Goal: Task Accomplishment & Management: Manage account settings

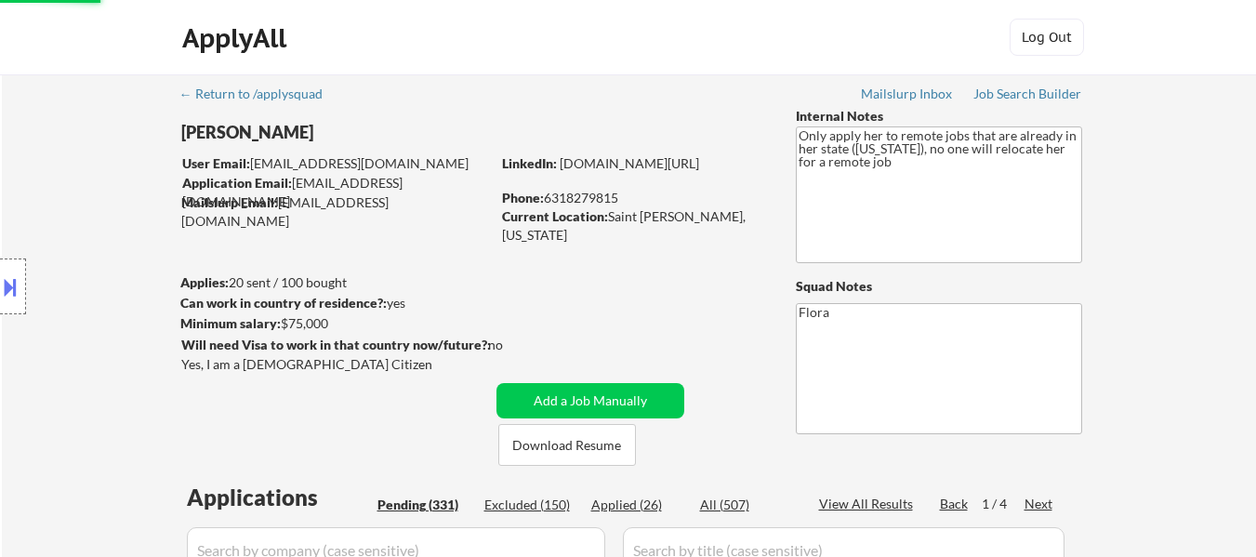
select select ""pending""
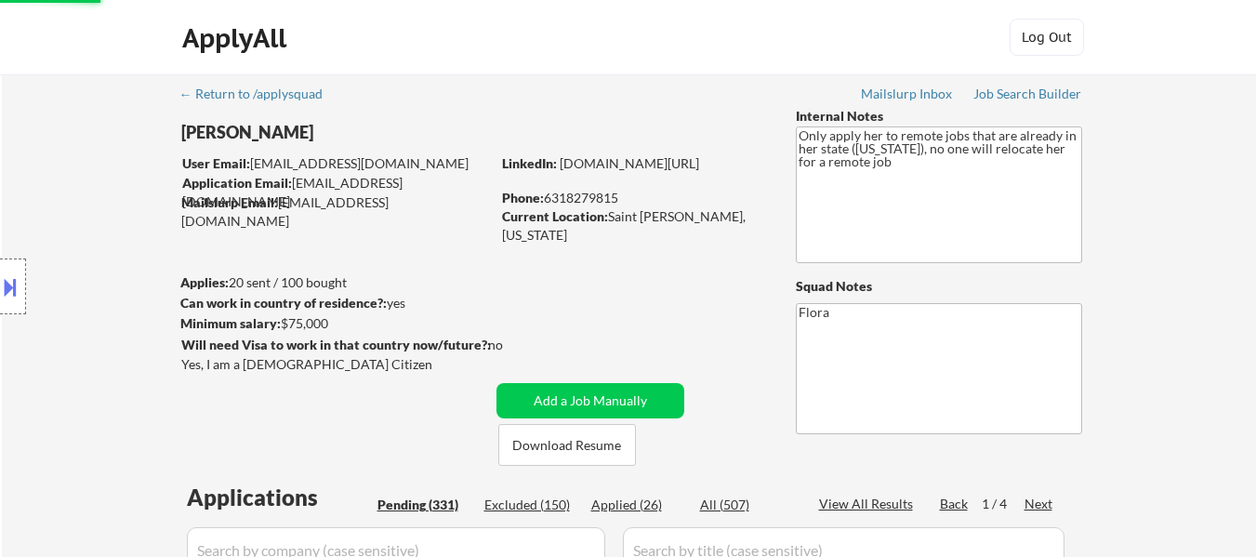
select select ""pending""
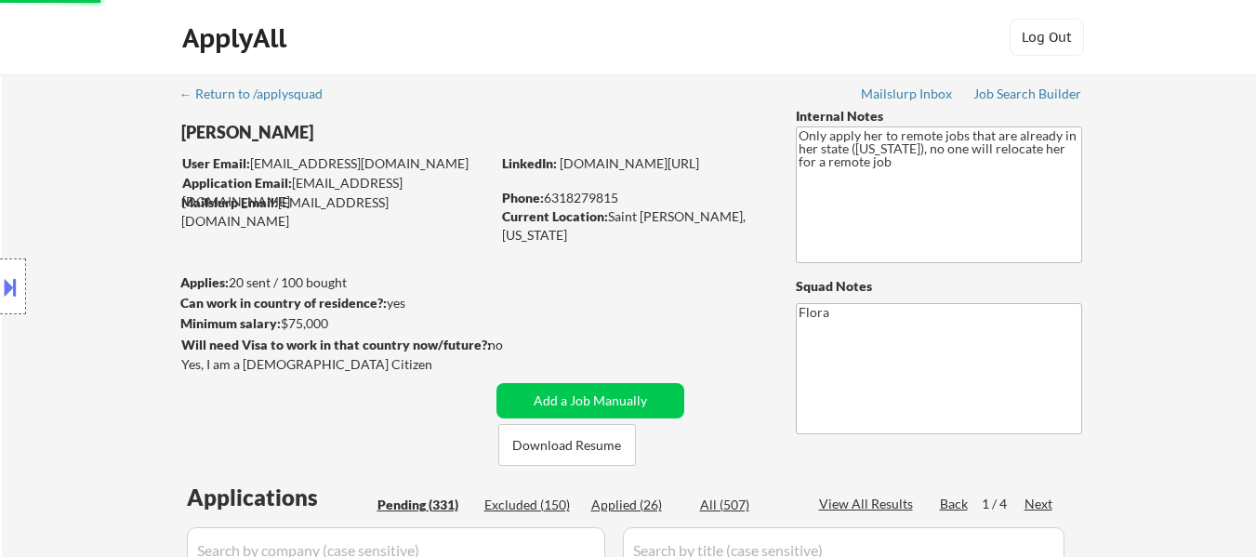
select select ""pending""
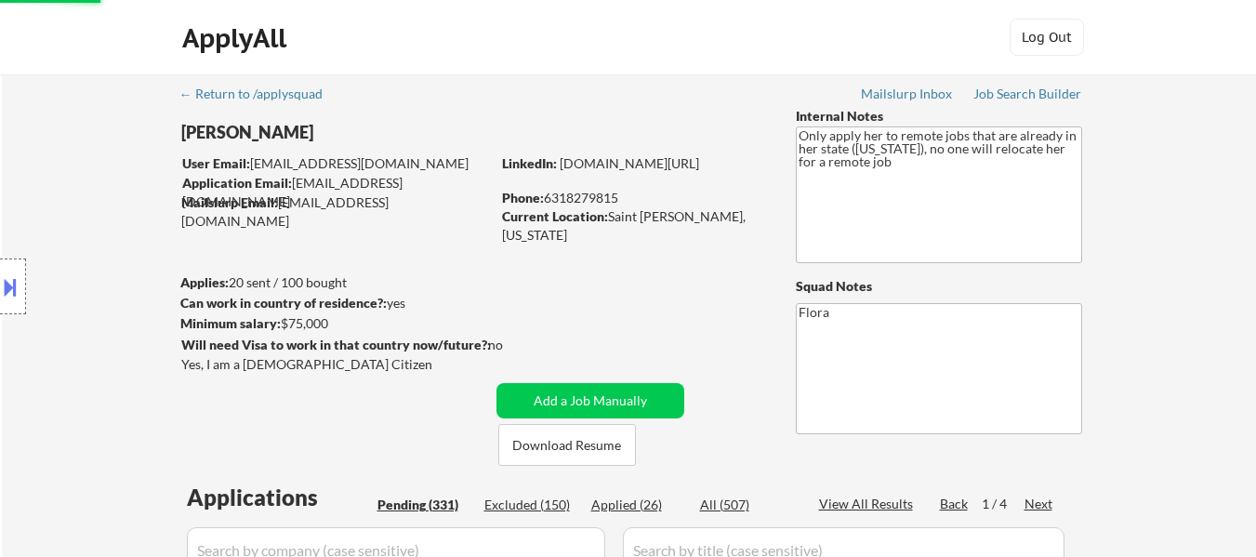
select select ""pending""
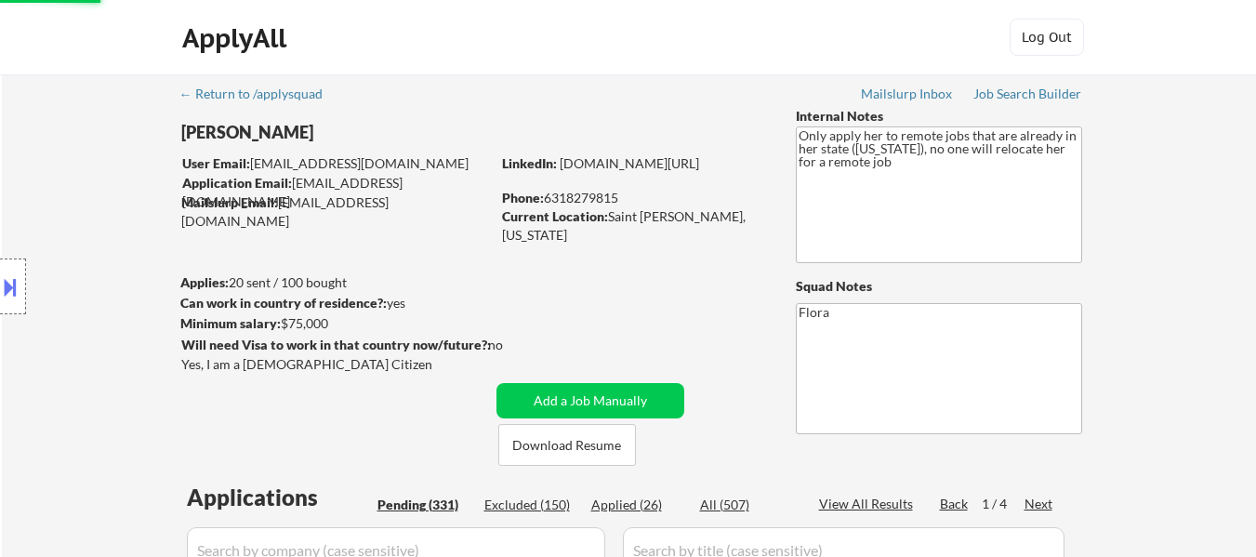
select select ""pending""
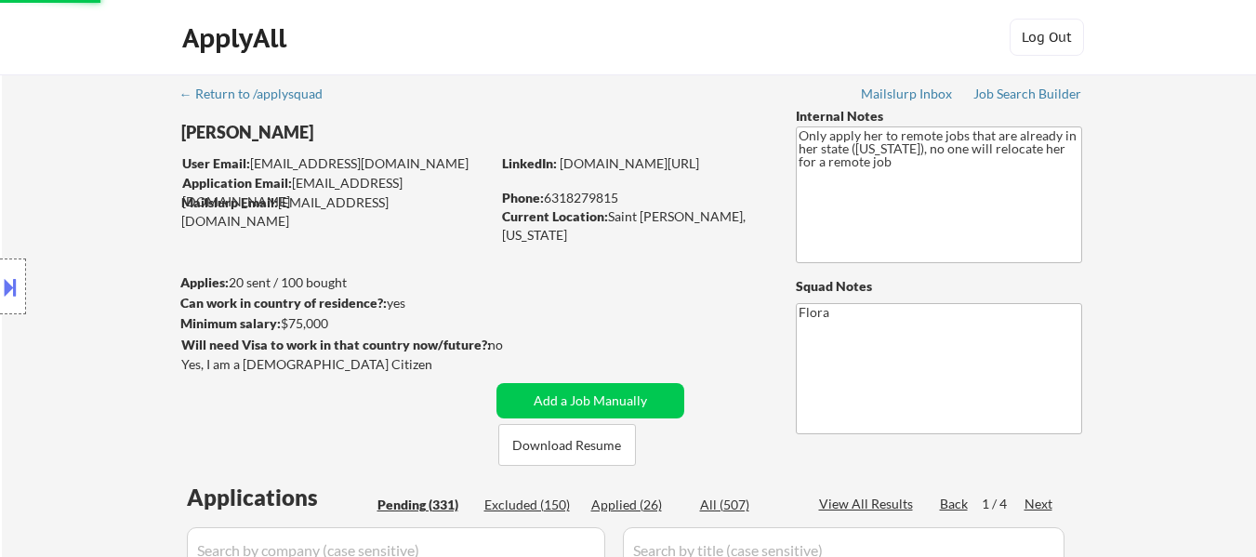
select select ""pending""
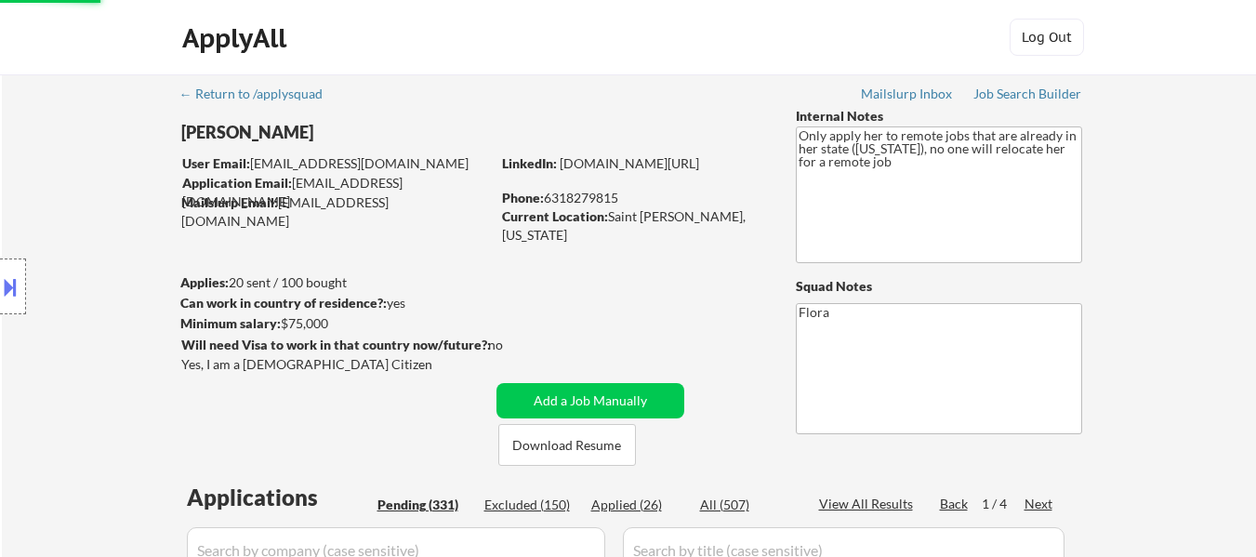
select select ""pending""
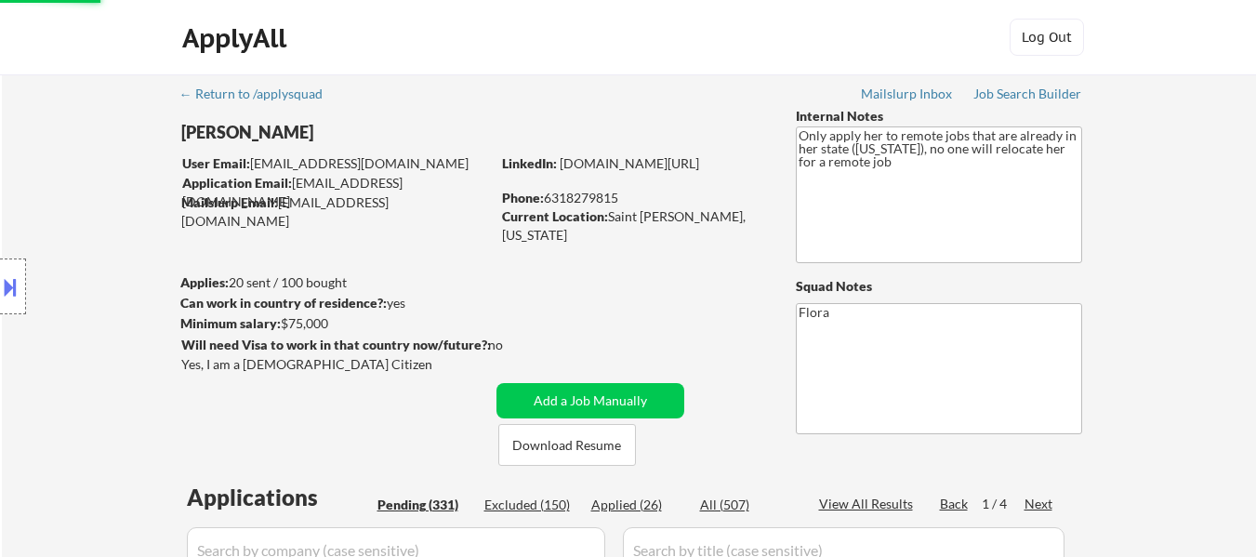
select select ""pending""
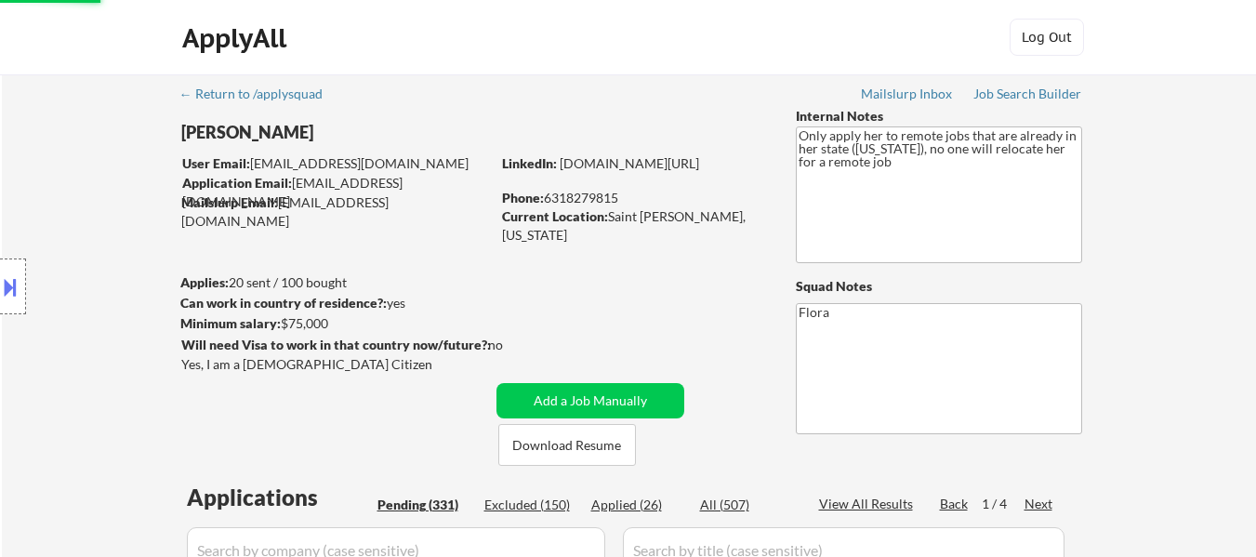
select select ""pending""
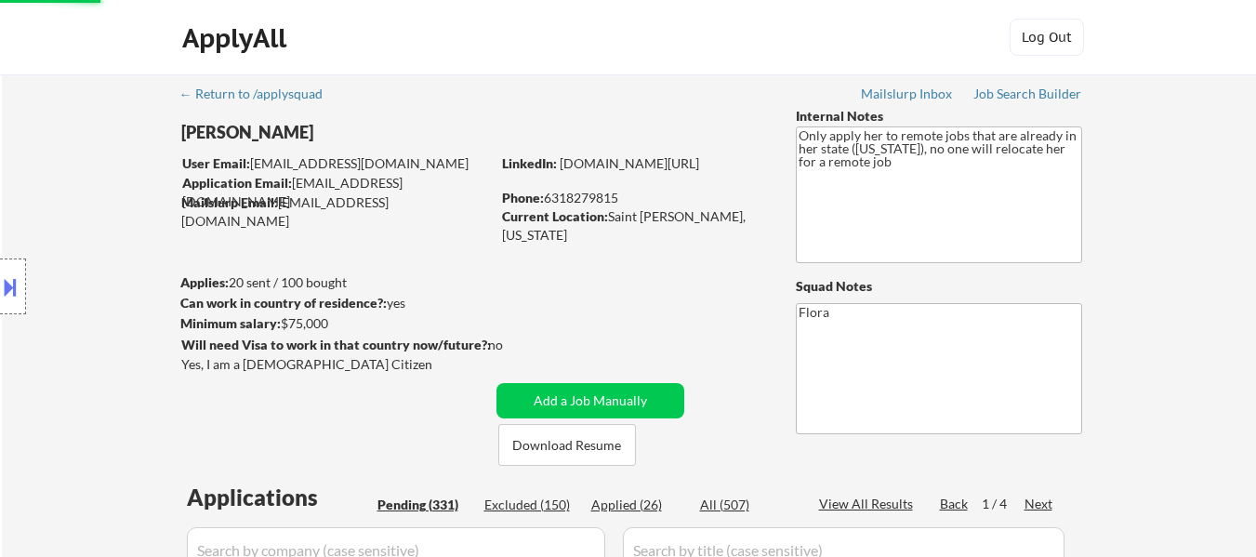
select select ""pending""
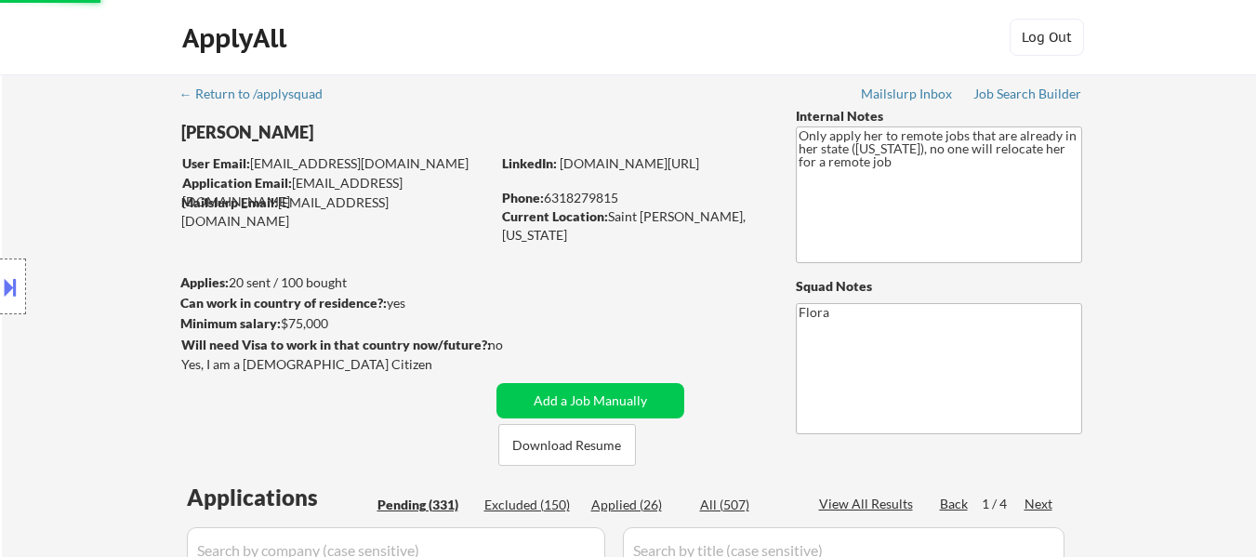
select select ""pending""
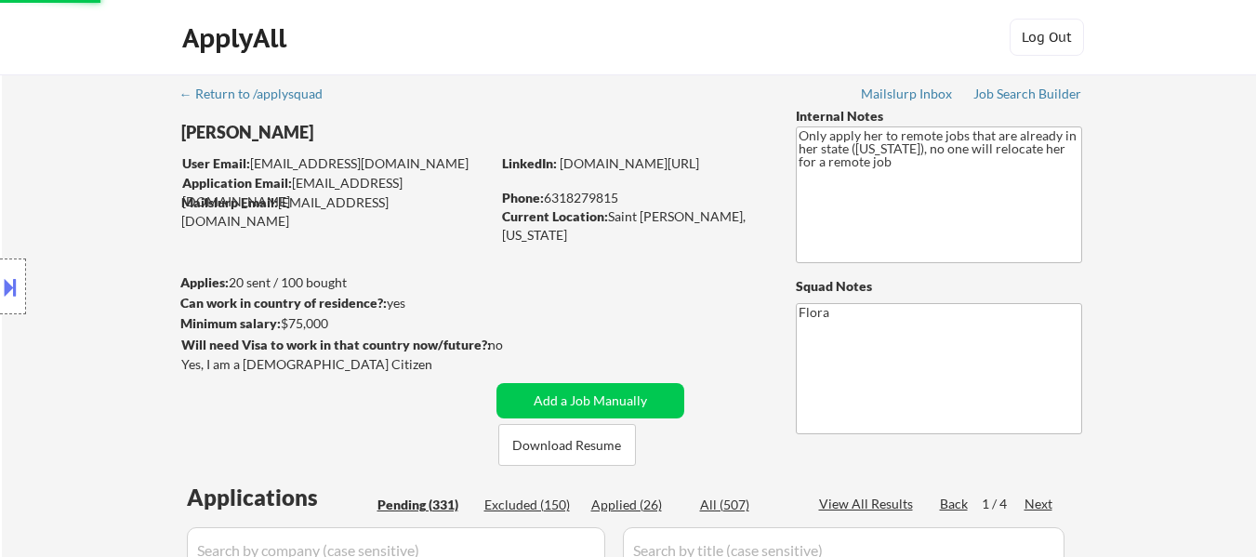
select select ""pending""
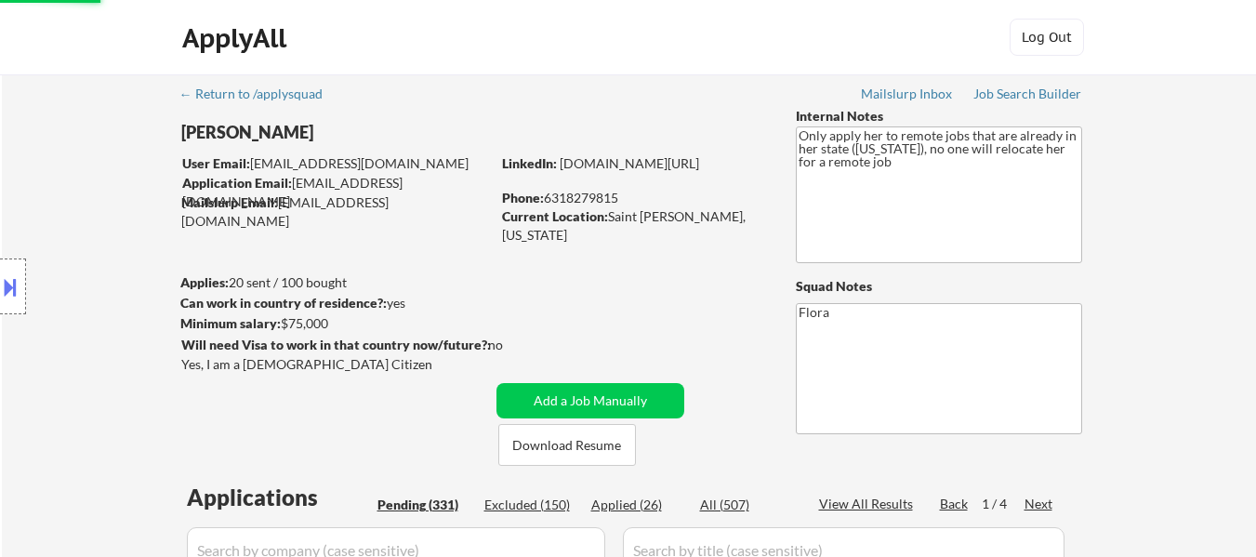
select select ""pending""
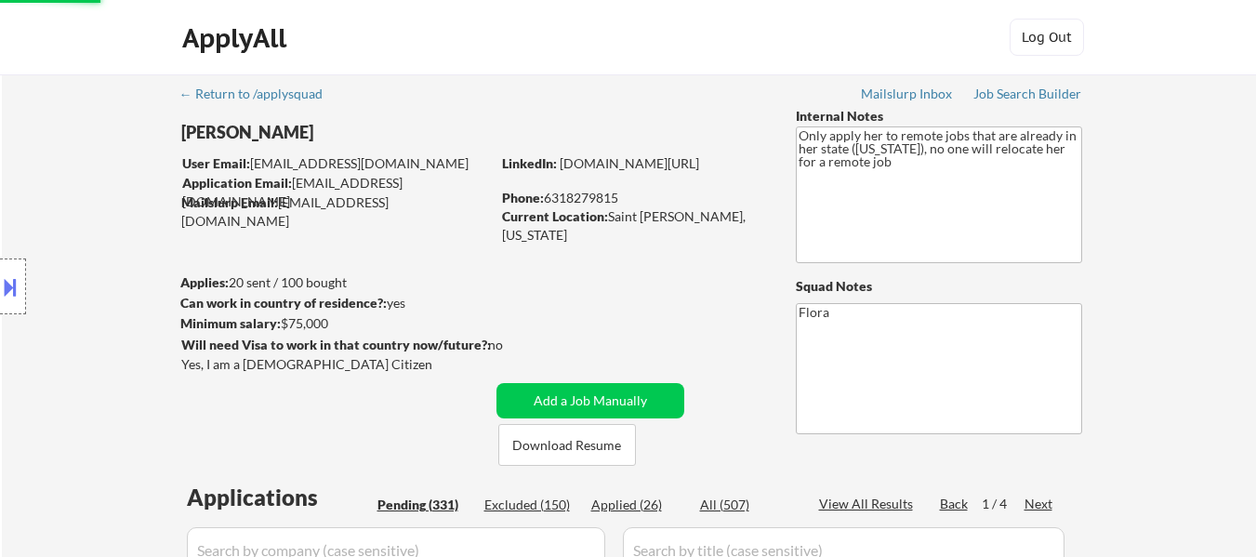
select select ""pending""
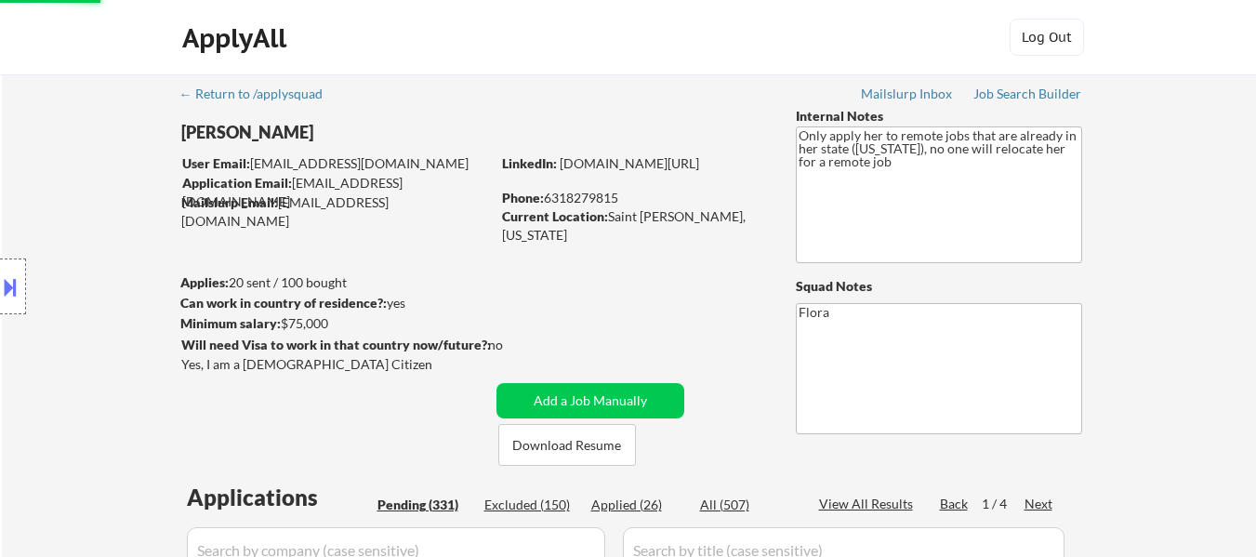
select select ""pending""
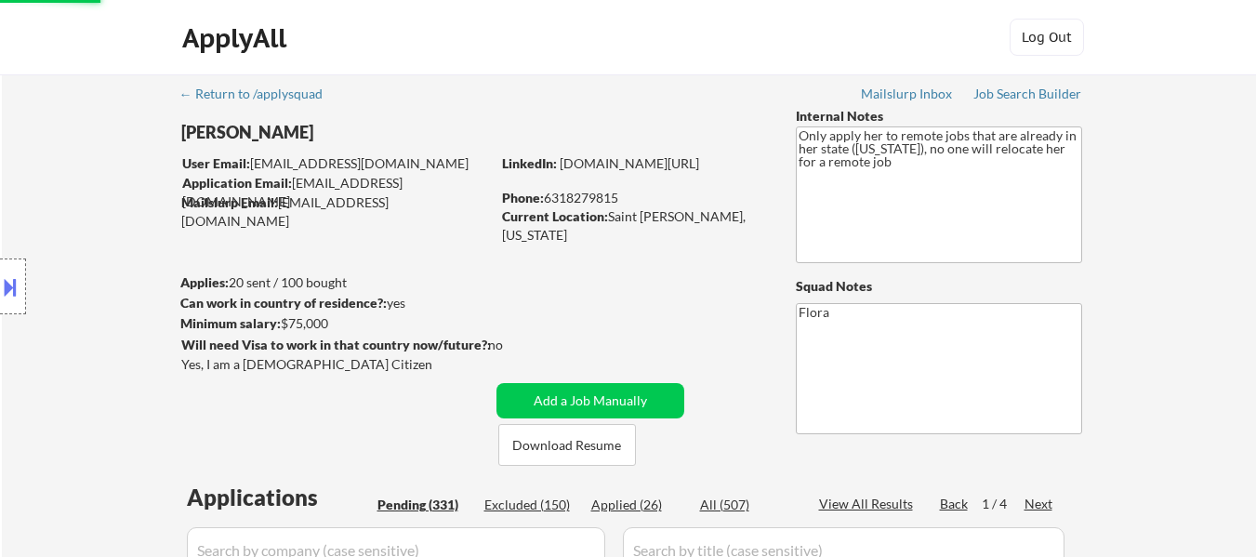
select select ""pending""
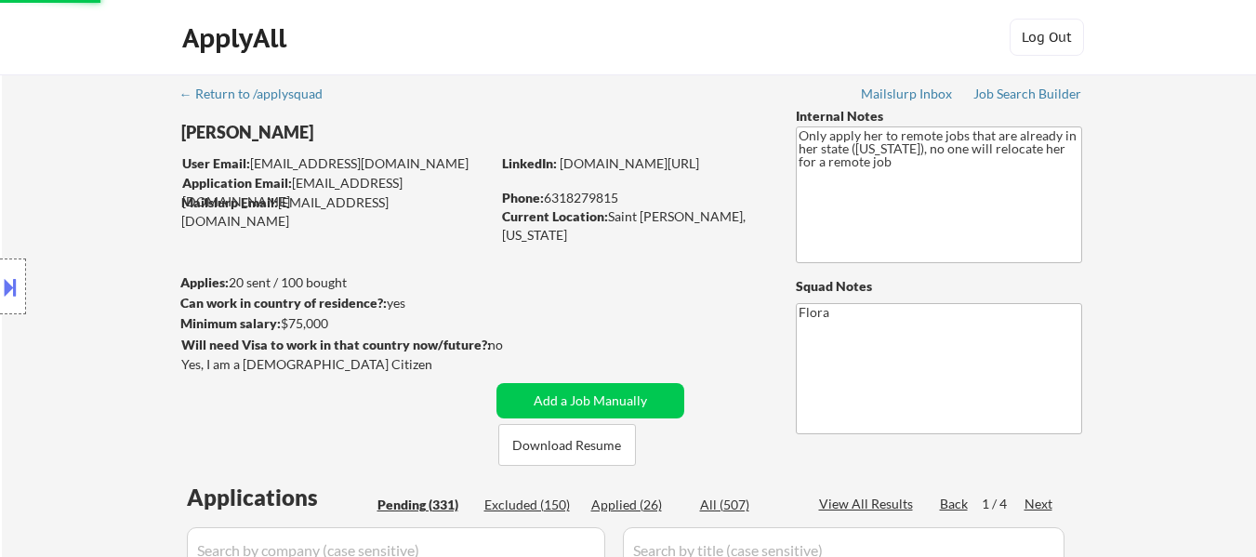
select select ""pending""
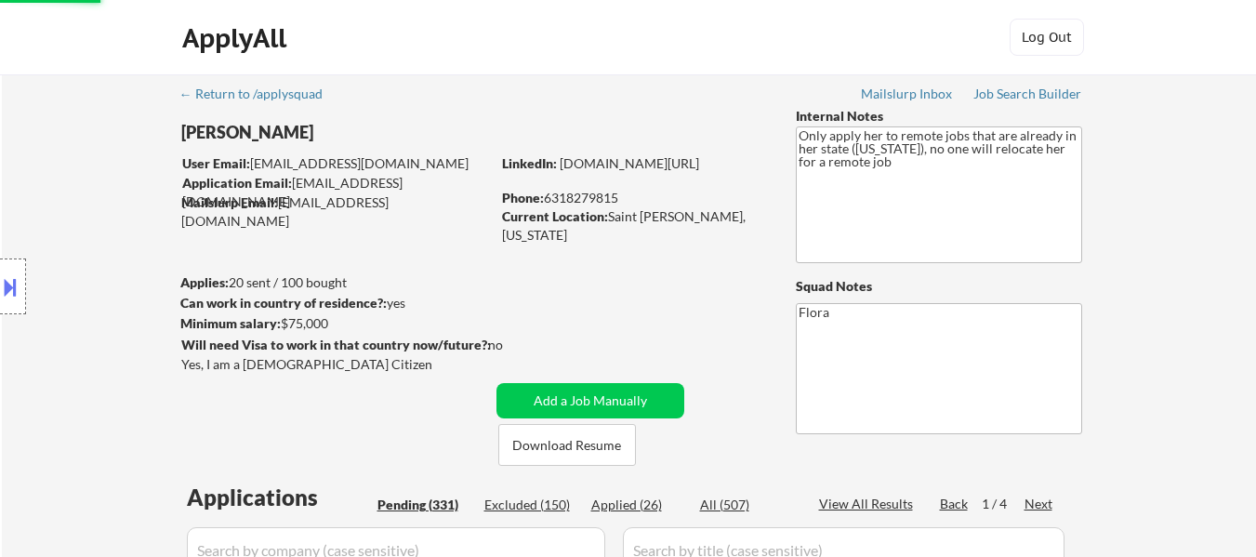
select select ""pending""
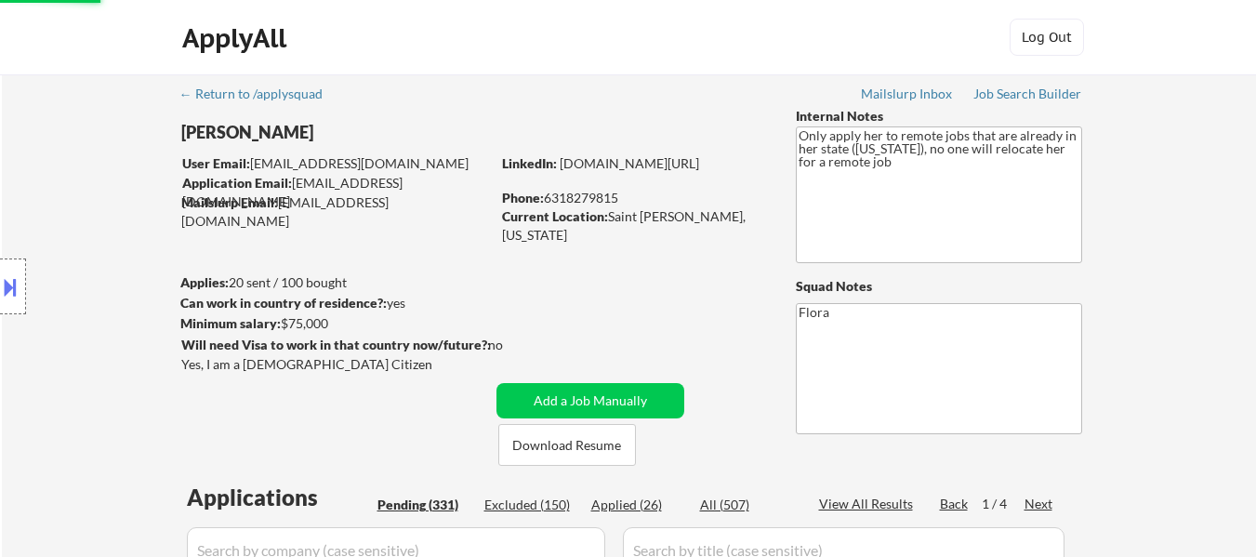
select select ""pending""
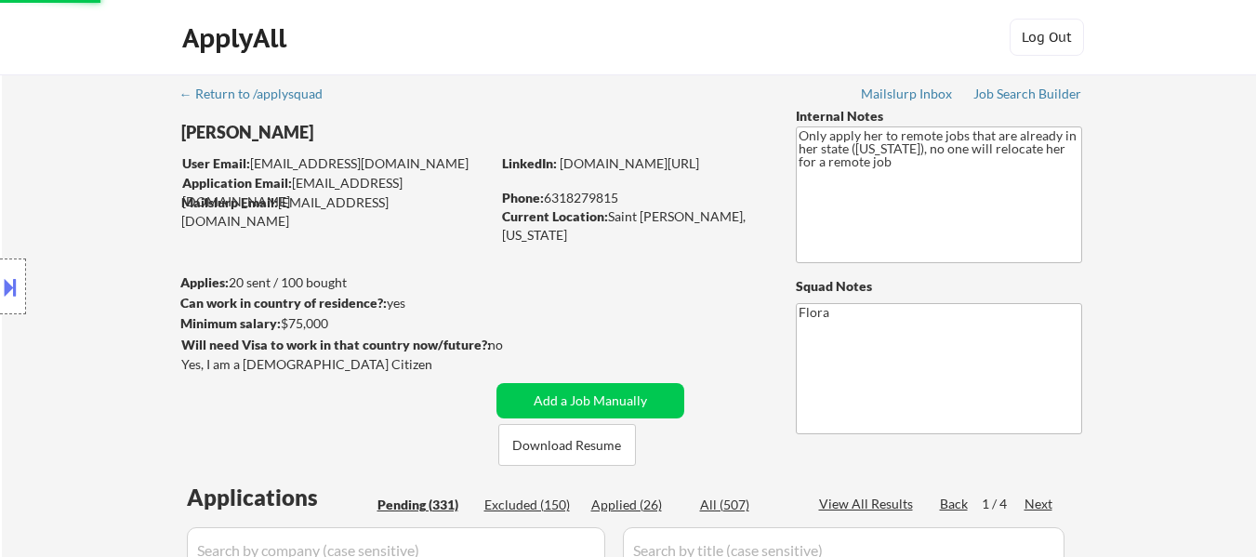
select select ""pending""
select select ""applied""
select select ""pending""
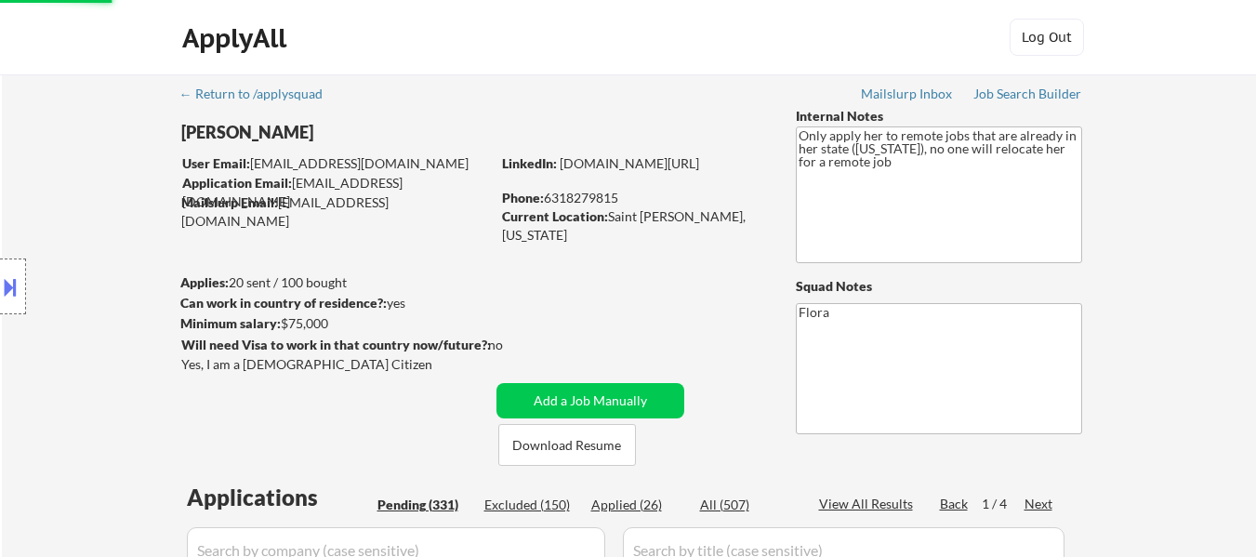
select select ""pending""
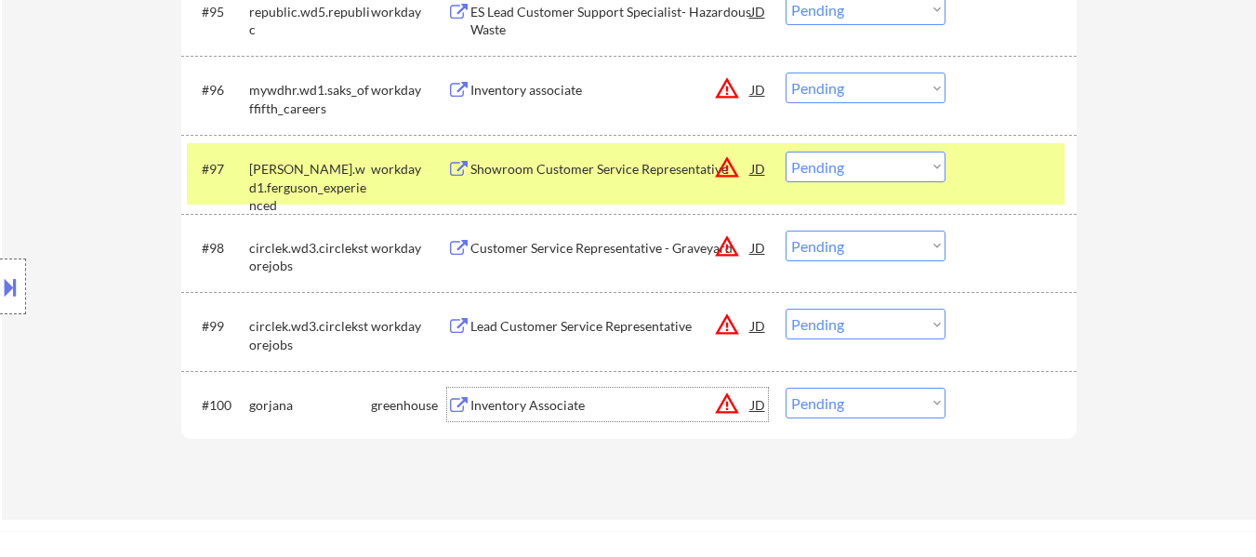
click at [531, 402] on div "Inventory Associate" at bounding box center [610, 405] width 281 height 19
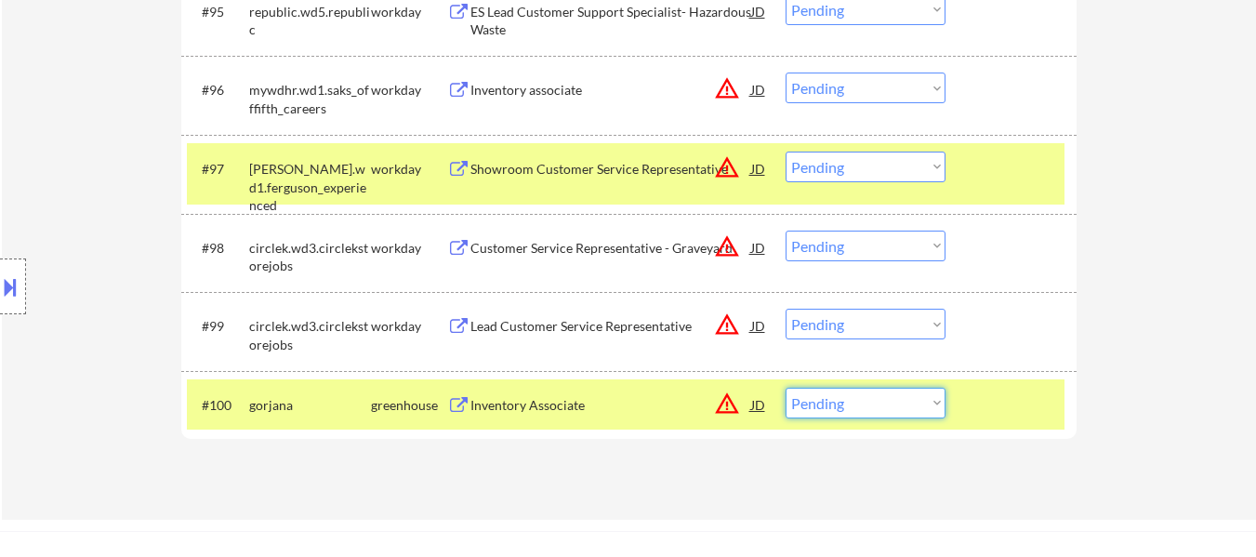
click at [885, 401] on select "Choose an option... Pending Applied Excluded (Questions) Excluded (Expired) Exc…" at bounding box center [865, 403] width 160 height 31
click at [785, 388] on select "Choose an option... Pending Applied Excluded (Questions) Excluded (Expired) Exc…" at bounding box center [865, 403] width 160 height 31
select select ""pending""
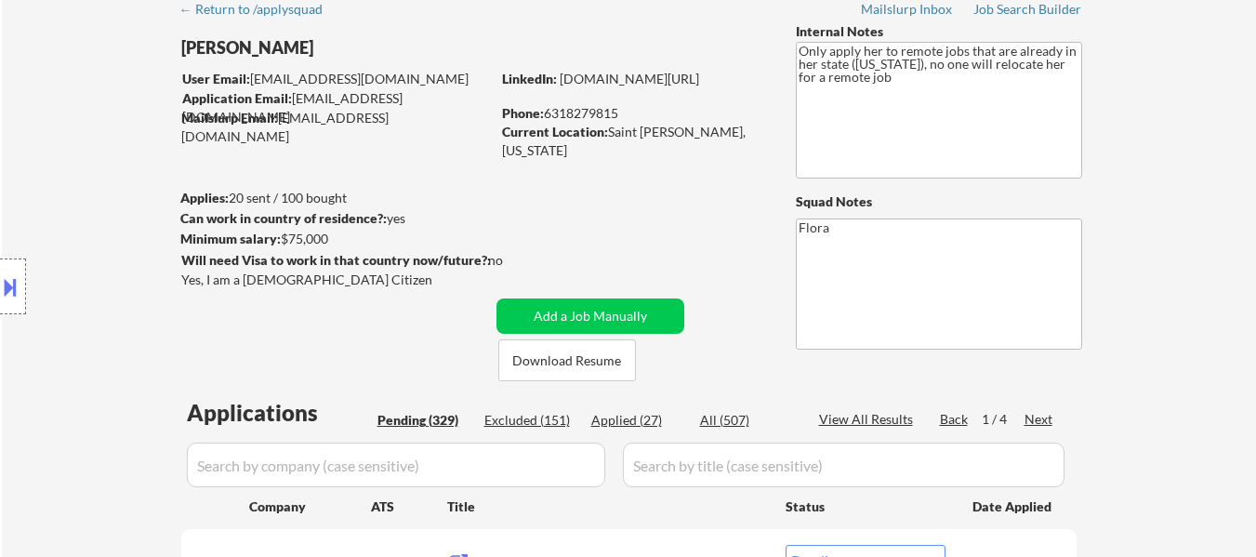
scroll to position [186, 0]
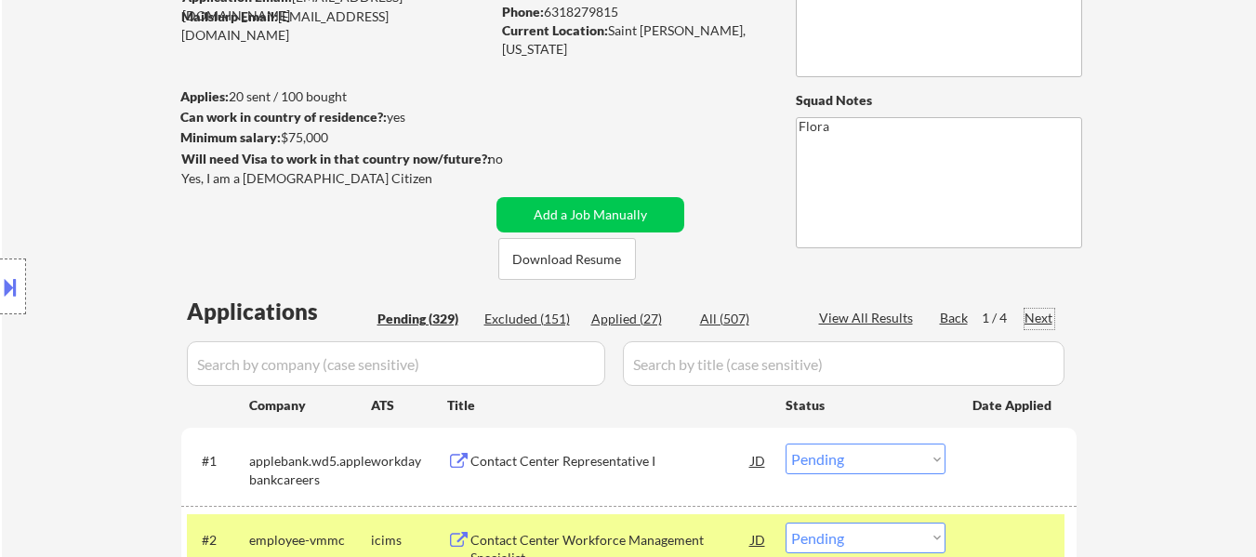
click at [1045, 313] on div "Next" at bounding box center [1039, 318] width 30 height 19
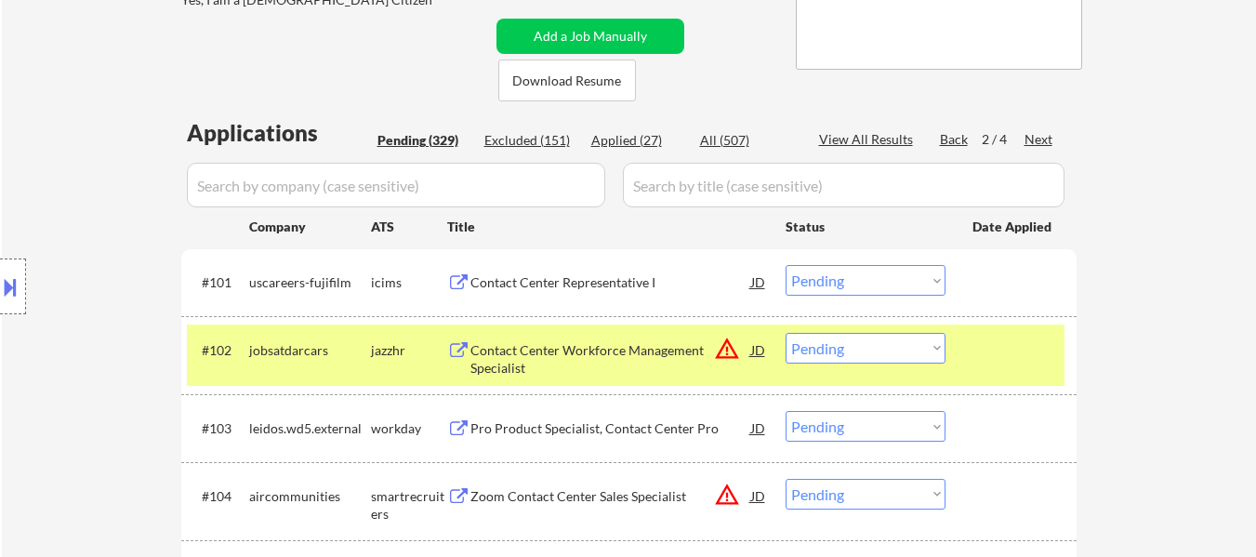
scroll to position [372, 0]
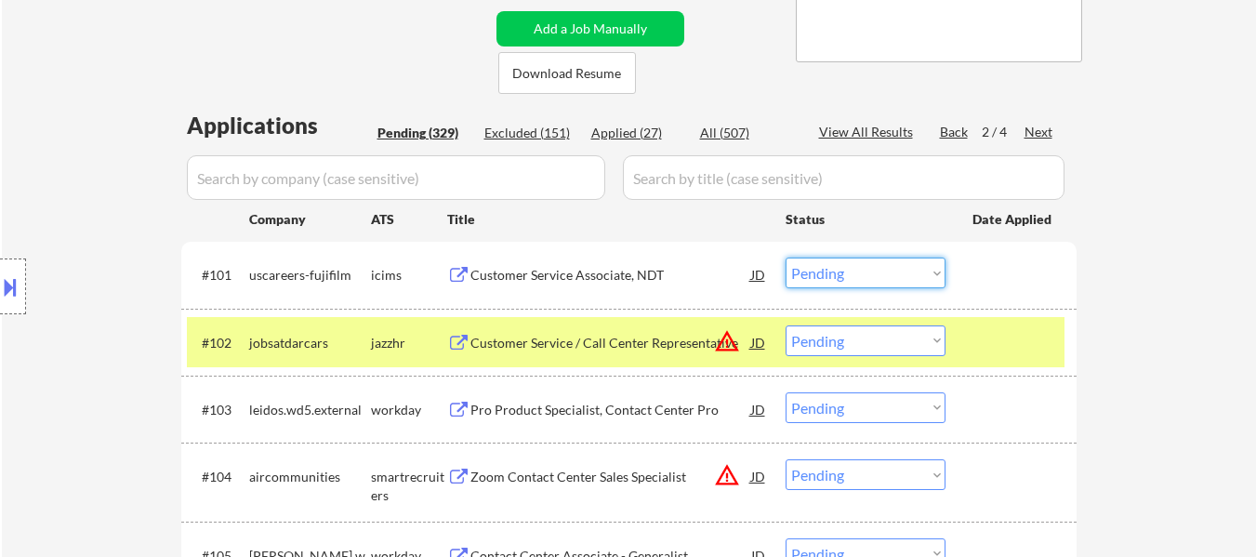
drag, startPoint x: 870, startPoint y: 270, endPoint x: 871, endPoint y: 287, distance: 16.8
click at [870, 270] on select "Choose an option... Pending Applied Excluded (Questions) Excluded (Expired) Exc…" at bounding box center [865, 272] width 160 height 31
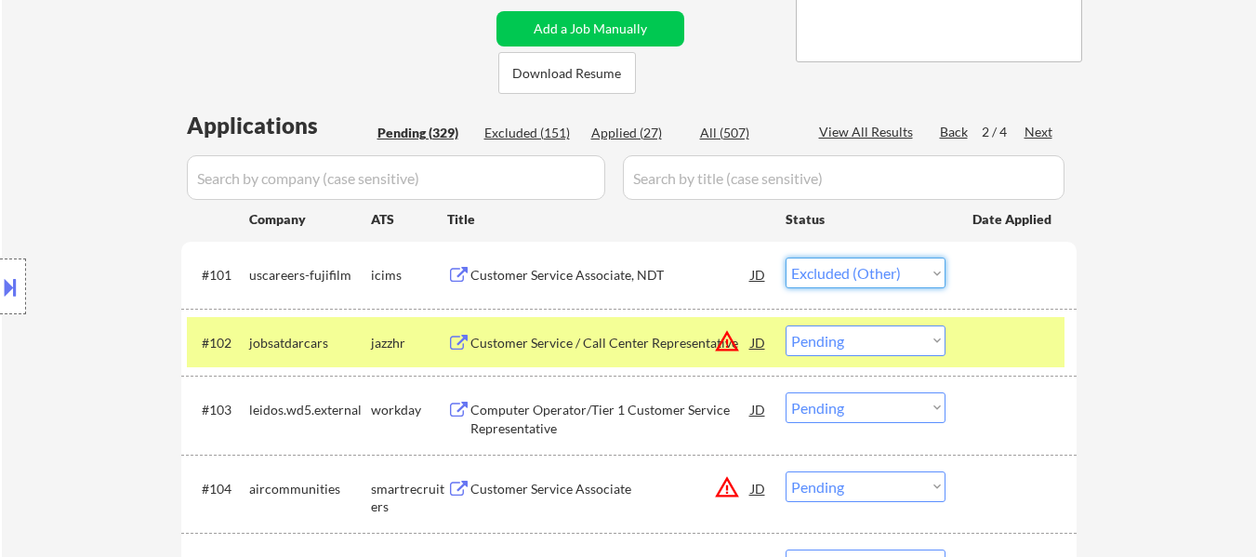
click at [785, 257] on select "Choose an option... Pending Applied Excluded (Questions) Excluded (Expired) Exc…" at bounding box center [865, 272] width 160 height 31
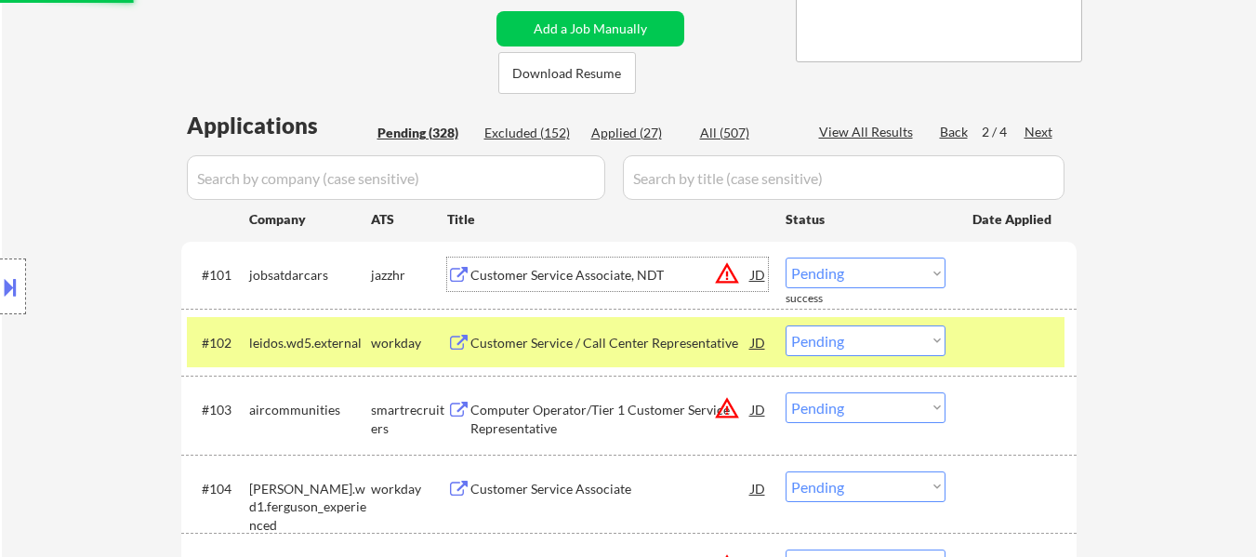
click at [600, 280] on div "Customer Service Associate, NDT" at bounding box center [610, 275] width 281 height 19
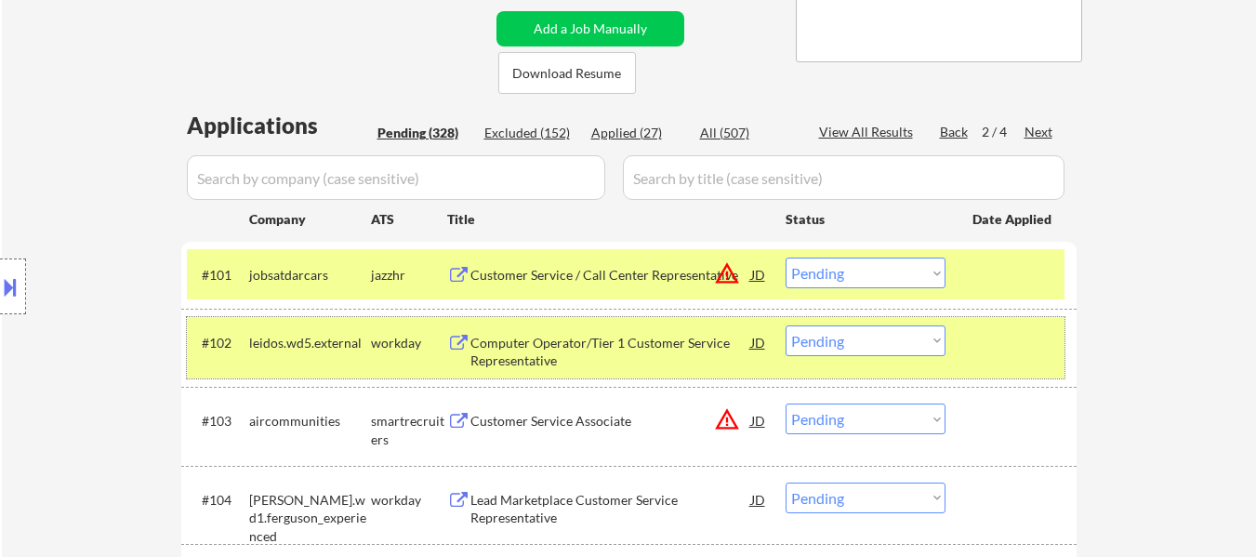
click at [1025, 325] on div at bounding box center [1013, 341] width 82 height 33
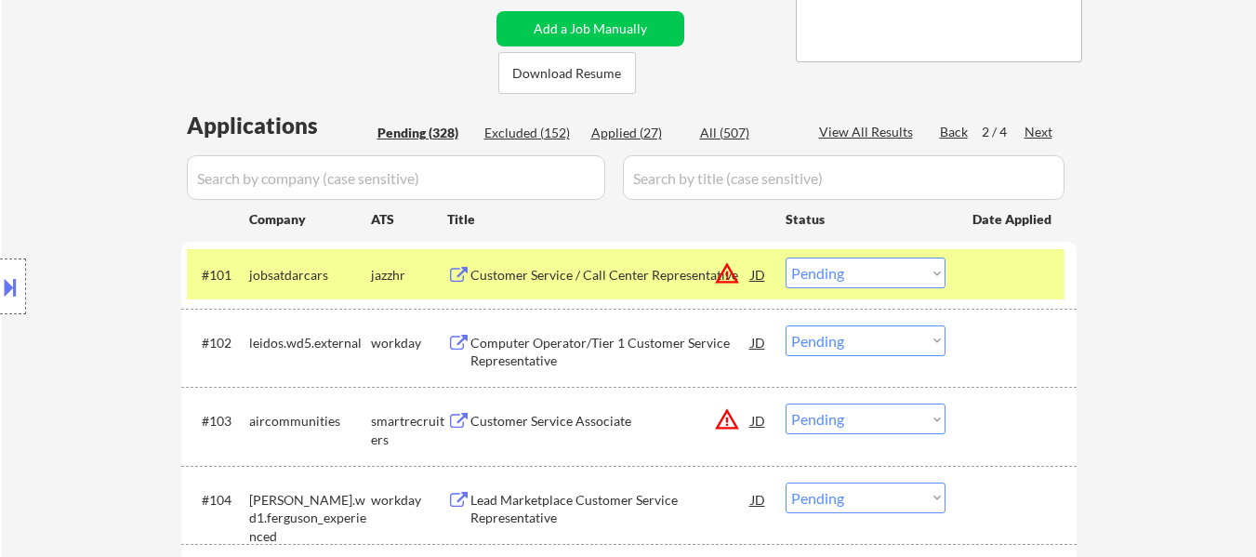
click at [622, 415] on div "Customer Service Associate" at bounding box center [610, 421] width 281 height 19
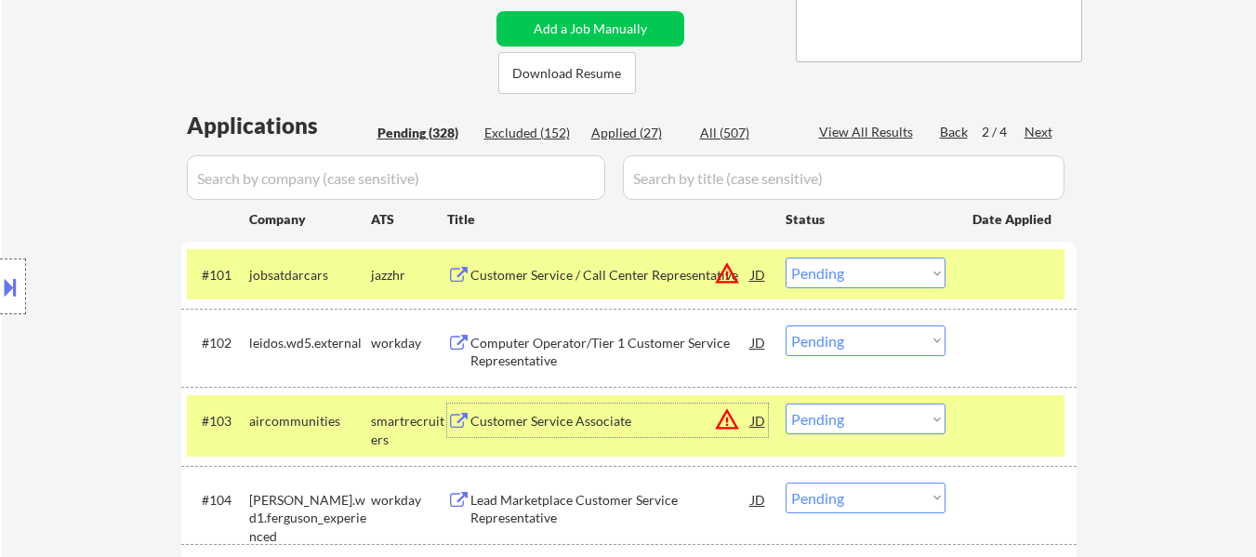
click at [865, 272] on select "Choose an option... Pending Applied Excluded (Questions) Excluded (Expired) Exc…" at bounding box center [865, 272] width 160 height 31
click at [785, 257] on select "Choose an option... Pending Applied Excluded (Questions) Excluded (Expired) Exc…" at bounding box center [865, 272] width 160 height 31
select select ""pending""
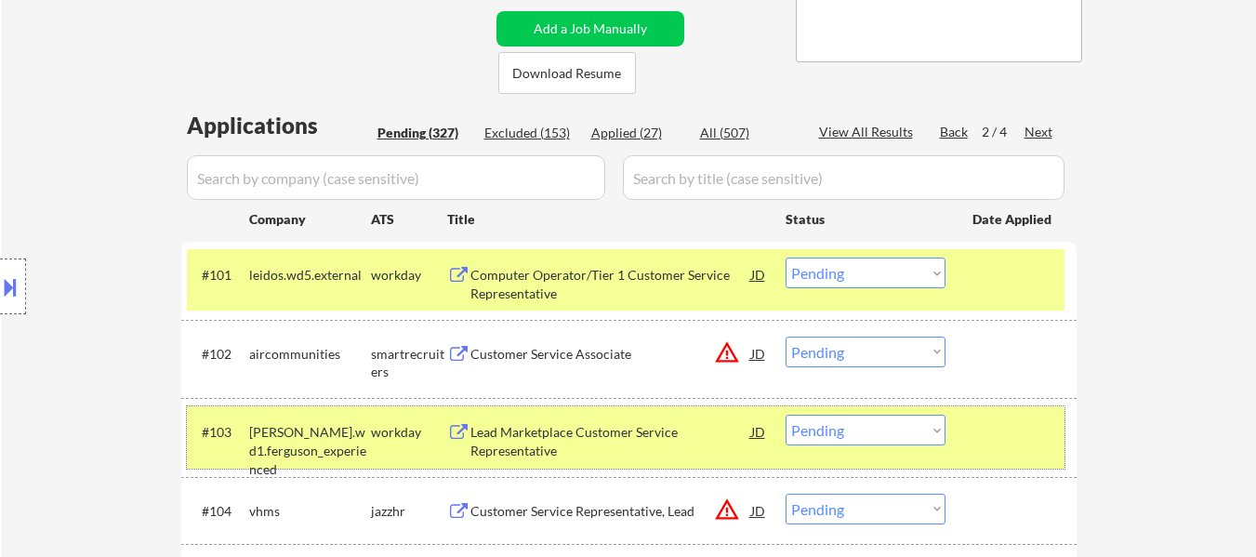
click at [1024, 430] on div at bounding box center [1013, 430] width 82 height 33
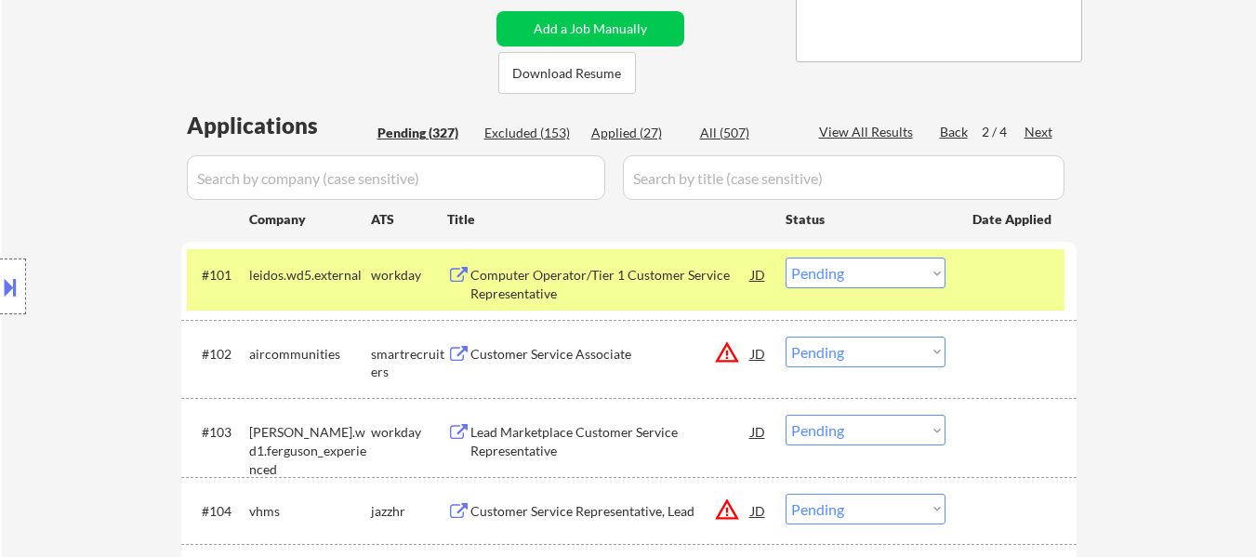
click at [1029, 274] on div at bounding box center [1013, 273] width 82 height 33
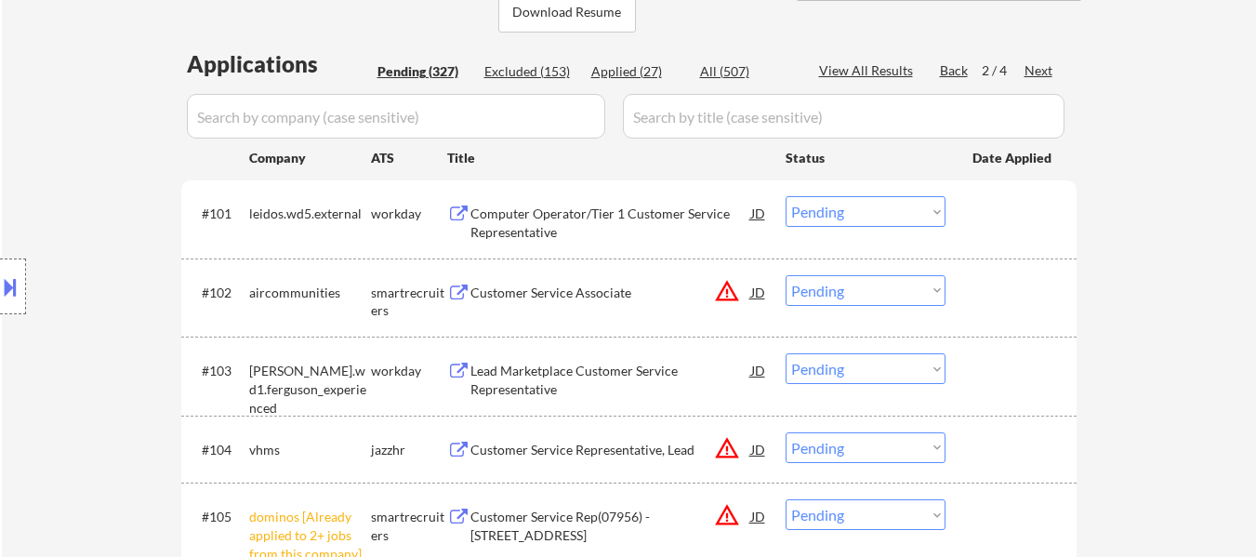
scroll to position [465, 0]
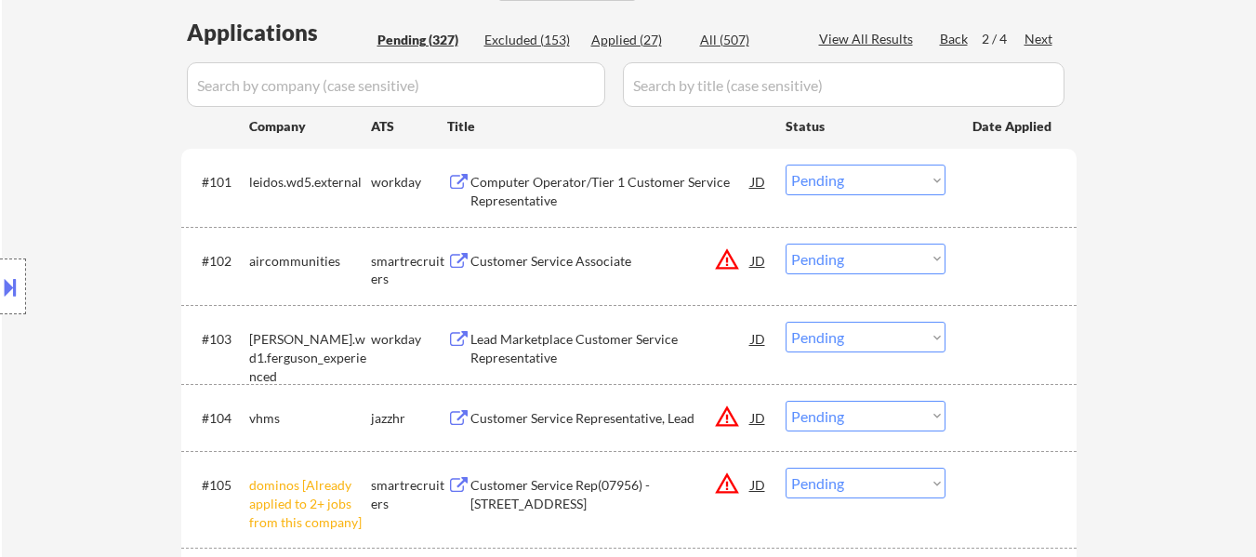
click at [993, 257] on div at bounding box center [1013, 259] width 82 height 33
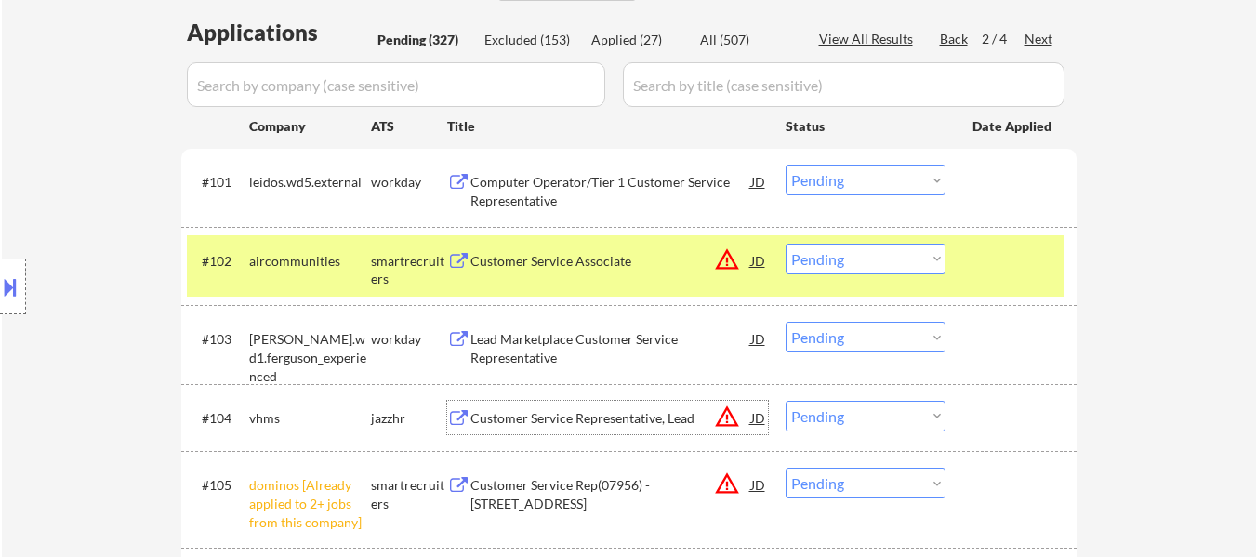
click at [644, 416] on div "Customer Service Representative, Lead" at bounding box center [610, 418] width 281 height 19
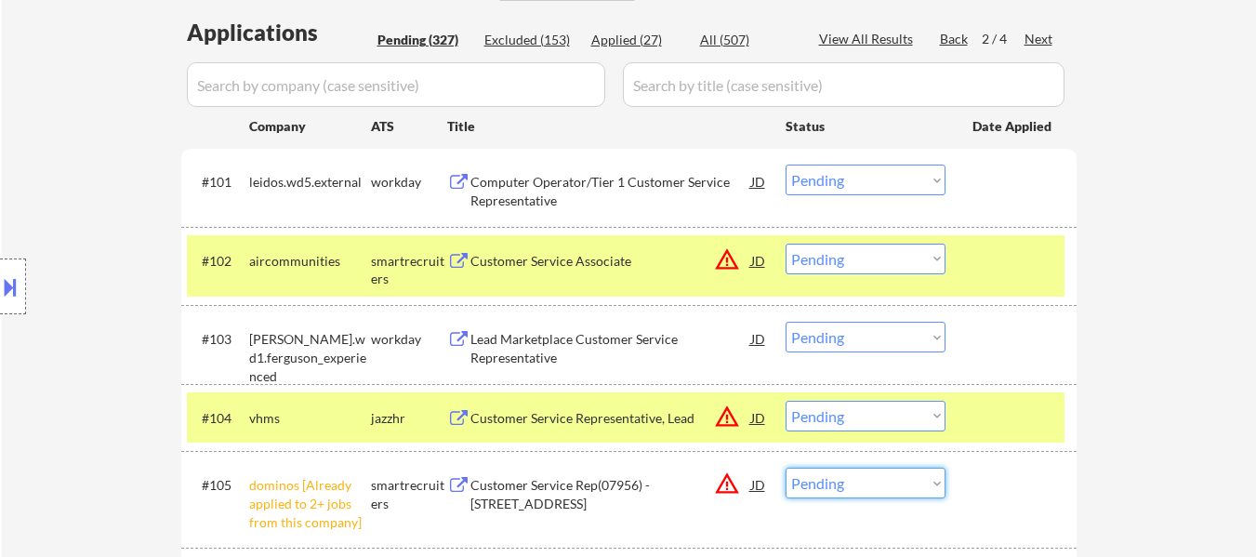
click at [902, 489] on select "Choose an option... Pending Applied Excluded (Questions) Excluded (Expired) Exc…" at bounding box center [865, 482] width 160 height 31
click at [785, 467] on select "Choose an option... Pending Applied Excluded (Questions) Excluded (Expired) Exc…" at bounding box center [865, 482] width 160 height 31
select select ""pending""
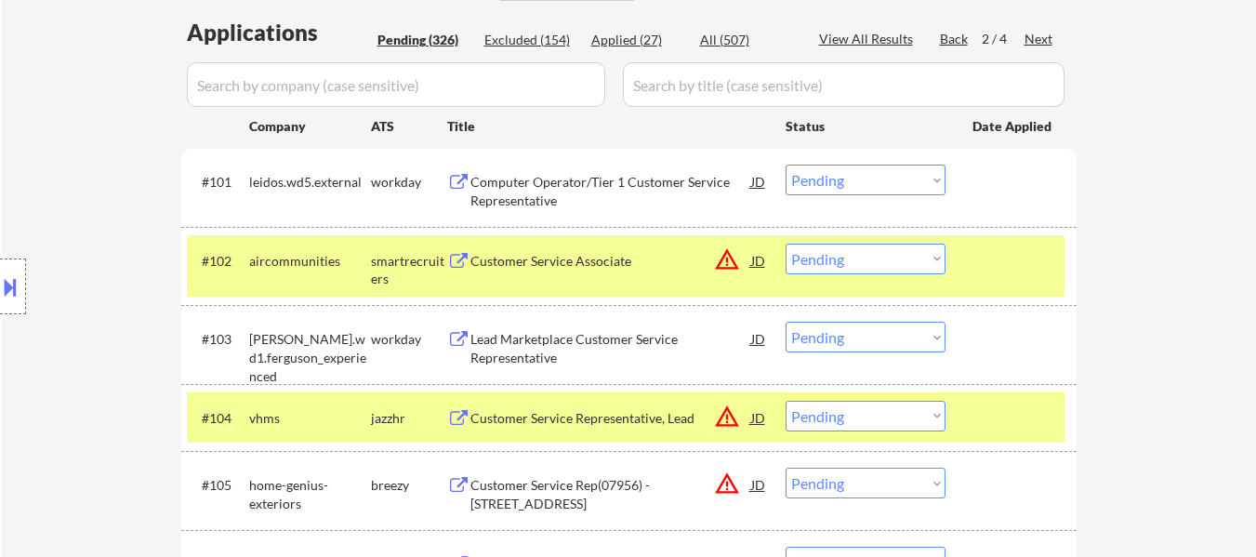
click at [880, 257] on select "Choose an option... Pending Applied Excluded (Questions) Excluded (Expired) Exc…" at bounding box center [865, 258] width 160 height 31
click at [785, 243] on select "Choose an option... Pending Applied Excluded (Questions) Excluded (Expired) Exc…" at bounding box center [865, 258] width 160 height 31
select select ""pending""
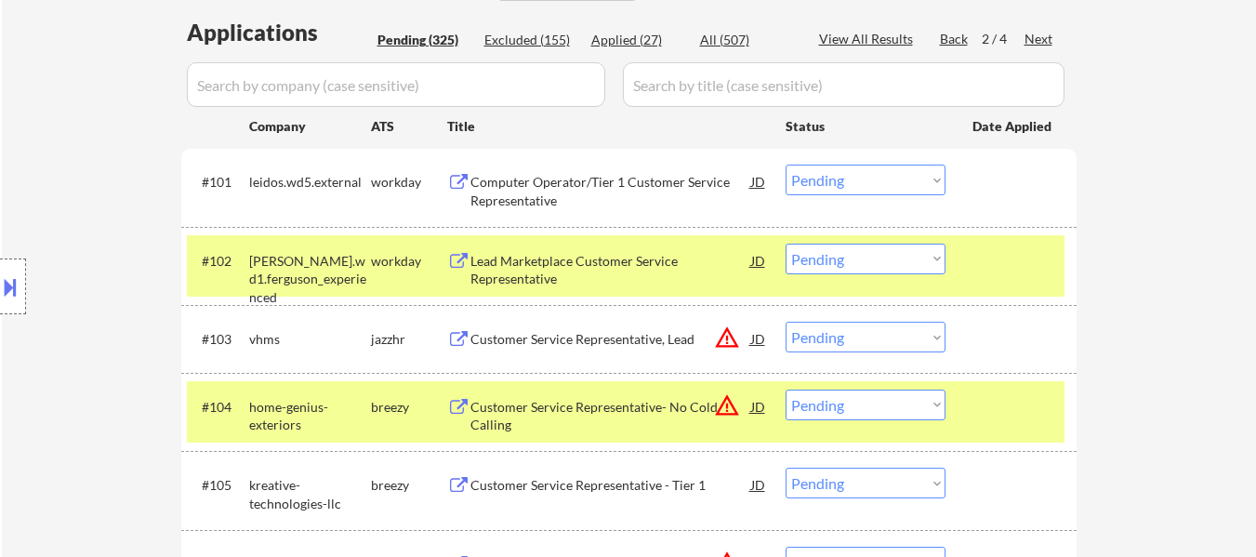
click at [862, 336] on select "Choose an option... Pending Applied Excluded (Questions) Excluded (Expired) Exc…" at bounding box center [865, 337] width 160 height 31
click at [785, 322] on select "Choose an option... Pending Applied Excluded (Questions) Excluded (Expired) Exc…" at bounding box center [865, 337] width 160 height 31
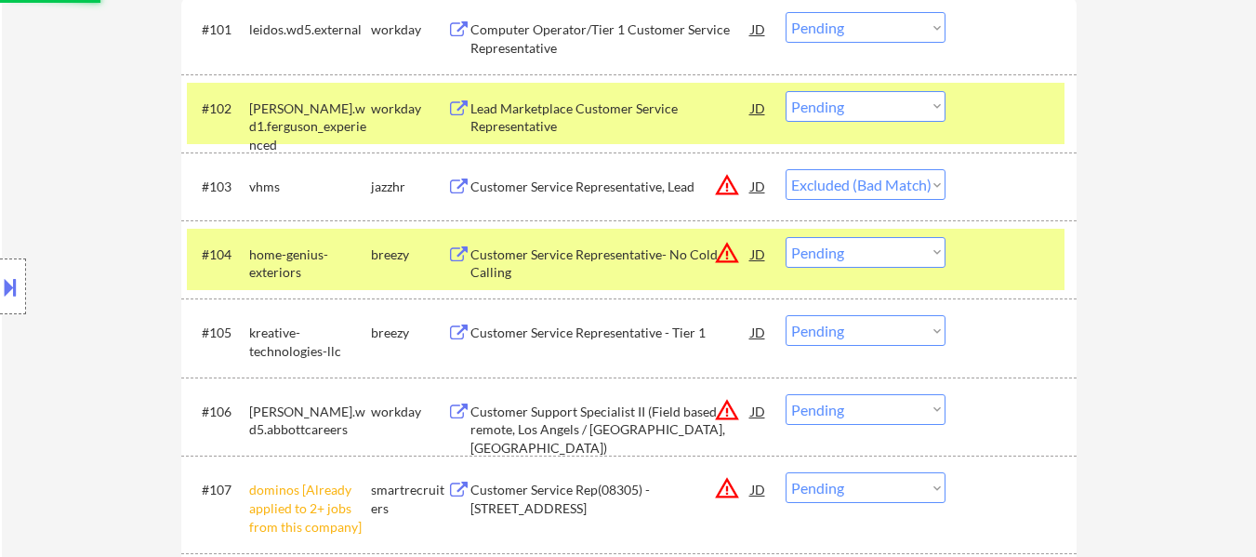
scroll to position [651, 0]
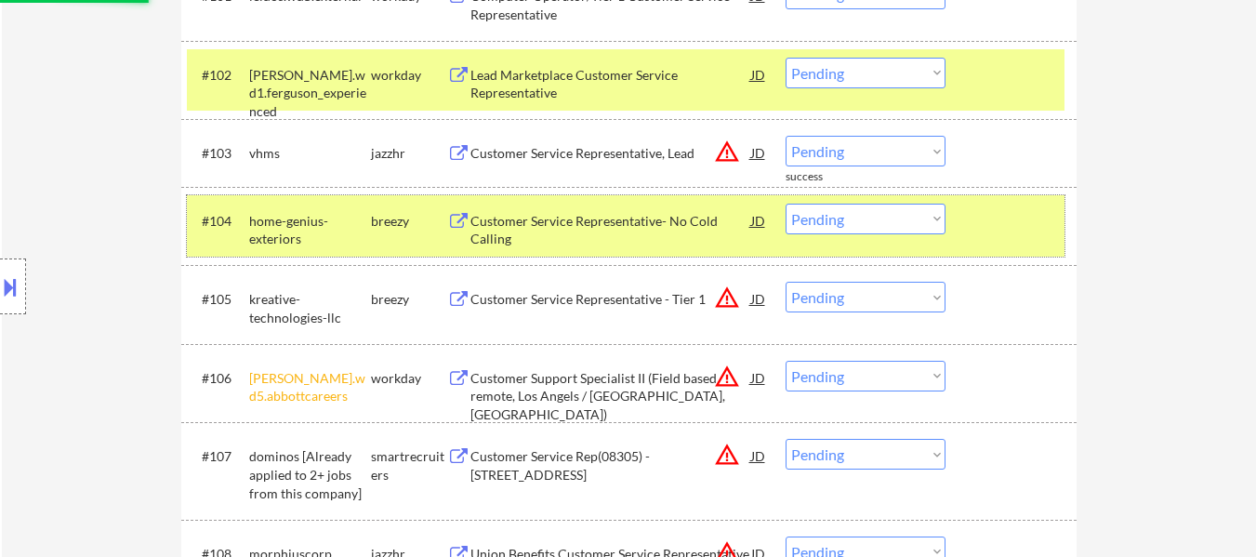
click at [1026, 233] on div at bounding box center [1013, 220] width 82 height 33
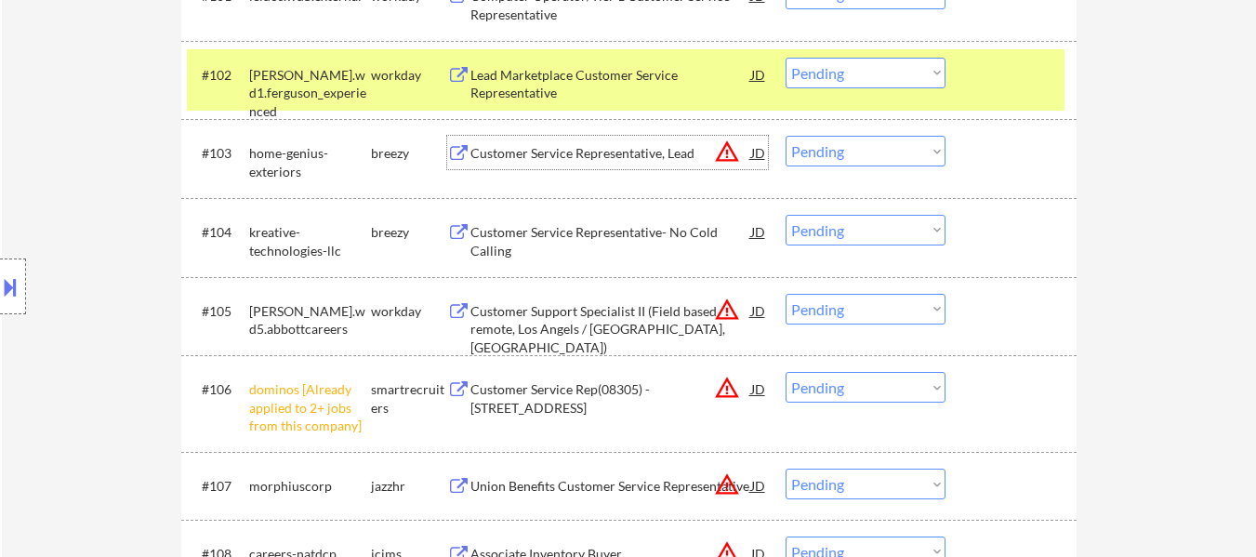
click at [638, 151] on div "Customer Service Representative, Lead" at bounding box center [610, 153] width 281 height 19
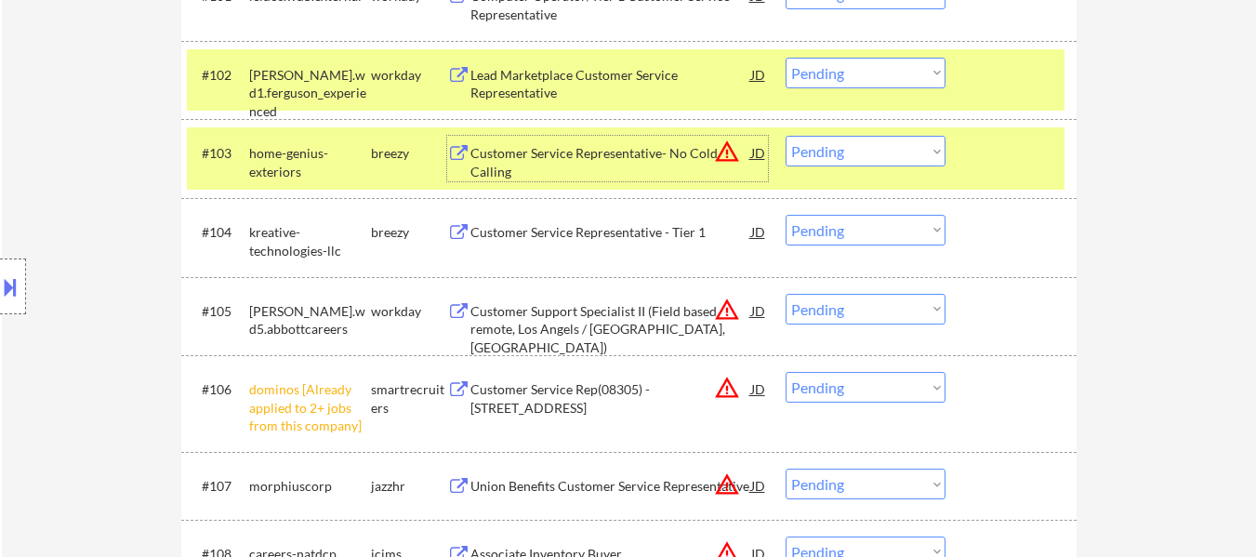
click at [558, 223] on div "Customer Service Representative - Tier 1" at bounding box center [610, 232] width 281 height 19
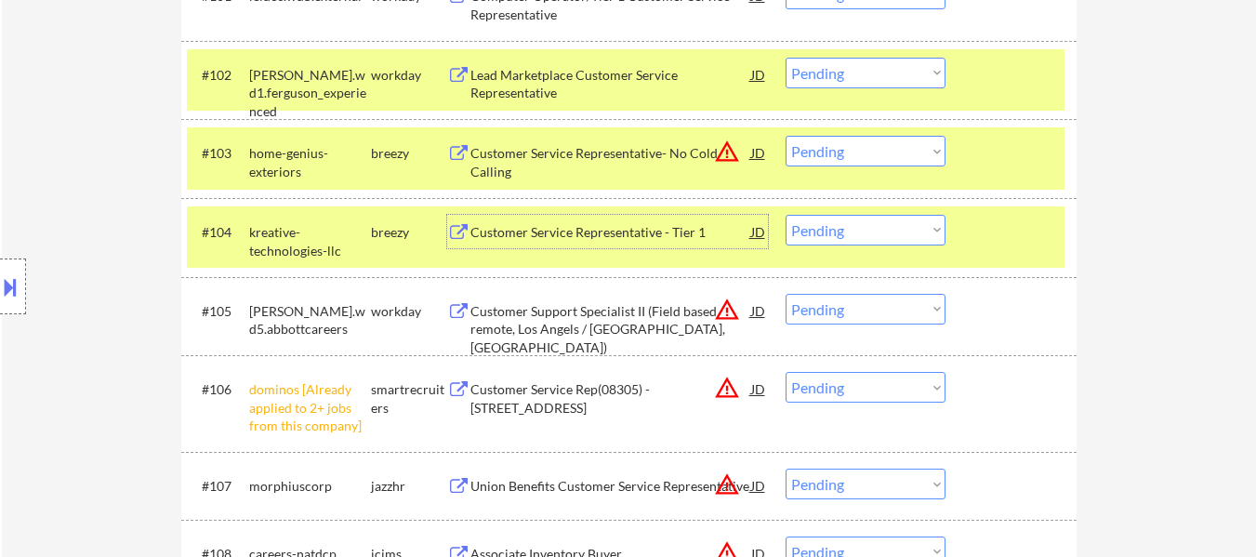
drag, startPoint x: 847, startPoint y: 144, endPoint x: 855, endPoint y: 165, distance: 23.0
click at [847, 144] on select "Choose an option... Pending Applied Excluded (Questions) Excluded (Expired) Exc…" at bounding box center [865, 151] width 160 height 31
click at [785, 136] on select "Choose an option... Pending Applied Excluded (Questions) Excluded (Expired) Exc…" at bounding box center [865, 151] width 160 height 31
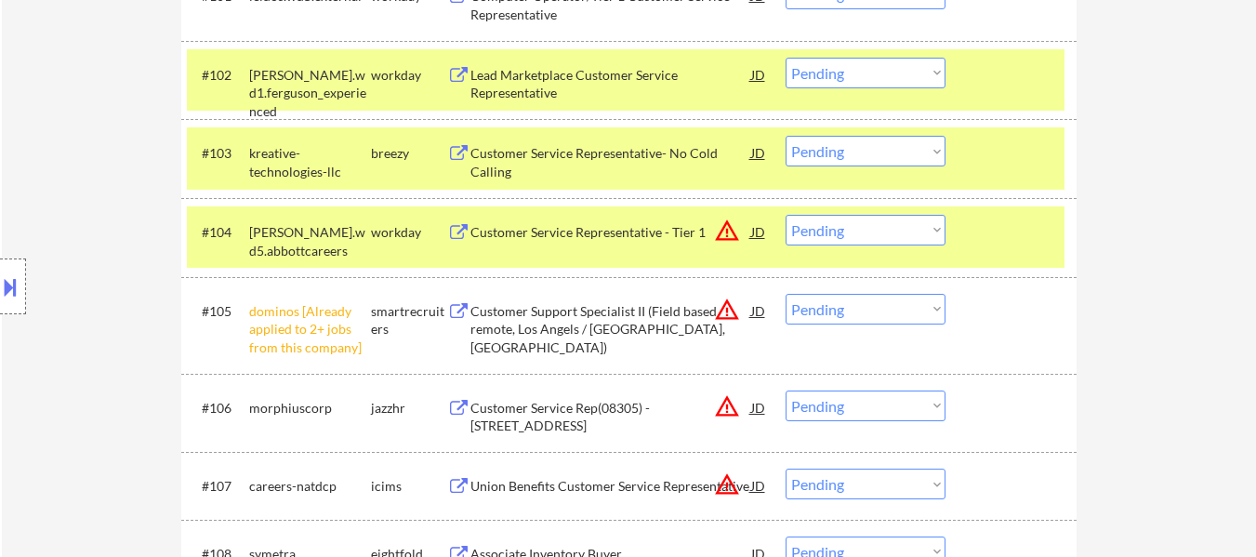
click at [885, 151] on select "Choose an option... Pending Applied Excluded (Questions) Excluded (Expired) Exc…" at bounding box center [865, 151] width 160 height 31
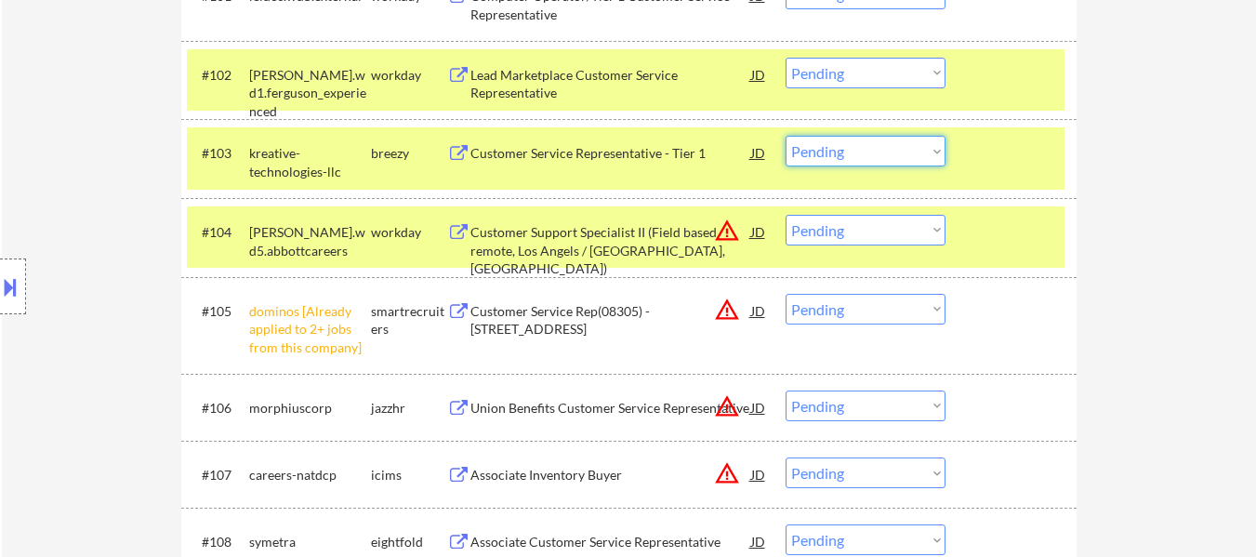
select select ""excluded__salary_""
click at [785, 136] on select "Choose an option... Pending Applied Excluded (Questions) Excluded (Expired) Exc…" at bounding box center [865, 151] width 160 height 31
click at [833, 317] on select "Choose an option... Pending Applied Excluded (Questions) Excluded (Expired) Exc…" at bounding box center [865, 309] width 160 height 31
select select ""excluded__other_""
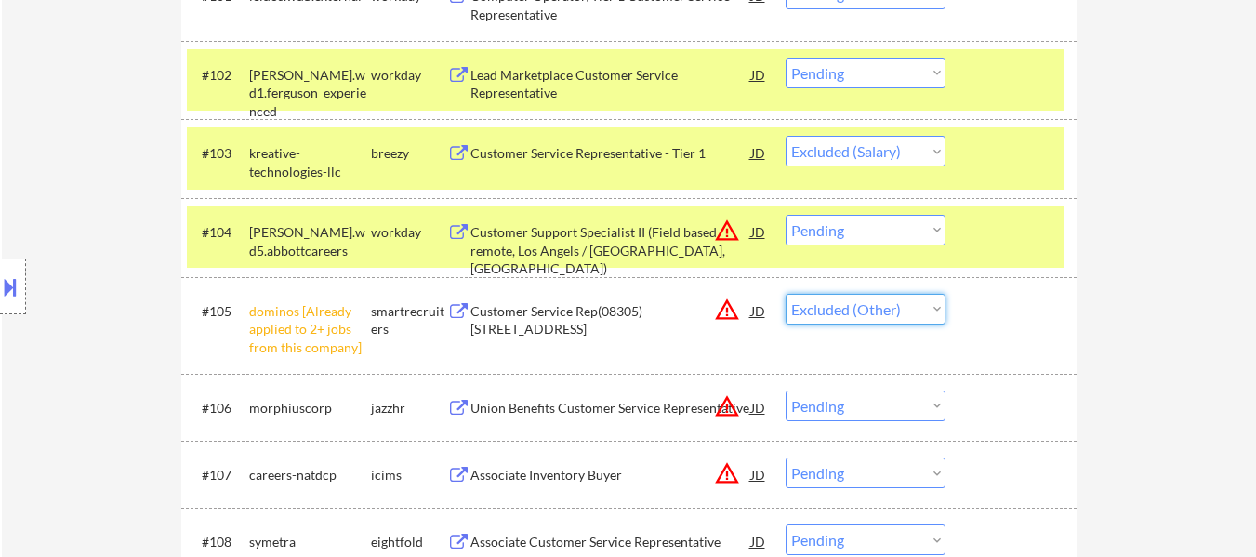
click at [785, 294] on select "Choose an option... Pending Applied Excluded (Questions) Excluded (Expired) Exc…" at bounding box center [865, 309] width 160 height 31
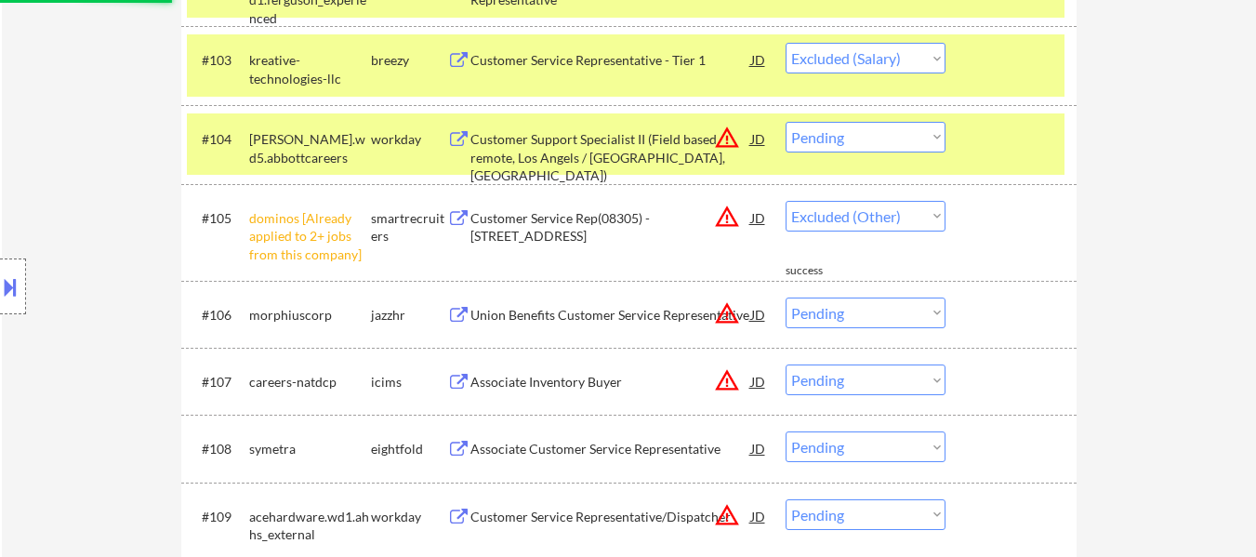
select select ""pending""
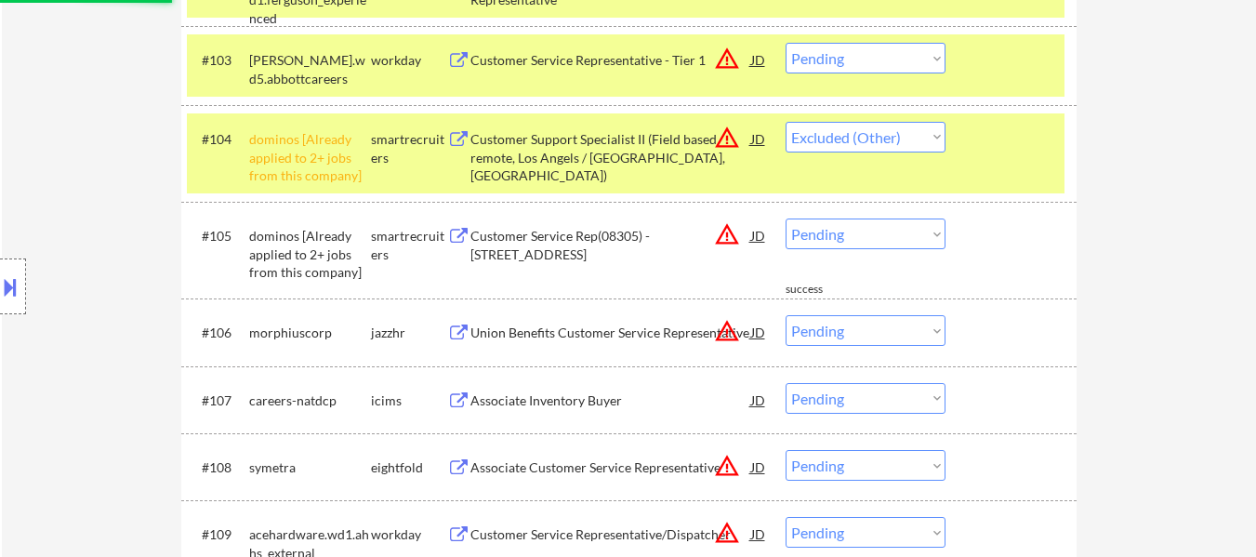
select select ""pending""
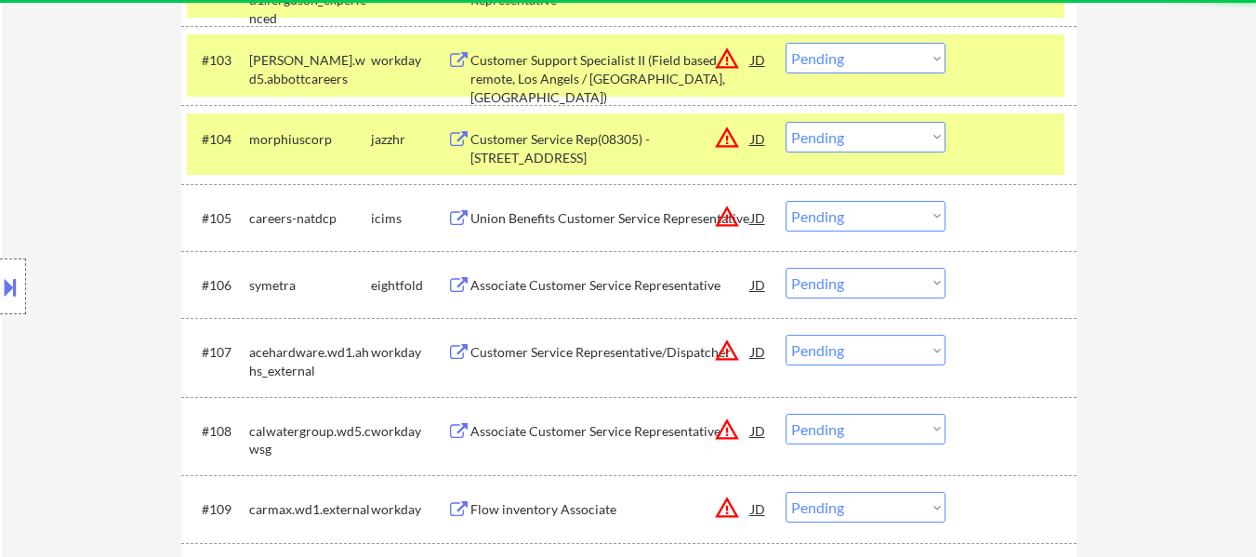
click at [606, 127] on div "Customer Service Rep(08305) - [STREET_ADDRESS]" at bounding box center [610, 144] width 281 height 45
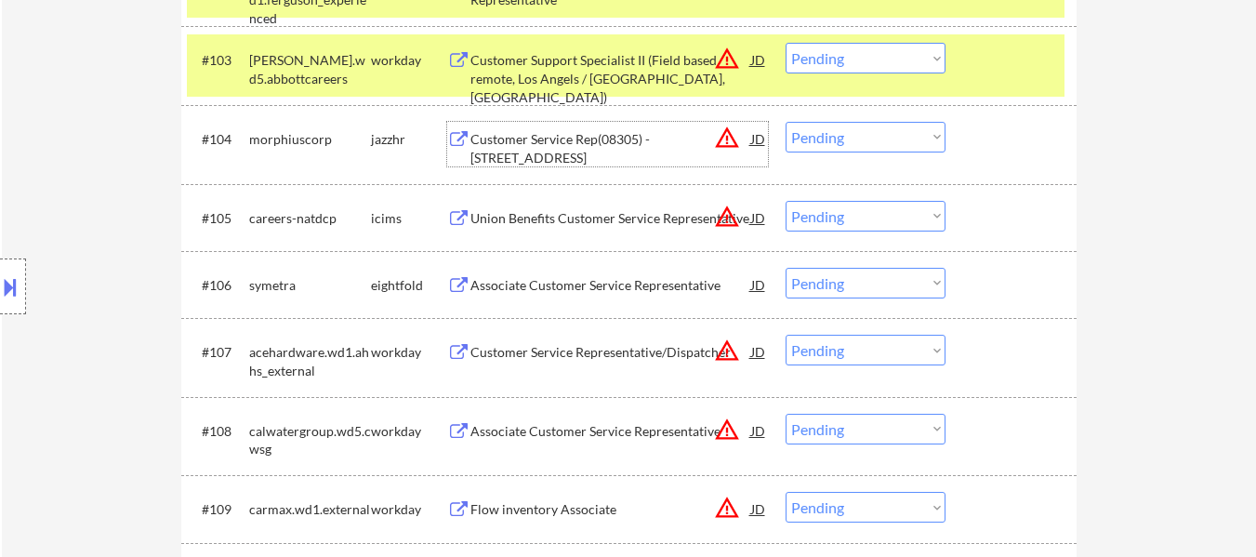
drag, startPoint x: 863, startPoint y: 209, endPoint x: 864, endPoint y: 219, distance: 10.3
click at [863, 209] on select "Choose an option... Pending Applied Excluded (Questions) Excluded (Expired) Exc…" at bounding box center [865, 216] width 160 height 31
click at [785, 201] on select "Choose an option... Pending Applied Excluded (Questions) Excluded (Expired) Exc…" at bounding box center [865, 216] width 160 height 31
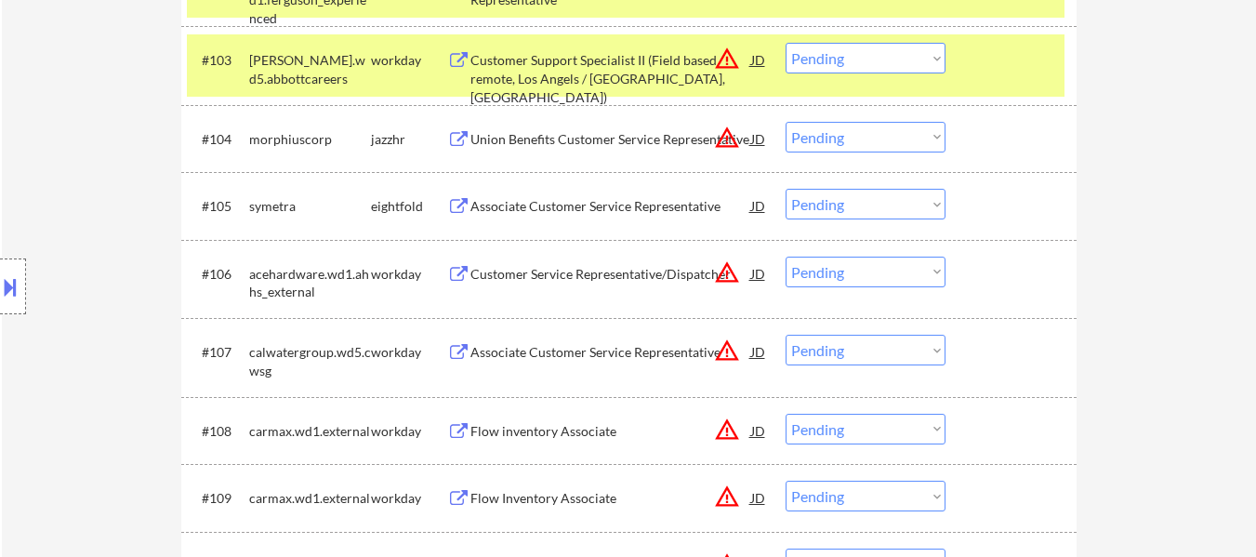
drag, startPoint x: 852, startPoint y: 203, endPoint x: 852, endPoint y: 213, distance: 10.2
click at [852, 203] on select "Choose an option... Pending Applied Excluded (Questions) Excluded (Expired) Exc…" at bounding box center [865, 204] width 160 height 31
click at [785, 189] on select "Choose an option... Pending Applied Excluded (Questions) Excluded (Expired) Exc…" at bounding box center [865, 204] width 160 height 31
select select ""pending""
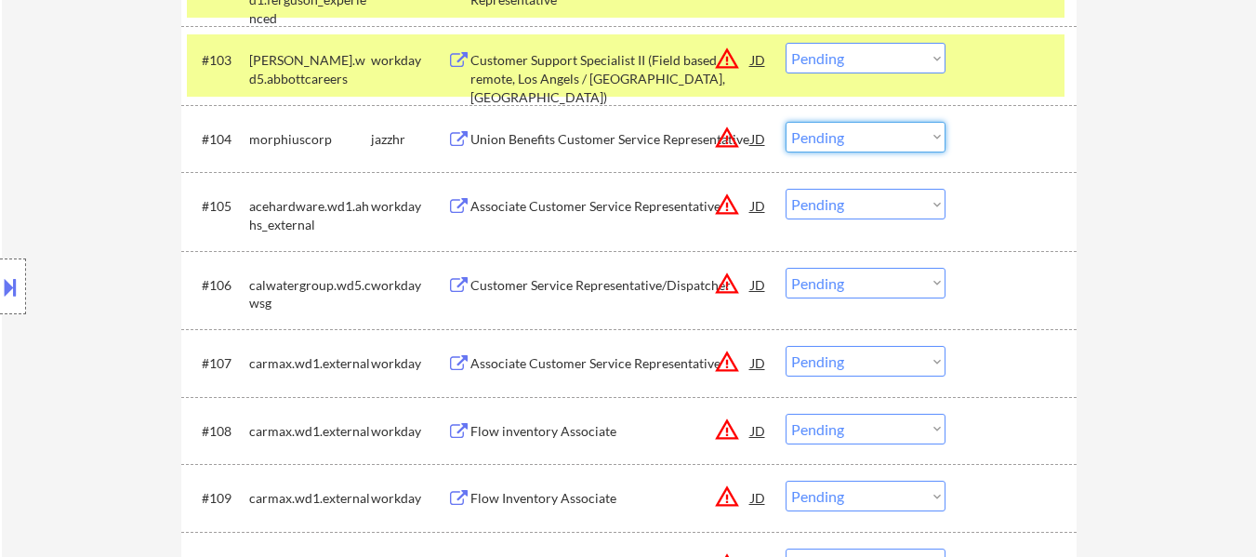
drag, startPoint x: 838, startPoint y: 136, endPoint x: 845, endPoint y: 144, distance: 10.6
click at [838, 136] on select "Choose an option... Pending Applied Excluded (Questions) Excluded (Expired) Exc…" at bounding box center [865, 137] width 160 height 31
click at [785, 122] on select "Choose an option... Pending Applied Excluded (Questions) Excluded (Expired) Exc…" at bounding box center [865, 137] width 160 height 31
select select ""pending""
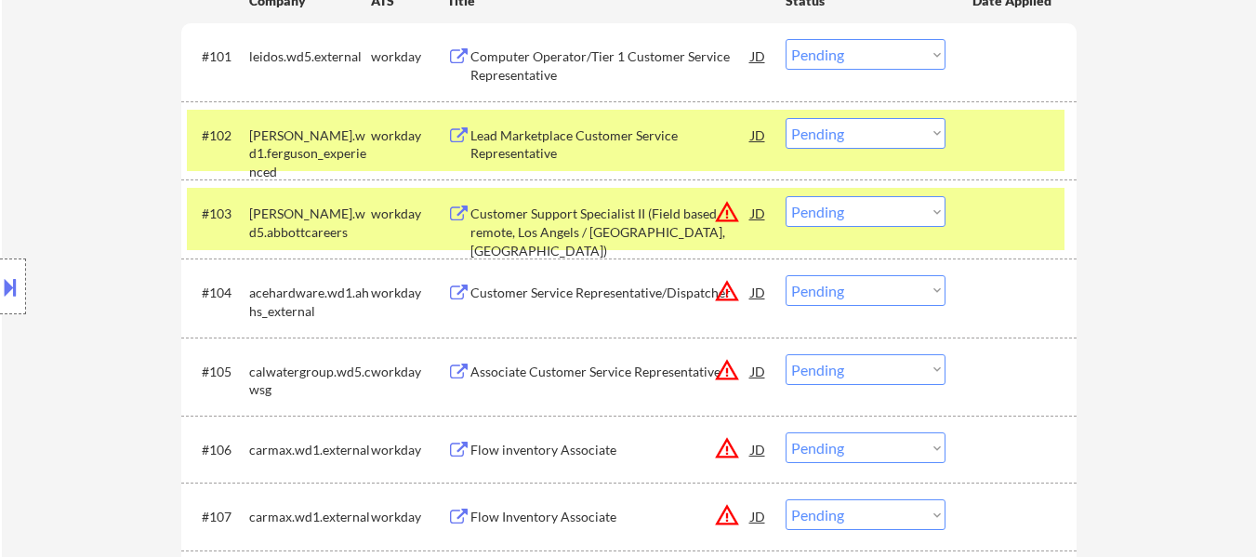
scroll to position [558, 0]
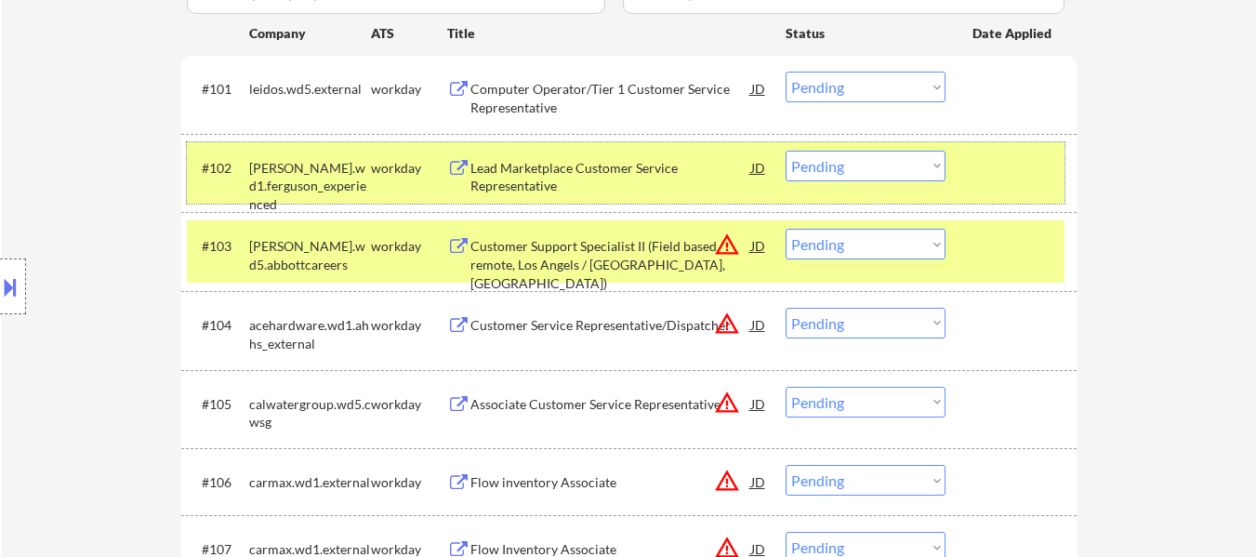
click at [1003, 163] on div at bounding box center [1013, 167] width 82 height 33
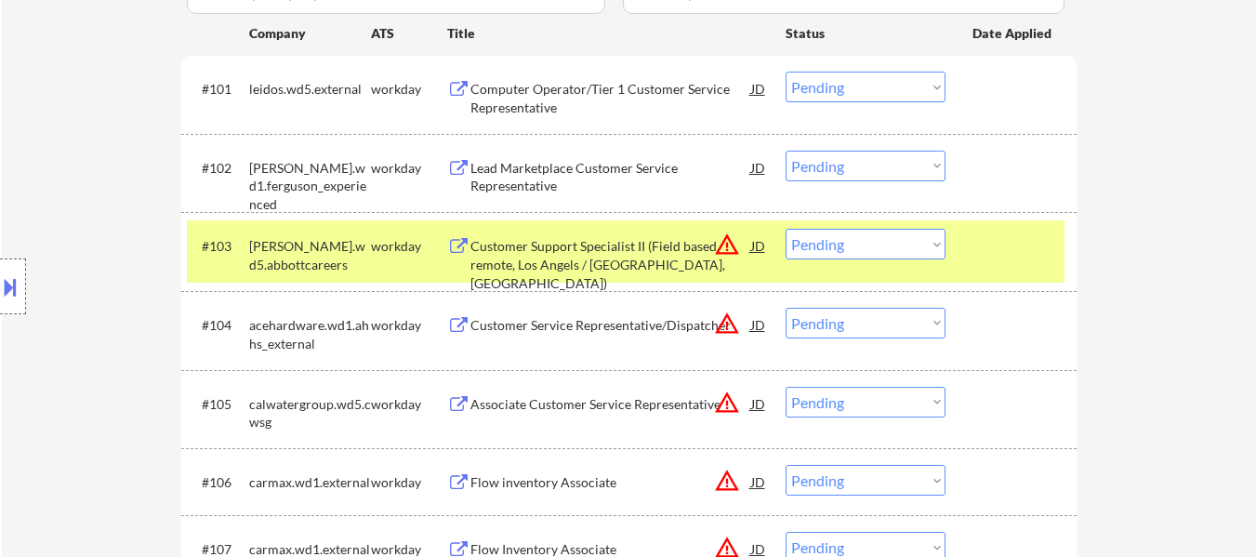
click at [993, 270] on div "#103 [PERSON_NAME].wd5.abbottcareers workday Customer Support Specialist II (Fi…" at bounding box center [625, 250] width 877 height 61
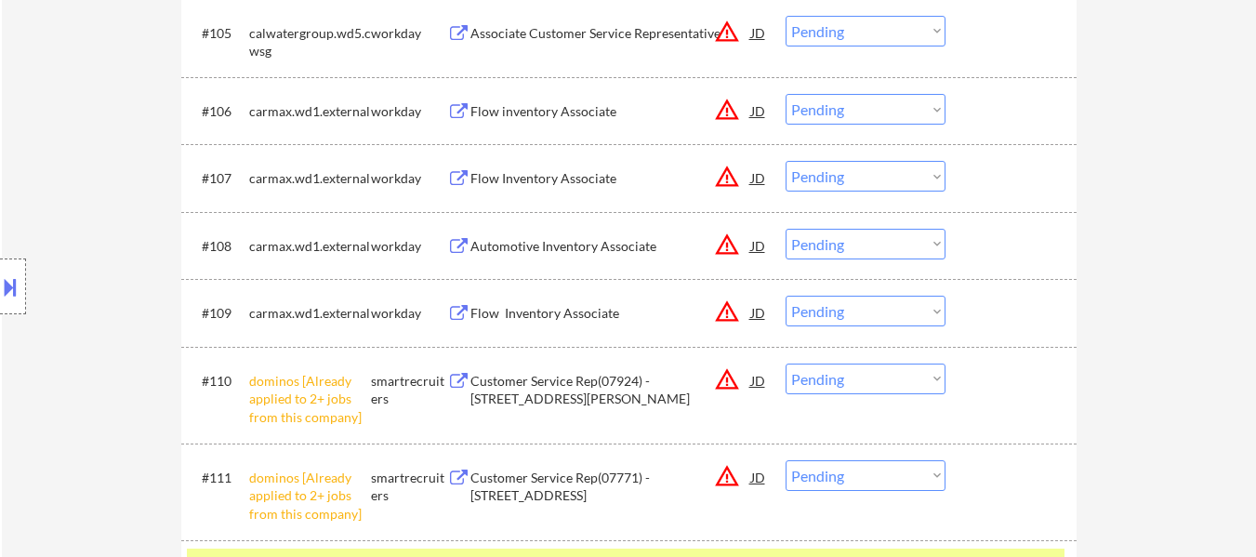
scroll to position [929, 0]
click at [901, 382] on select "Choose an option... Pending Applied Excluded (Questions) Excluded (Expired) Exc…" at bounding box center [865, 377] width 160 height 31
click at [785, 362] on select "Choose an option... Pending Applied Excluded (Questions) Excluded (Expired) Exc…" at bounding box center [865, 377] width 160 height 31
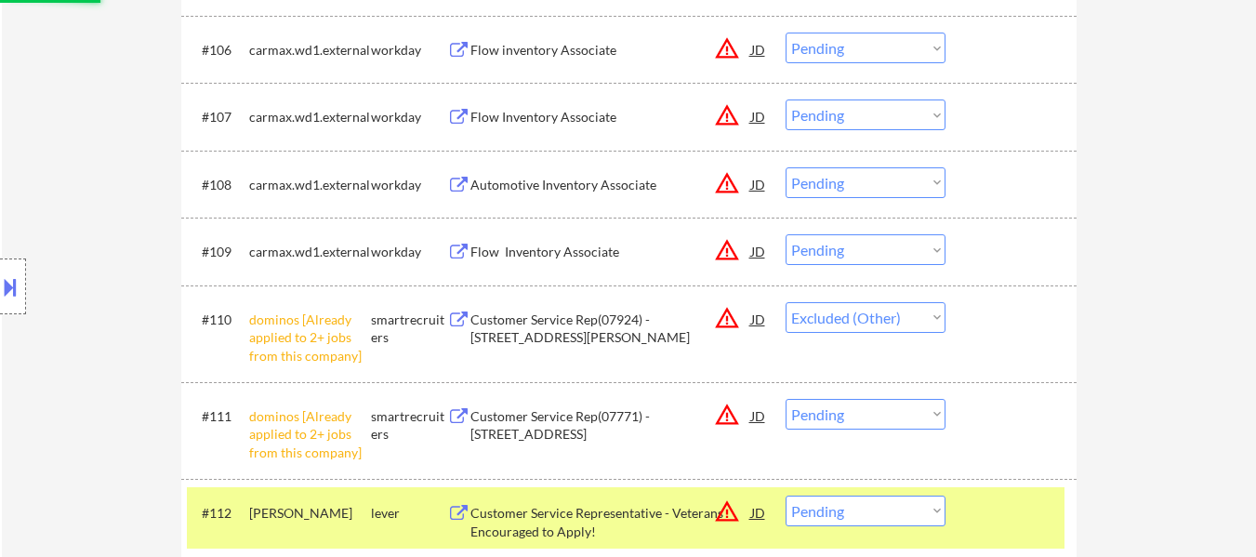
scroll to position [1022, 0]
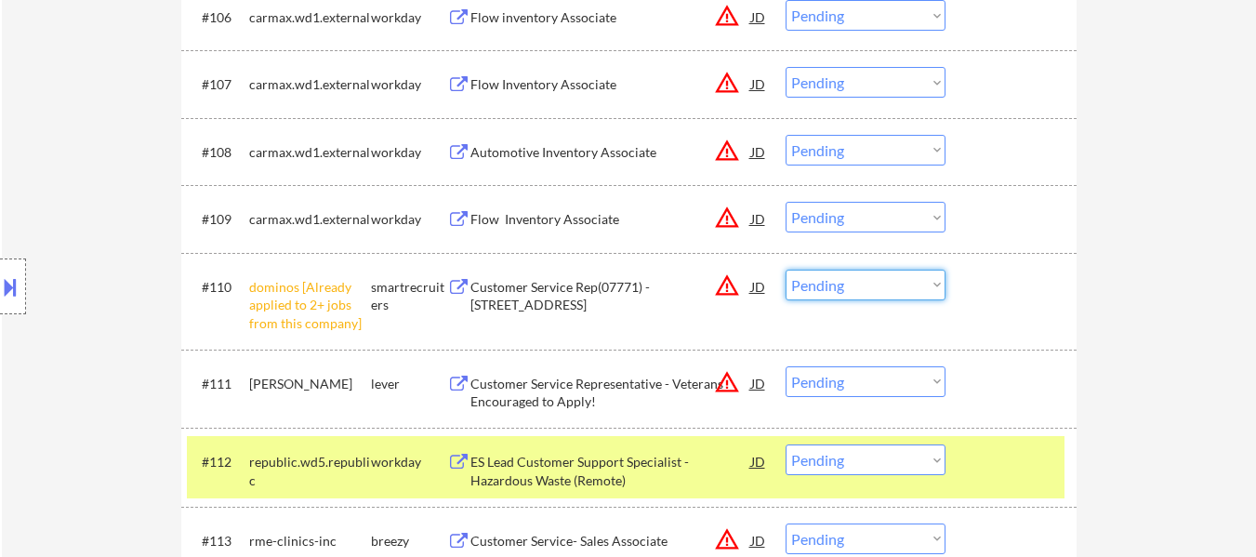
drag, startPoint x: 915, startPoint y: 287, endPoint x: 904, endPoint y: 295, distance: 12.6
click at [915, 287] on select "Choose an option... Pending Applied Excluded (Questions) Excluded (Expired) Exc…" at bounding box center [865, 285] width 160 height 31
click at [785, 270] on select "Choose an option... Pending Applied Excluded (Questions) Excluded (Expired) Exc…" at bounding box center [865, 285] width 160 height 31
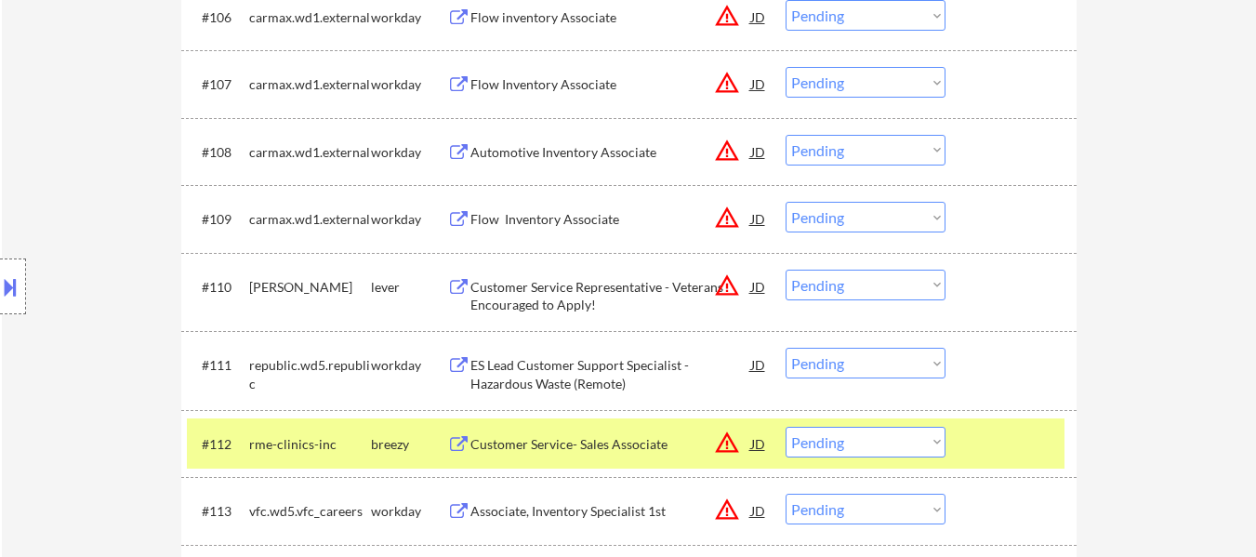
click at [599, 275] on div "Customer Service Representative - Veterans Encouraged to Apply!" at bounding box center [610, 292] width 281 height 45
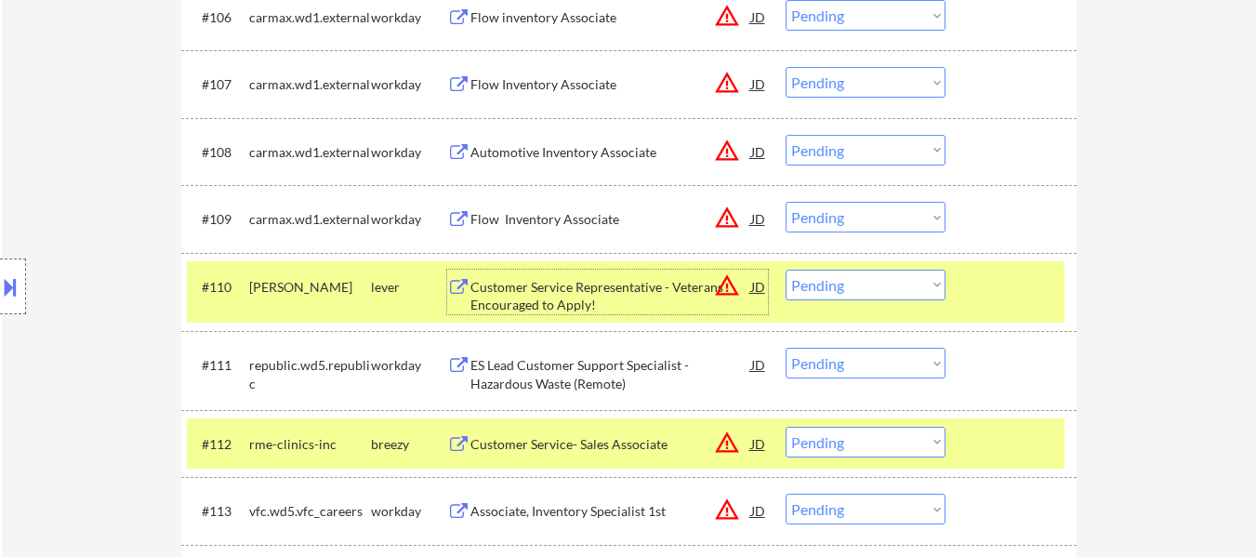
click at [904, 288] on select "Choose an option... Pending Applied Excluded (Questions) Excluded (Expired) Exc…" at bounding box center [865, 285] width 160 height 31
click at [785, 270] on select "Choose an option... Pending Applied Excluded (Questions) Excluded (Expired) Exc…" at bounding box center [865, 285] width 160 height 31
select select ""pending""
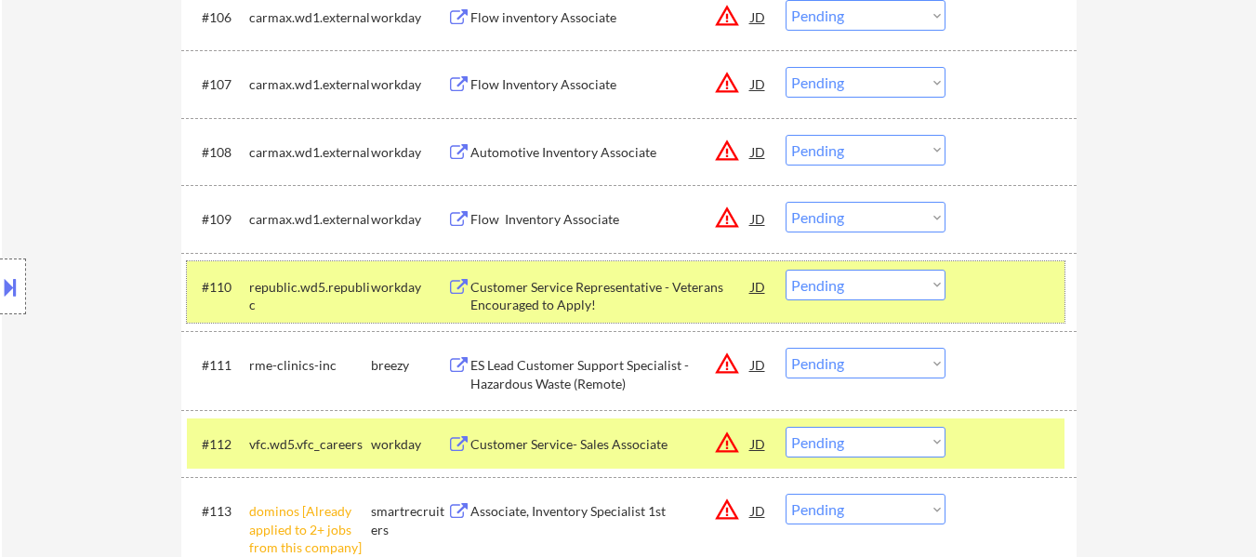
click at [1006, 279] on div at bounding box center [1013, 286] width 82 height 33
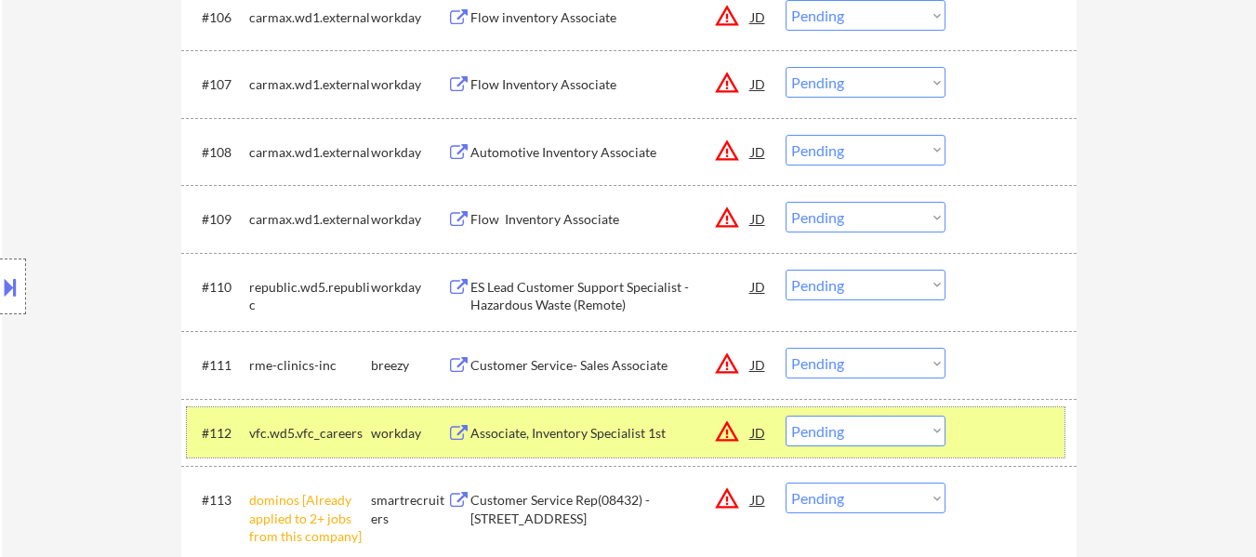
click at [981, 440] on div at bounding box center [1013, 431] width 82 height 33
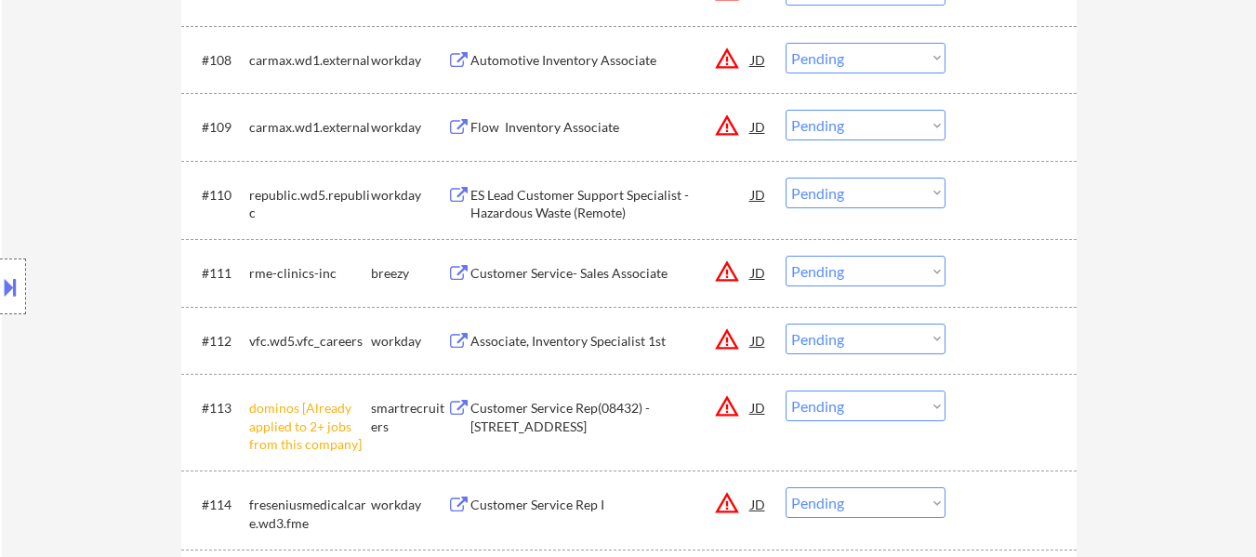
scroll to position [1115, 0]
click at [864, 410] on select "Choose an option... Pending Applied Excluded (Questions) Excluded (Expired) Exc…" at bounding box center [865, 404] width 160 height 31
click at [785, 389] on select "Choose an option... Pending Applied Excluded (Questions) Excluded (Expired) Exc…" at bounding box center [865, 404] width 160 height 31
select select ""pending""
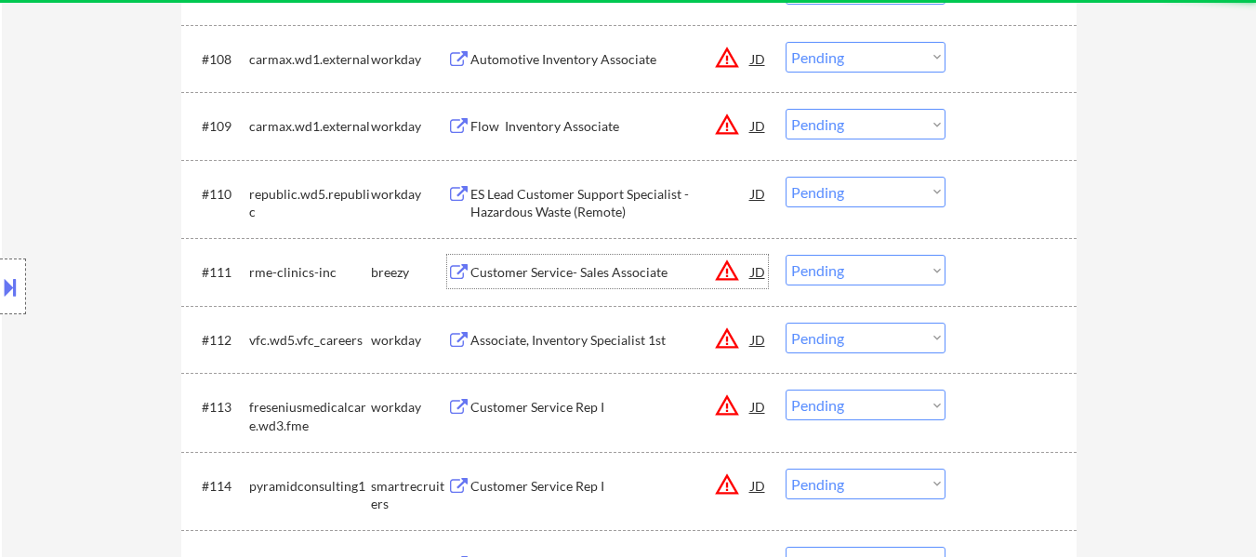
click at [572, 272] on div "Customer Service- Sales Associate" at bounding box center [610, 272] width 281 height 19
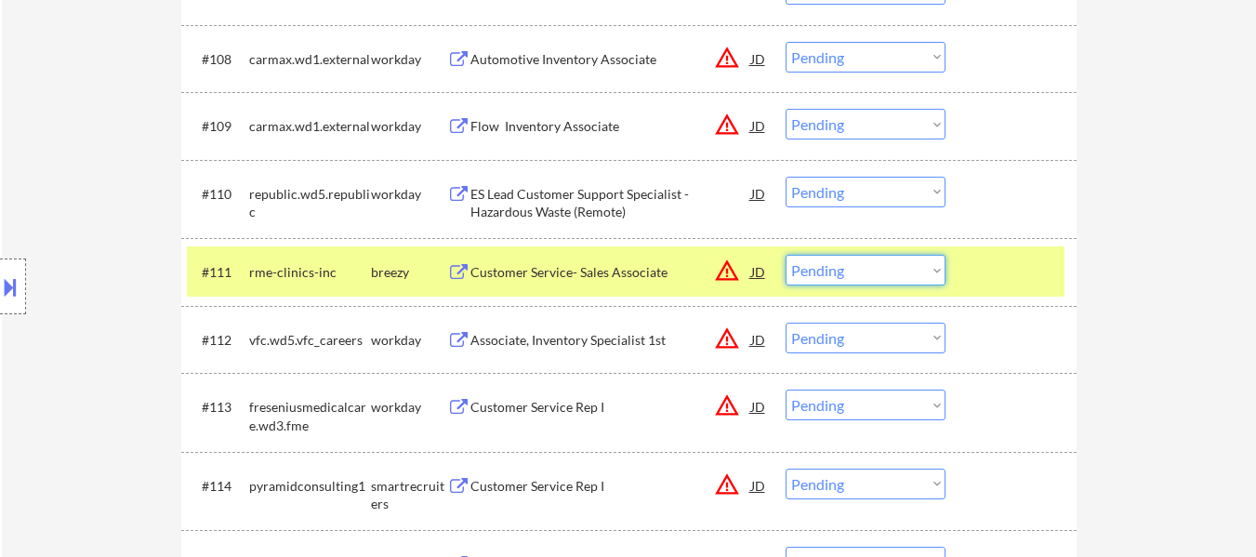
drag, startPoint x: 927, startPoint y: 269, endPoint x: 926, endPoint y: 282, distance: 13.0
click at [927, 269] on select "Choose an option... Pending Applied Excluded (Questions) Excluded (Expired) Exc…" at bounding box center [865, 270] width 160 height 31
click at [785, 255] on select "Choose an option... Pending Applied Excluded (Questions) Excluded (Expired) Exc…" at bounding box center [865, 270] width 160 height 31
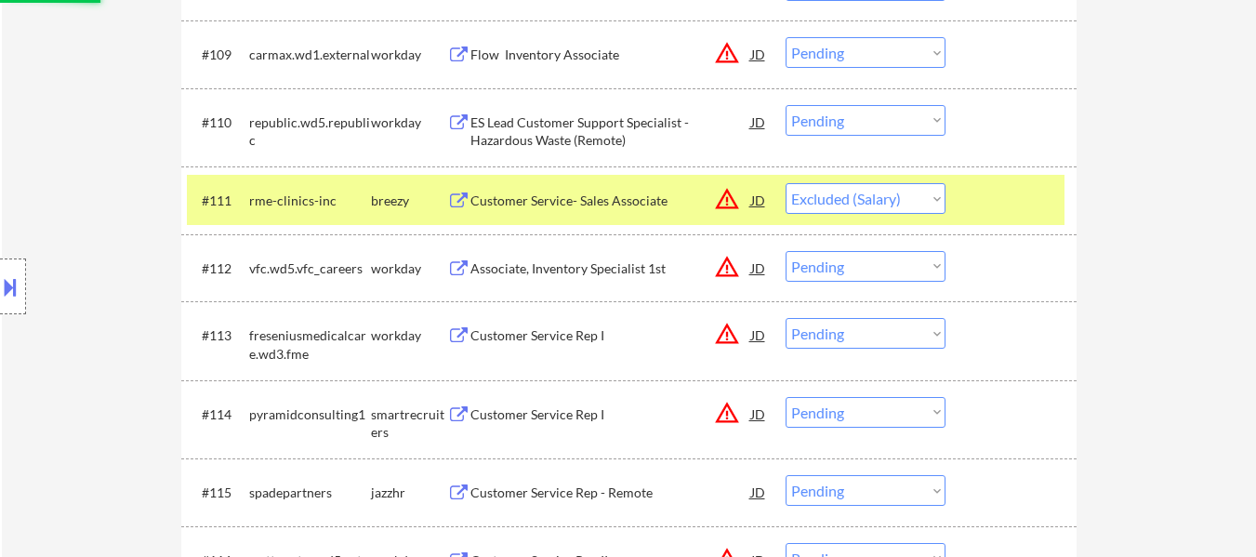
scroll to position [1208, 0]
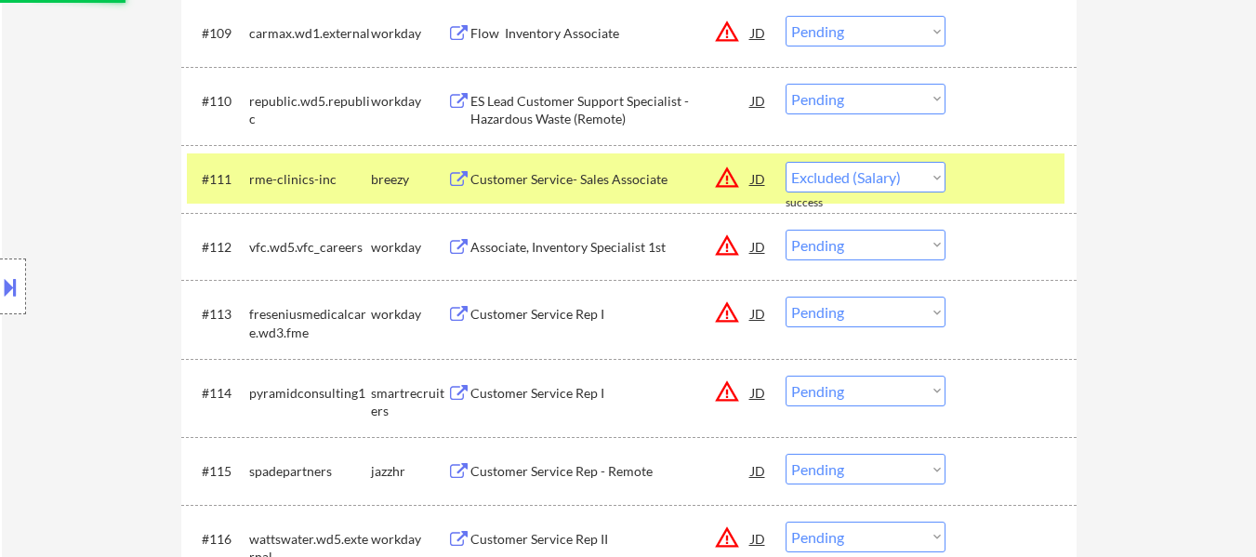
select select ""pending""
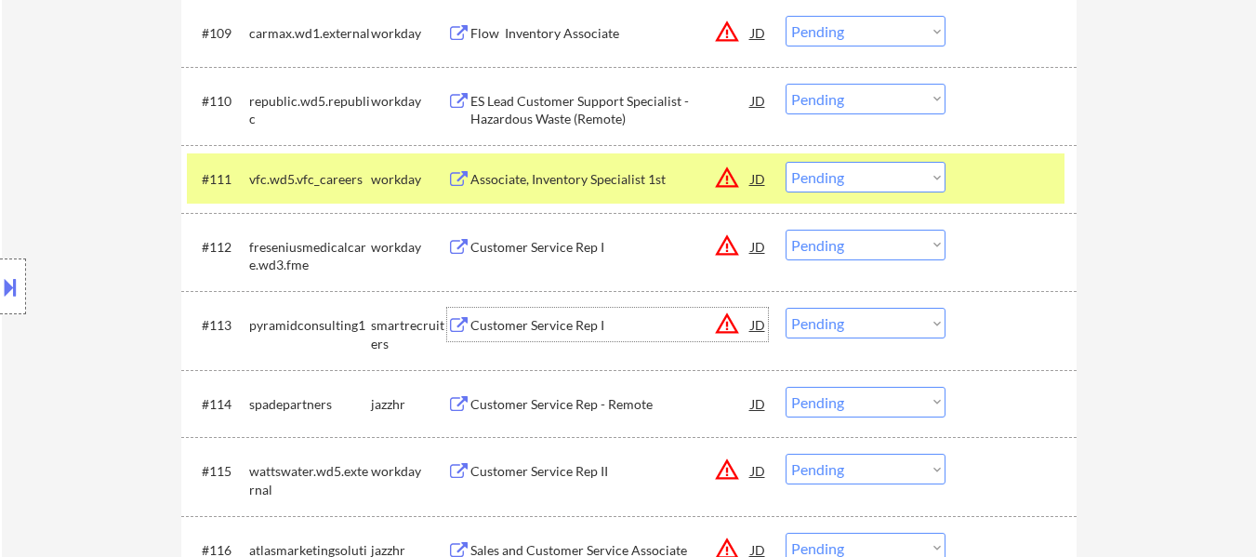
click at [570, 313] on div "Customer Service Rep I" at bounding box center [610, 324] width 281 height 33
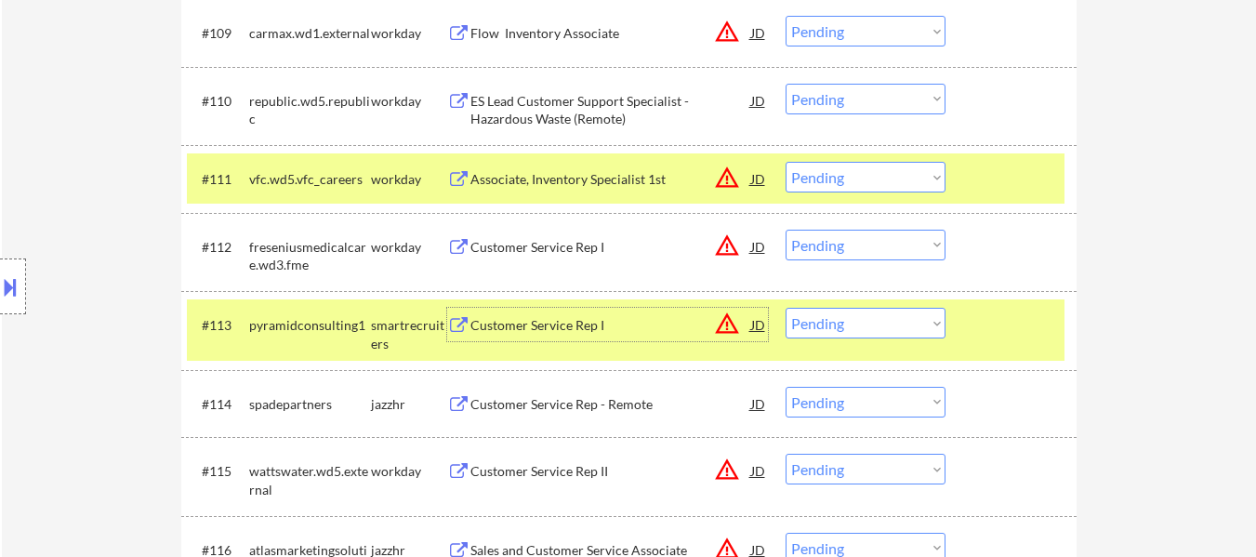
click at [1004, 170] on div at bounding box center [1013, 178] width 82 height 33
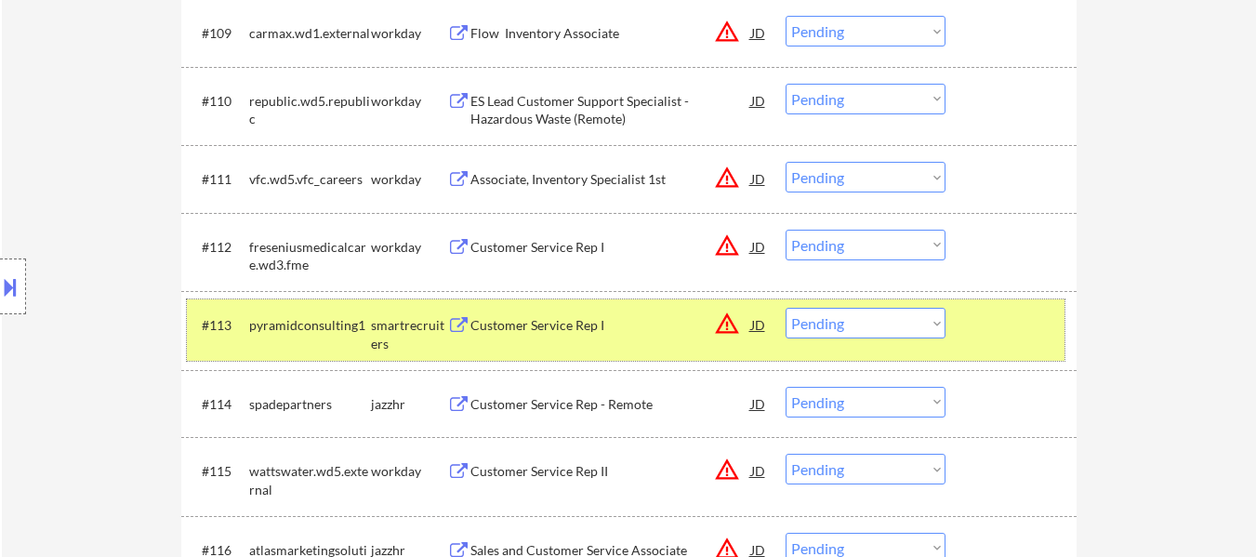
click at [993, 308] on div at bounding box center [1013, 324] width 82 height 33
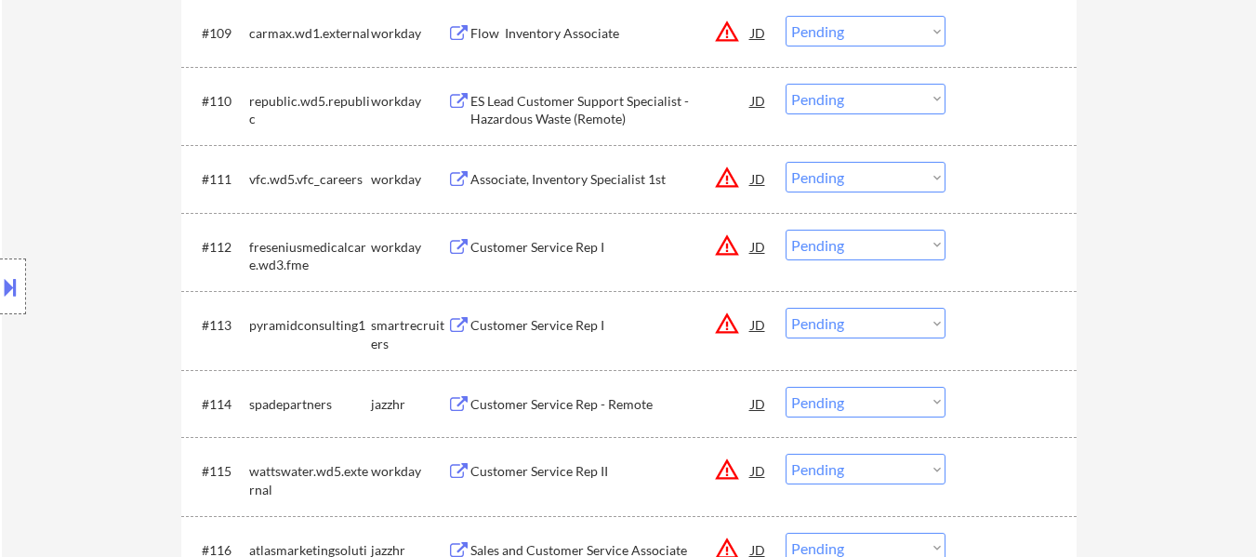
click at [992, 322] on div at bounding box center [1013, 324] width 82 height 33
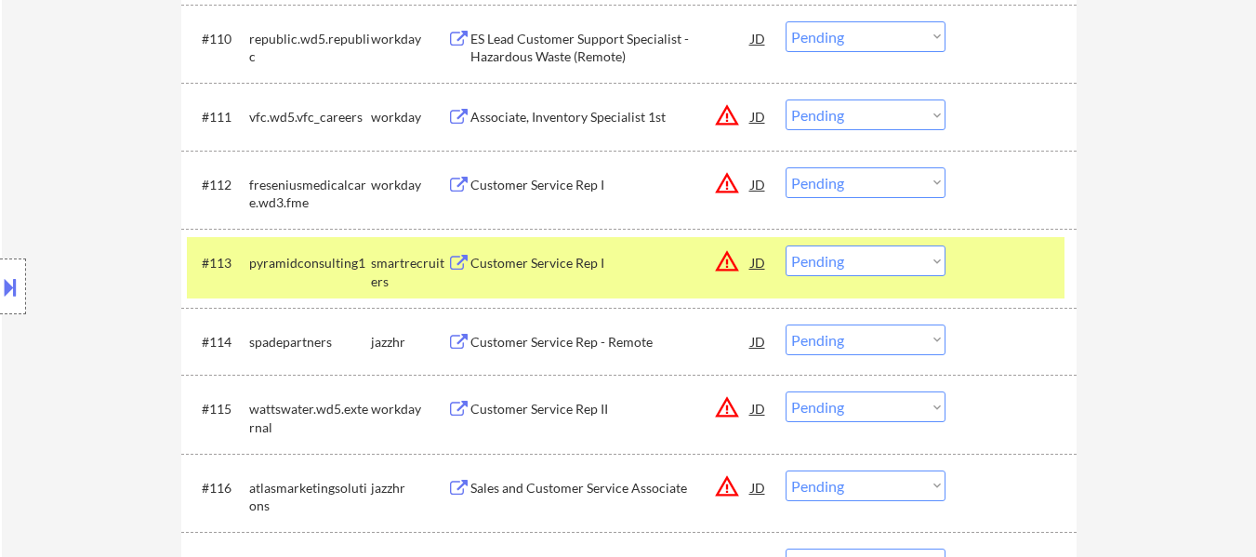
scroll to position [1301, 0]
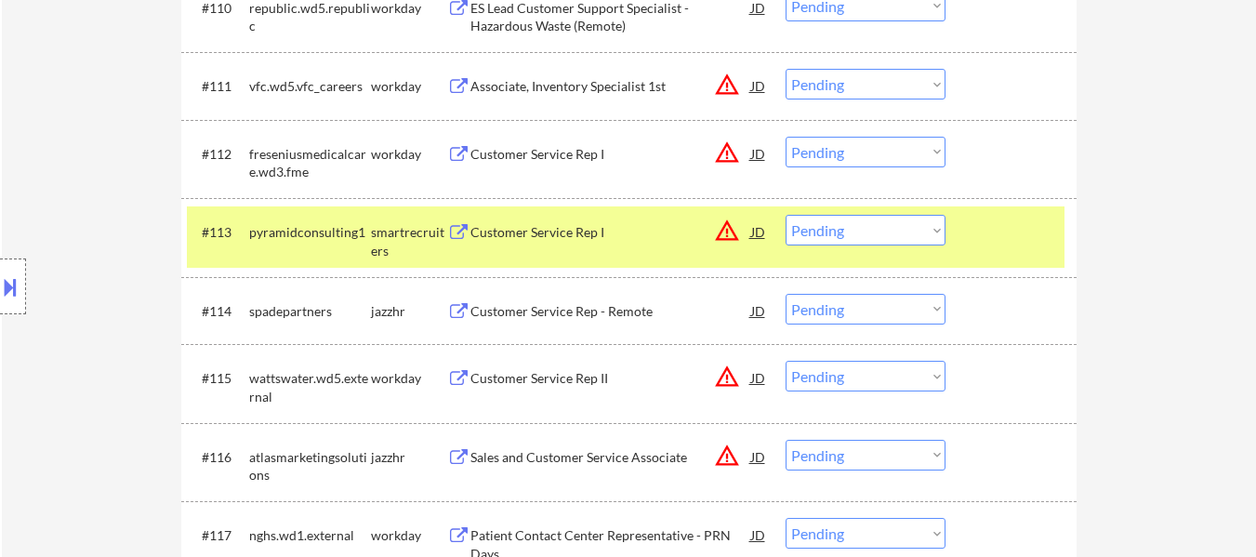
click at [641, 310] on div "Customer Service Rep - Remote" at bounding box center [610, 311] width 281 height 19
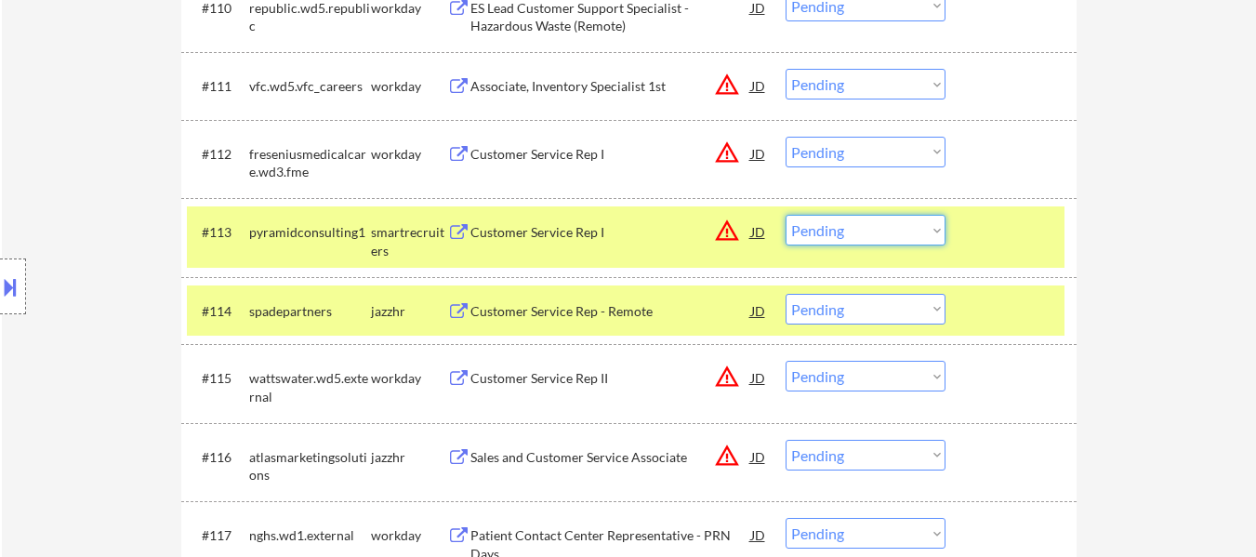
click at [849, 224] on select "Choose an option... Pending Applied Excluded (Questions) Excluded (Expired) Exc…" at bounding box center [865, 230] width 160 height 31
click at [785, 215] on select "Choose an option... Pending Applied Excluded (Questions) Excluded (Expired) Exc…" at bounding box center [865, 230] width 160 height 31
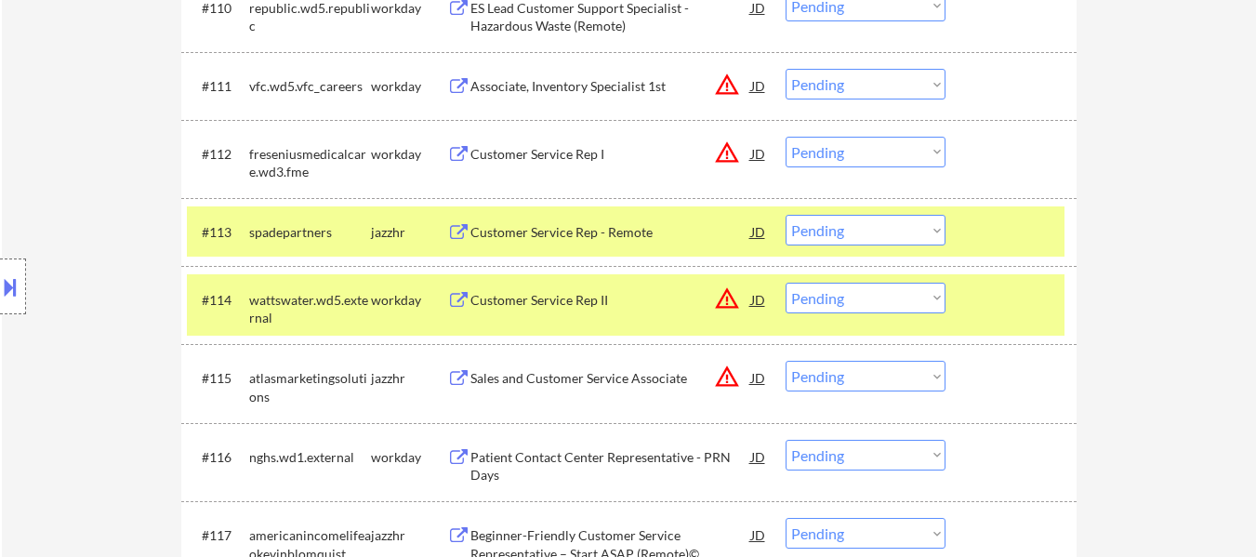
click at [916, 226] on select "Choose an option... Pending Applied Excluded (Questions) Excluded (Expired) Exc…" at bounding box center [865, 230] width 160 height 31
click at [785, 215] on select "Choose an option... Pending Applied Excluded (Questions) Excluded (Expired) Exc…" at bounding box center [865, 230] width 160 height 31
select select ""pending""
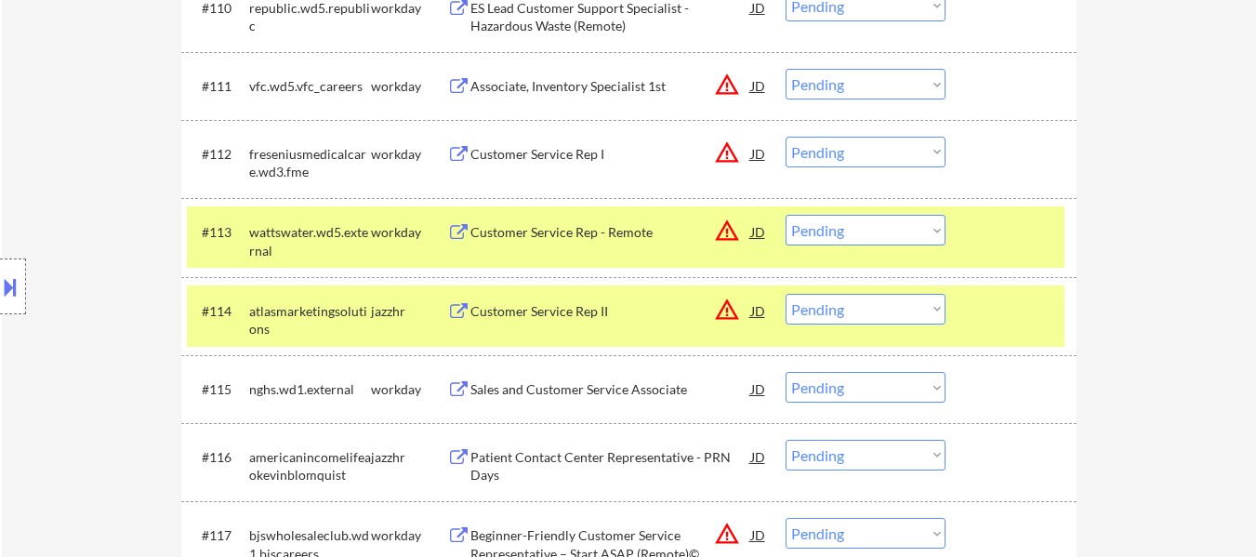
click at [1017, 227] on div at bounding box center [1013, 231] width 82 height 33
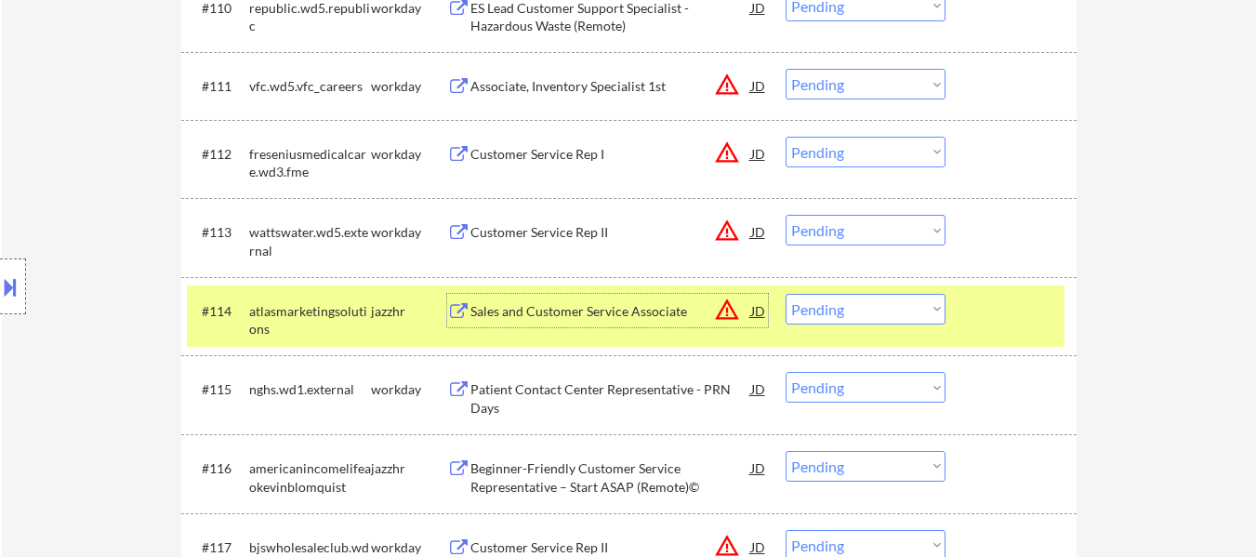
click at [623, 311] on div "Sales and Customer Service Associate" at bounding box center [610, 311] width 281 height 19
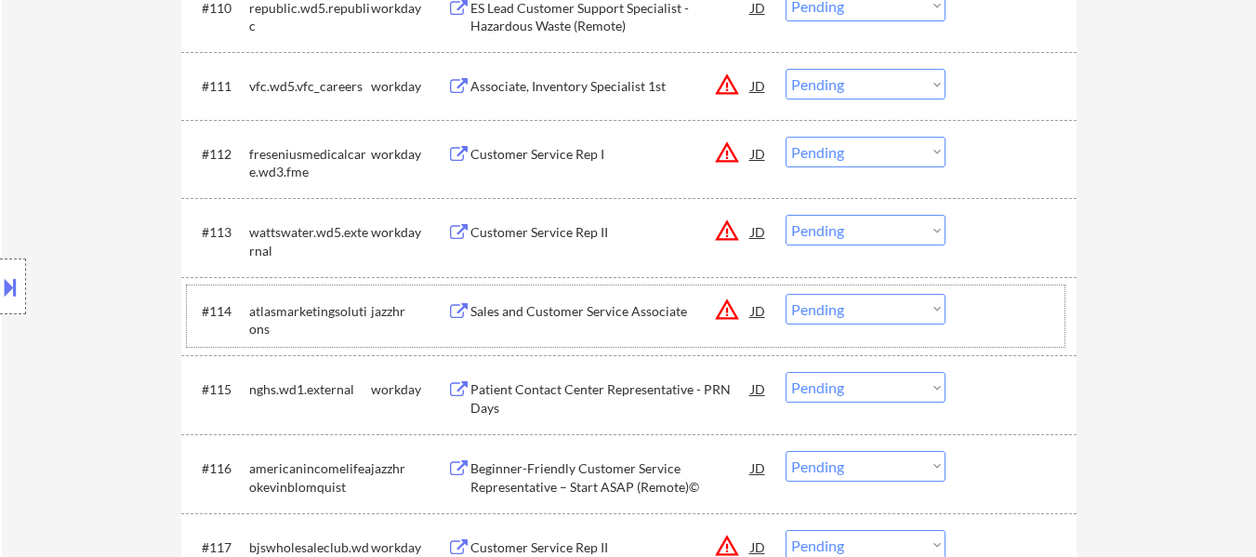
click at [956, 318] on div "#114 atlasmarketingsolutions jazzhr Sales and Customer Service Associate JD war…" at bounding box center [625, 315] width 877 height 61
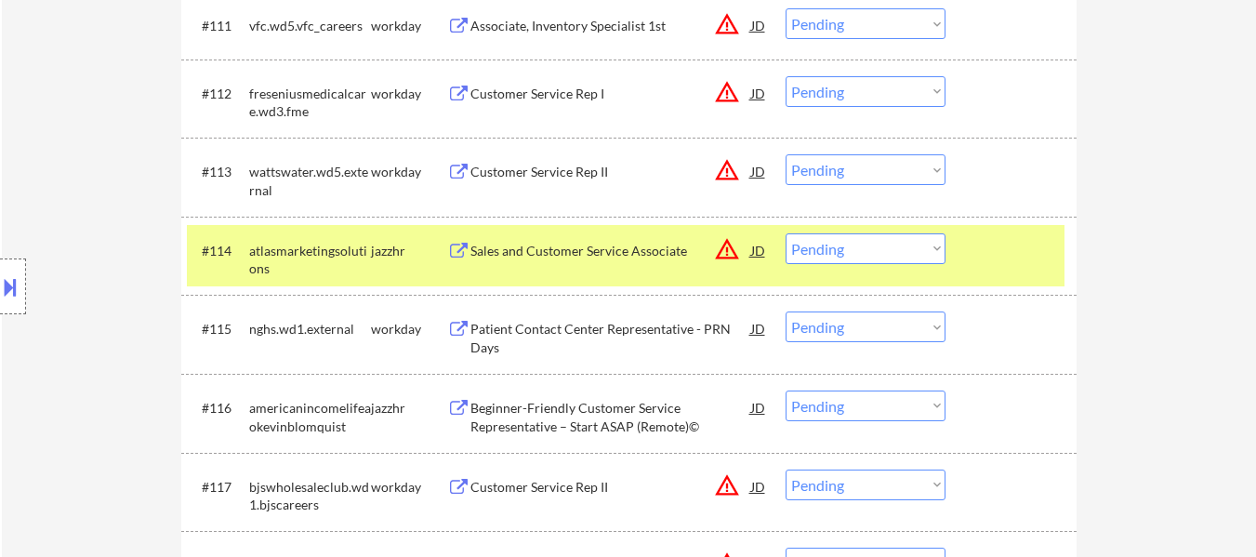
scroll to position [1394, 0]
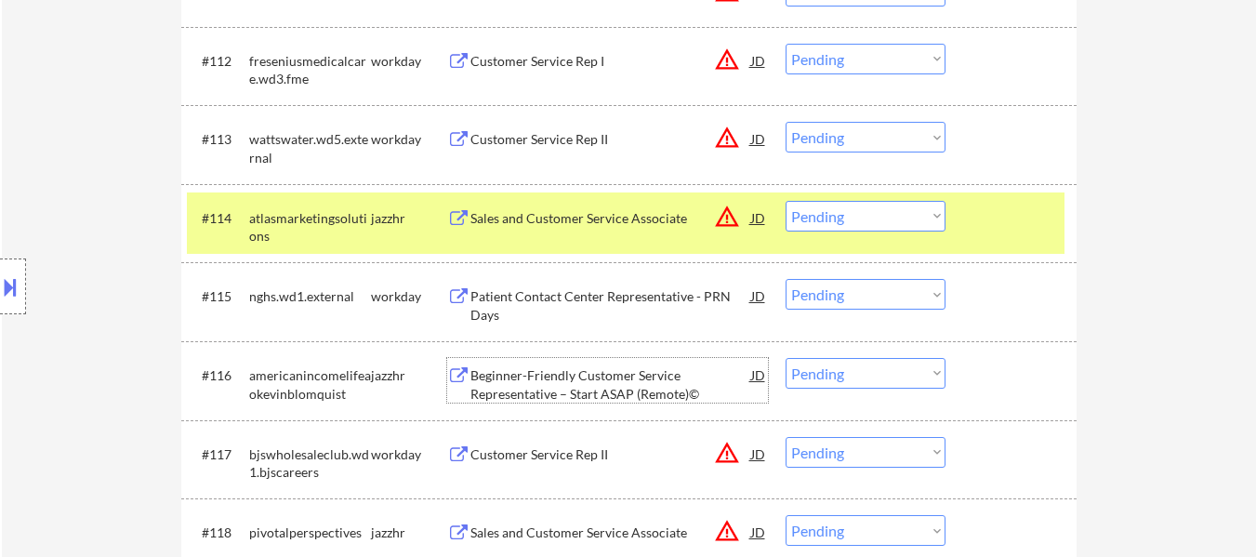
click at [653, 371] on div "Beginner-Friendly Customer Service Representative – Start ASAP (Remote)©" at bounding box center [610, 384] width 281 height 36
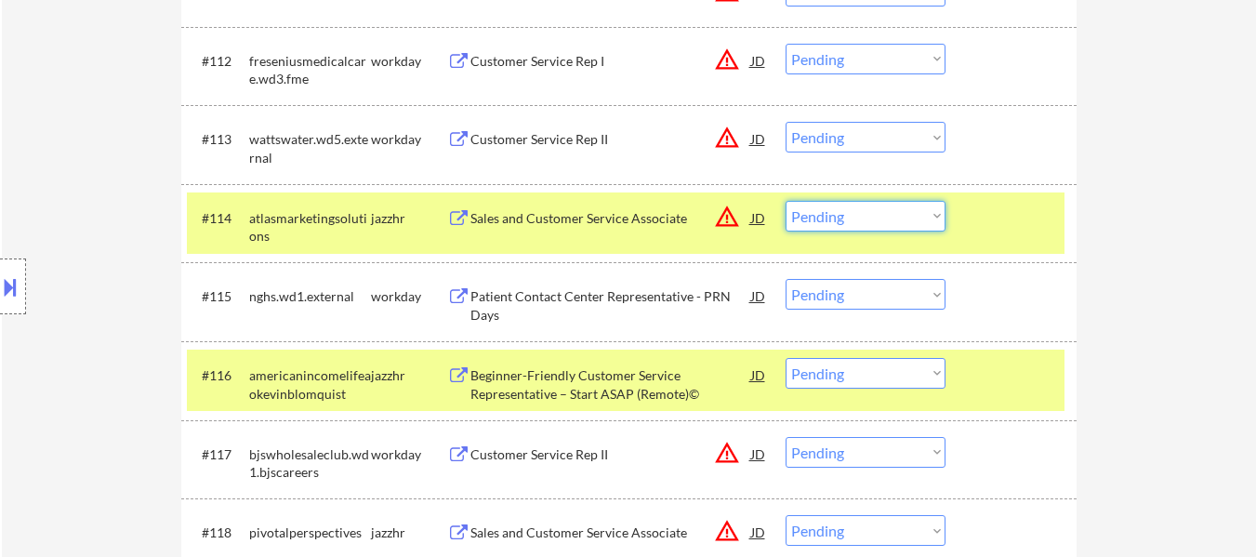
click at [862, 217] on select "Choose an option... Pending Applied Excluded (Questions) Excluded (Expired) Exc…" at bounding box center [865, 216] width 160 height 31
click at [785, 201] on select "Choose an option... Pending Applied Excluded (Questions) Excluded (Expired) Exc…" at bounding box center [865, 216] width 160 height 31
select select ""pending""
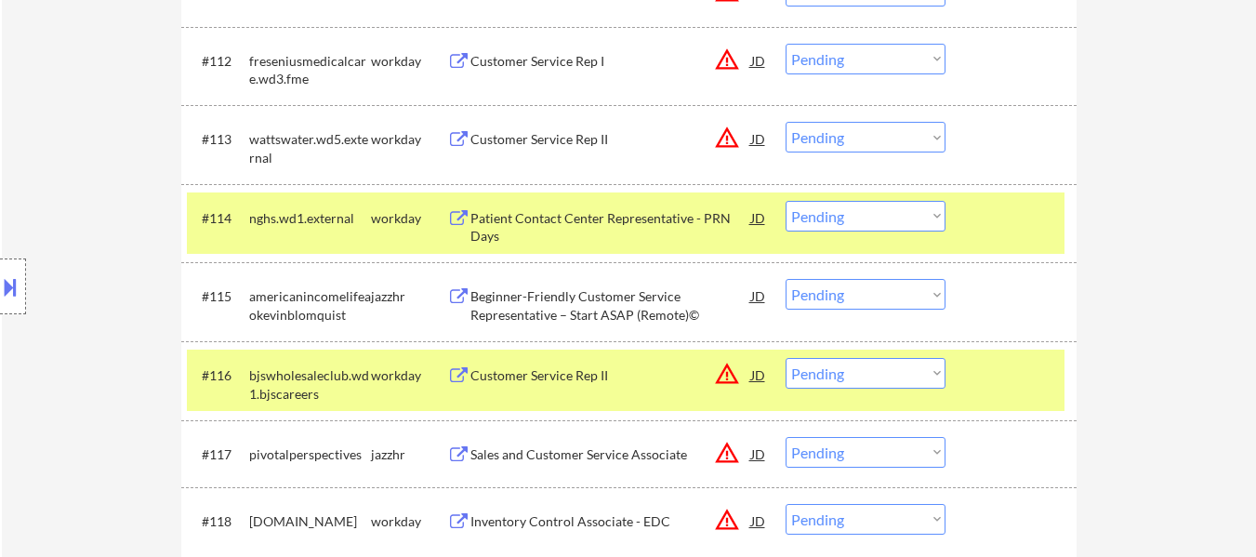
click at [842, 295] on select "Choose an option... Pending Applied Excluded (Questions) Excluded (Expired) Exc…" at bounding box center [865, 294] width 160 height 31
click at [785, 279] on select "Choose an option... Pending Applied Excluded (Questions) Excluded (Expired) Exc…" at bounding box center [865, 294] width 160 height 31
select select ""pending""
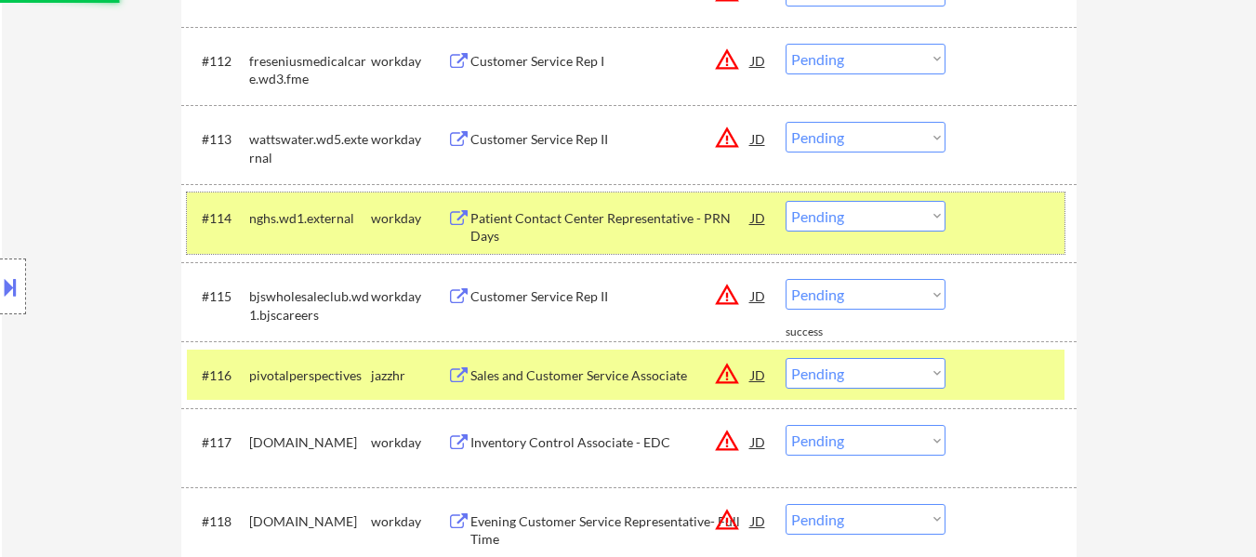
click at [994, 220] on div at bounding box center [1013, 217] width 82 height 33
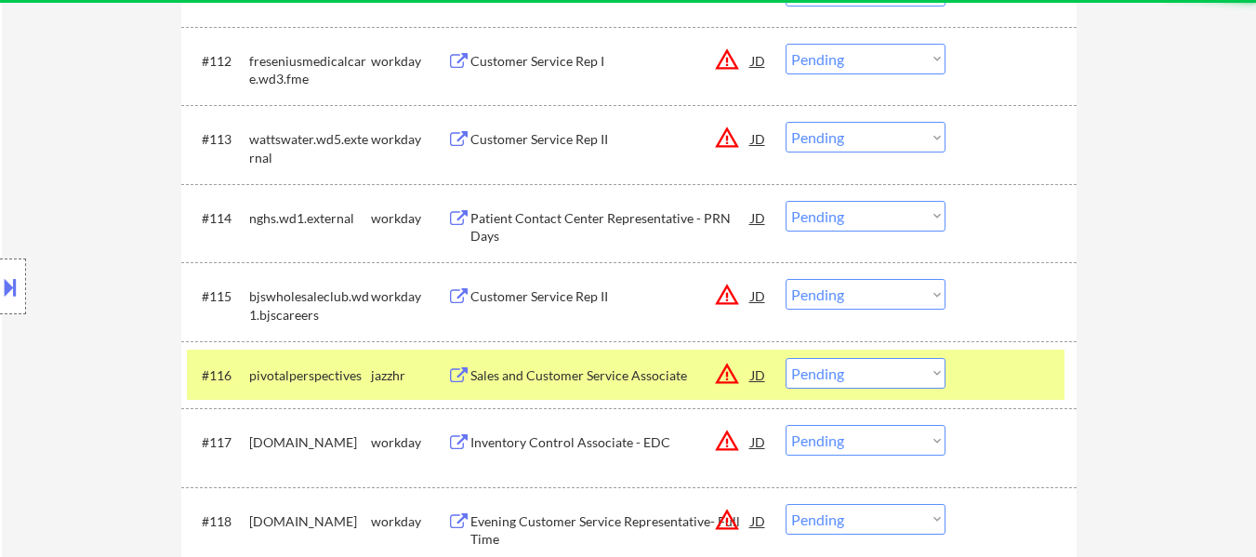
click at [989, 372] on div at bounding box center [1013, 374] width 82 height 33
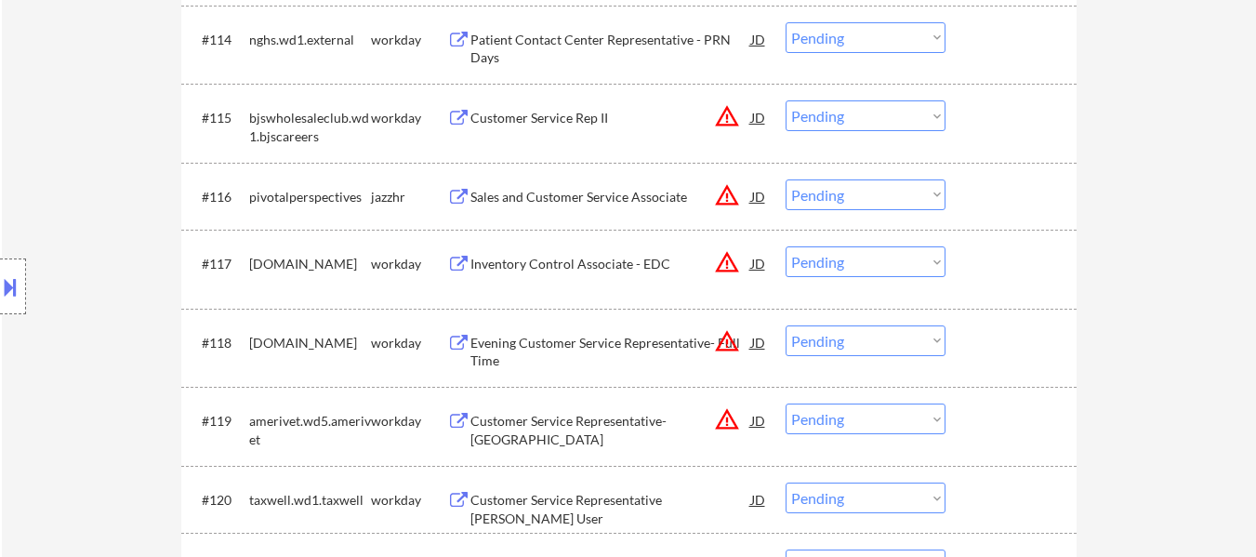
scroll to position [1580, 0]
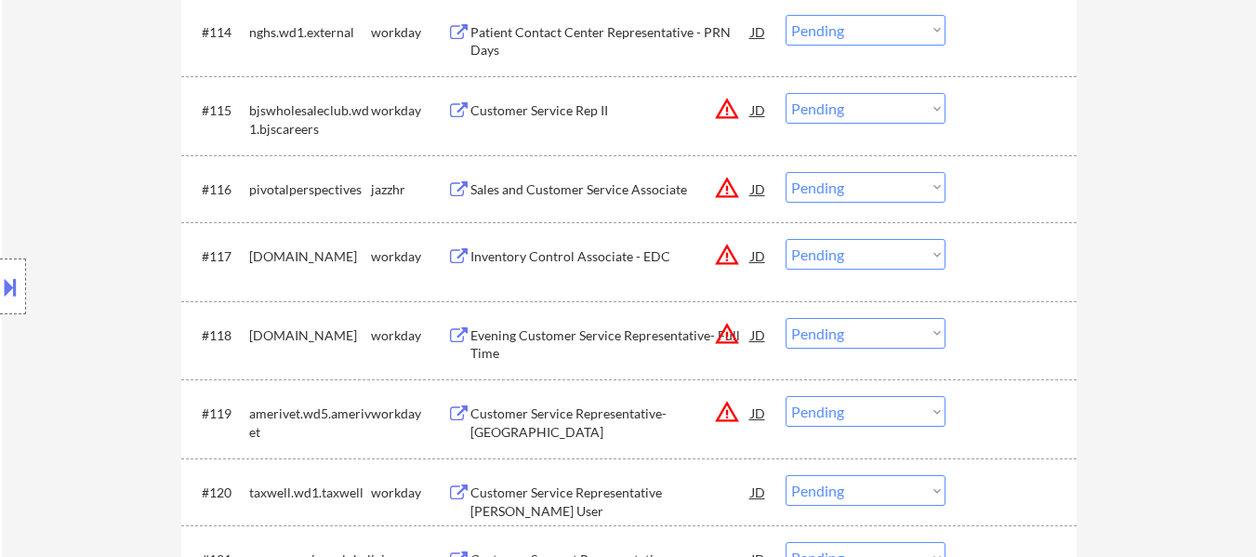
click at [652, 189] on div "Sales and Customer Service Associate" at bounding box center [610, 189] width 281 height 19
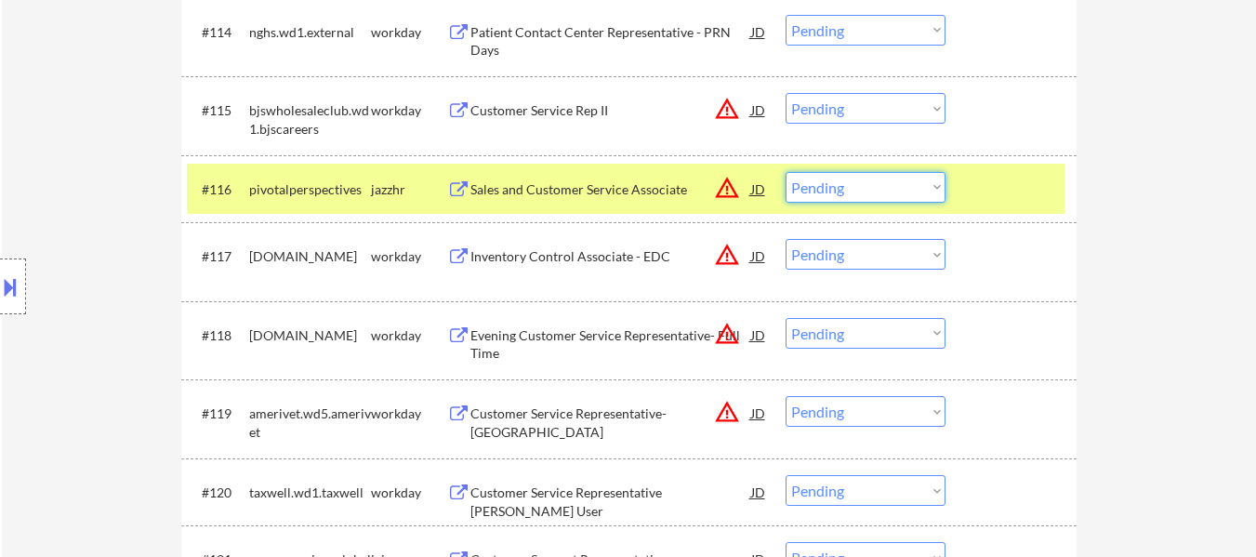
click at [880, 191] on select "Choose an option... Pending Applied Excluded (Questions) Excluded (Expired) Exc…" at bounding box center [865, 187] width 160 height 31
click at [785, 172] on select "Choose an option... Pending Applied Excluded (Questions) Excluded (Expired) Exc…" at bounding box center [865, 187] width 160 height 31
select select ""pending""
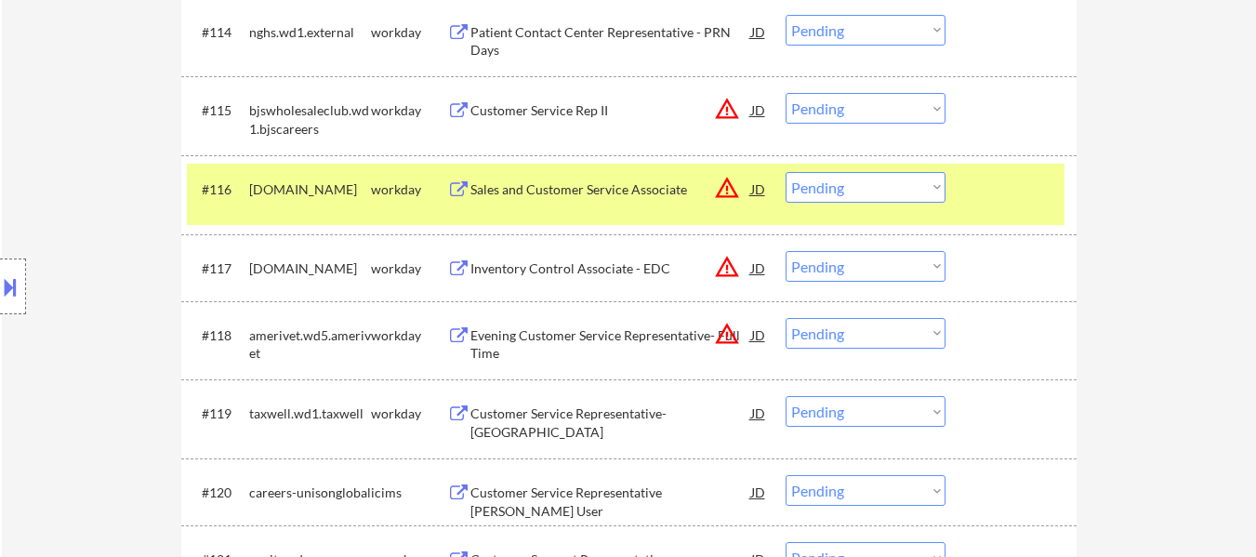
click at [1033, 191] on div at bounding box center [1013, 188] width 82 height 33
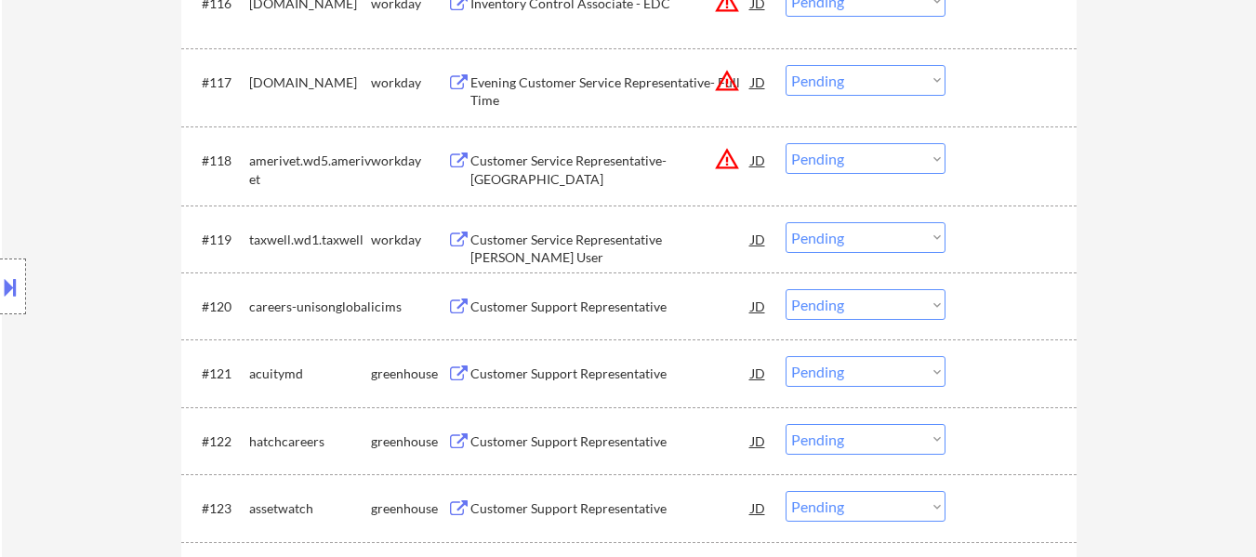
scroll to position [1859, 0]
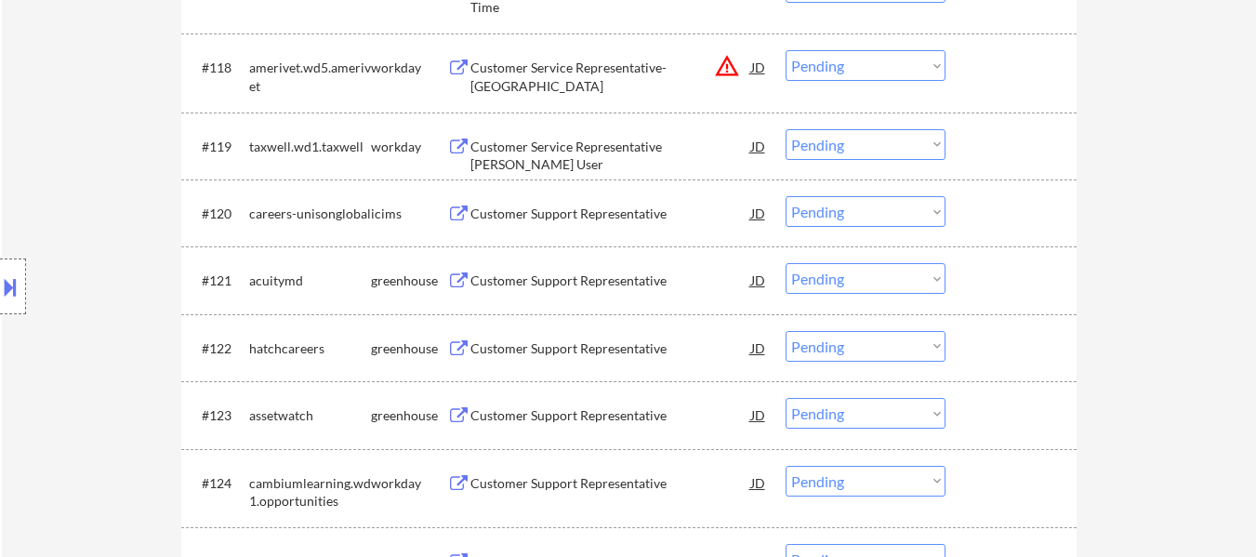
click at [637, 277] on div "Customer Support Representative" at bounding box center [610, 280] width 281 height 19
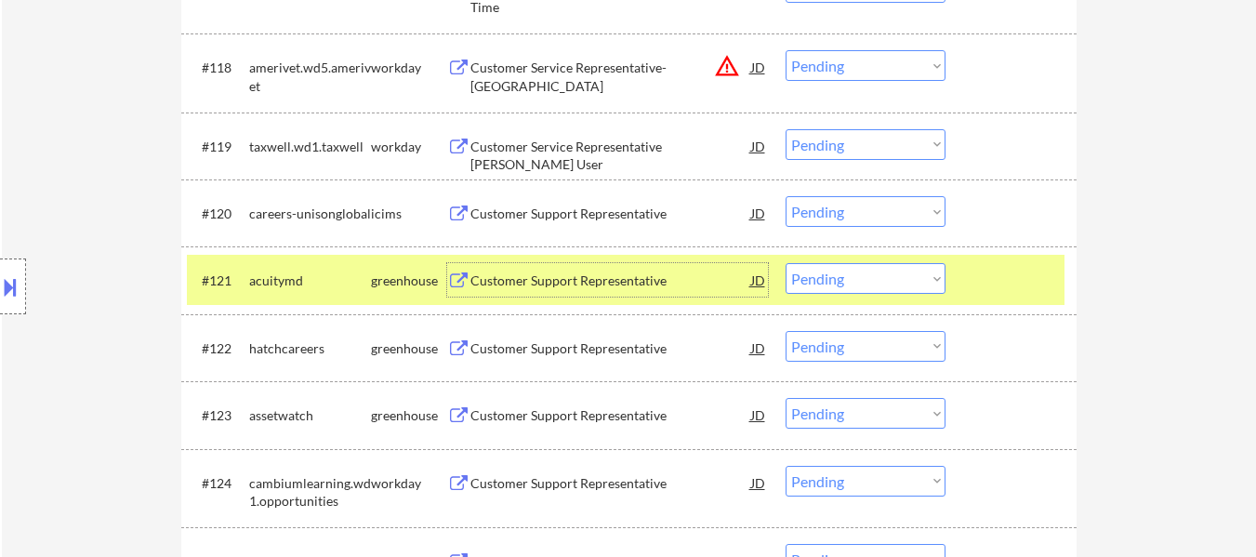
click at [849, 275] on select "Choose an option... Pending Applied Excluded (Questions) Excluded (Expired) Exc…" at bounding box center [865, 278] width 160 height 31
click at [785, 263] on select "Choose an option... Pending Applied Excluded (Questions) Excluded (Expired) Exc…" at bounding box center [865, 278] width 160 height 31
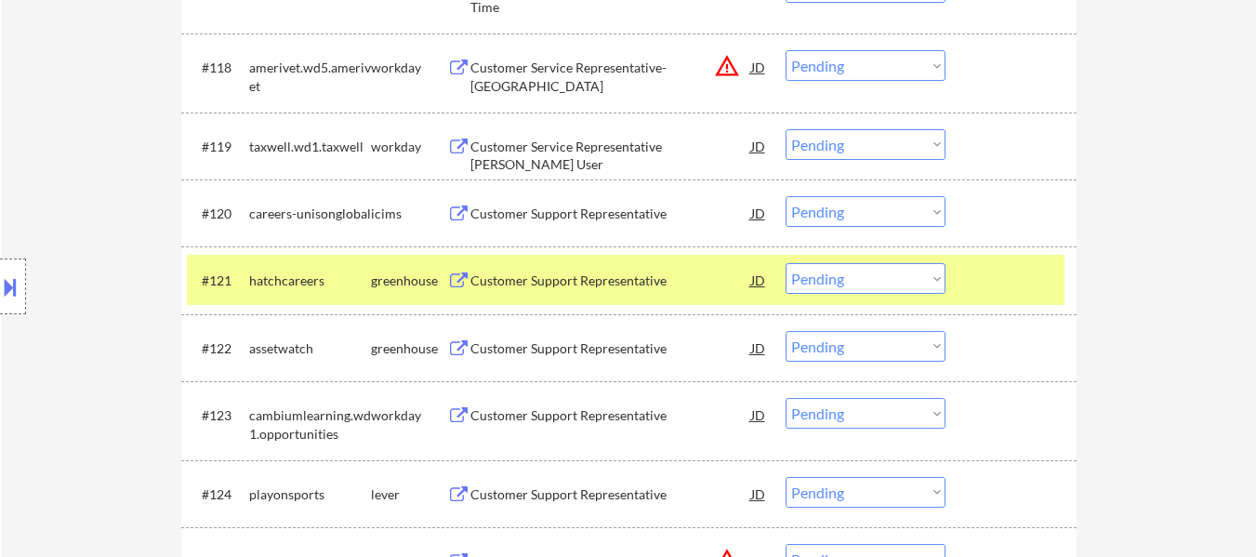
click at [573, 275] on div "Customer Support Representative" at bounding box center [610, 280] width 281 height 19
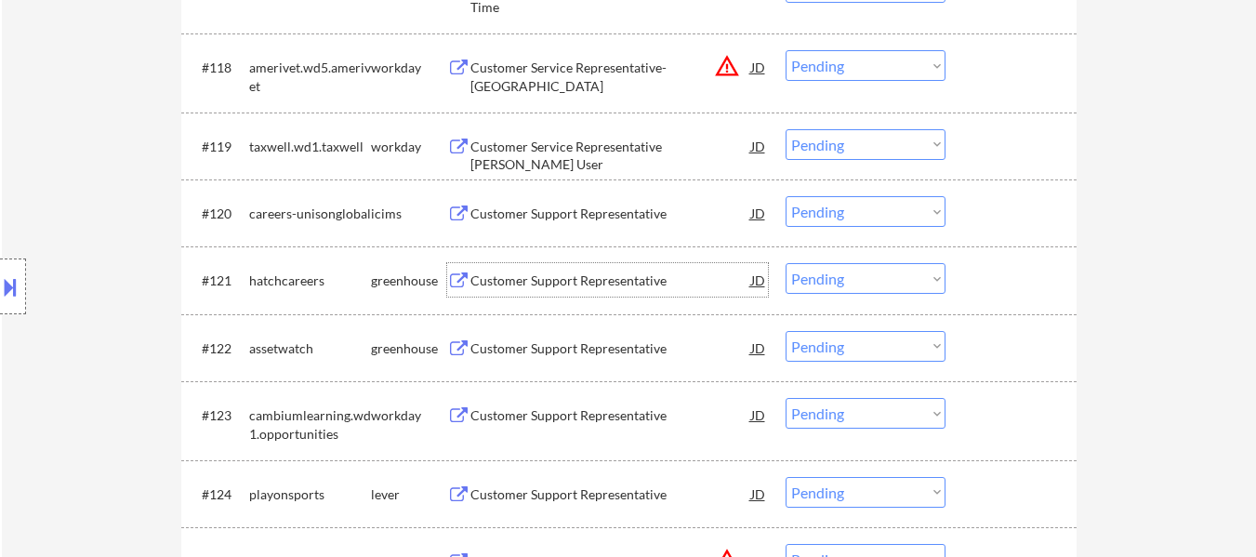
click at [864, 277] on select "Choose an option... Pending Applied Excluded (Questions) Excluded (Expired) Exc…" at bounding box center [865, 278] width 160 height 31
click at [785, 263] on select "Choose an option... Pending Applied Excluded (Questions) Excluded (Expired) Exc…" at bounding box center [865, 278] width 160 height 31
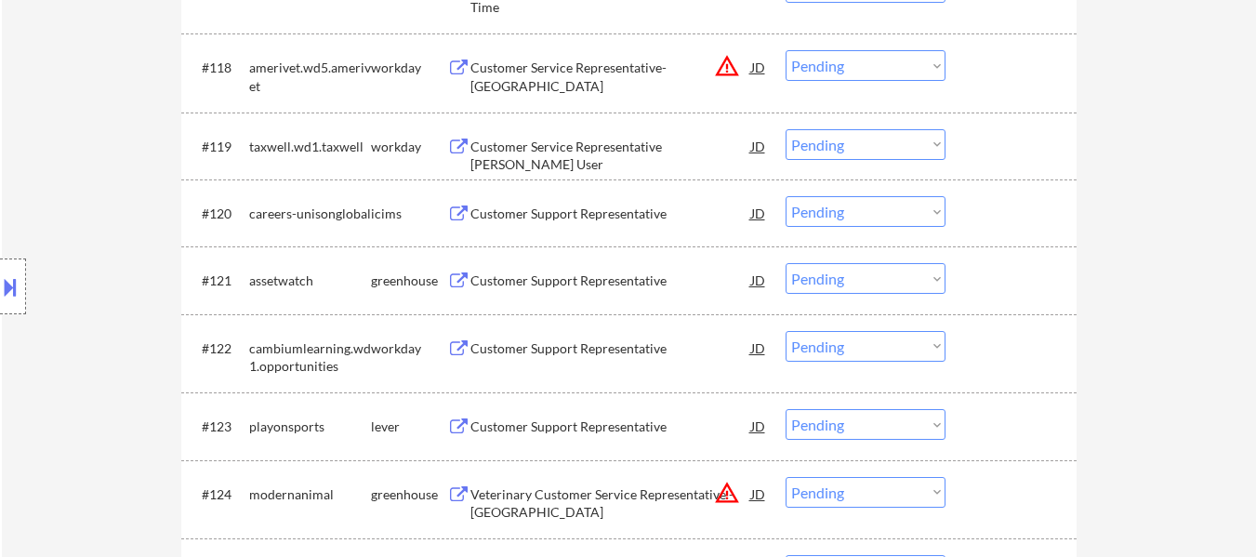
click at [572, 271] on div "Customer Support Representative" at bounding box center [610, 280] width 281 height 19
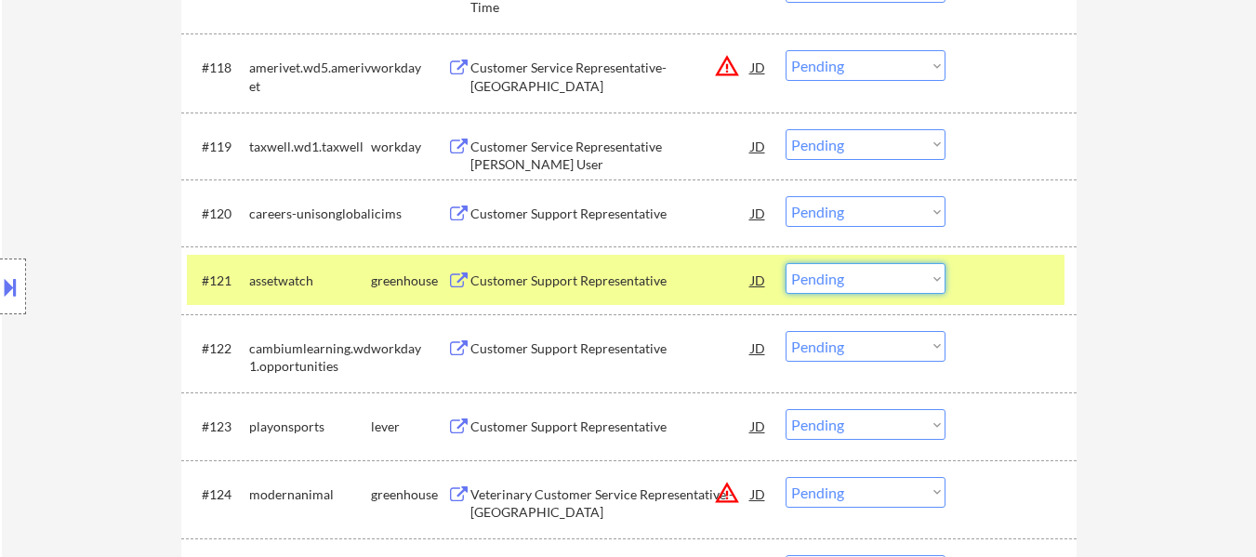
click at [862, 275] on select "Choose an option... Pending Applied Excluded (Questions) Excluded (Expired) Exc…" at bounding box center [865, 278] width 160 height 31
click at [785, 263] on select "Choose an option... Pending Applied Excluded (Questions) Excluded (Expired) Exc…" at bounding box center [865, 278] width 160 height 31
select select ""pending""
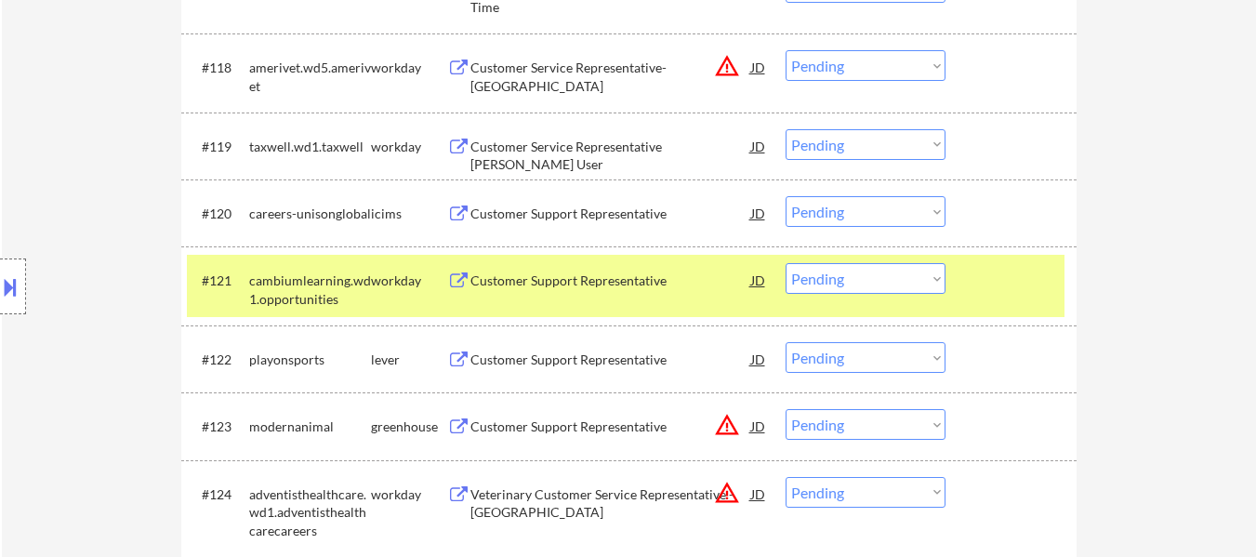
click at [1006, 275] on div at bounding box center [1013, 279] width 82 height 33
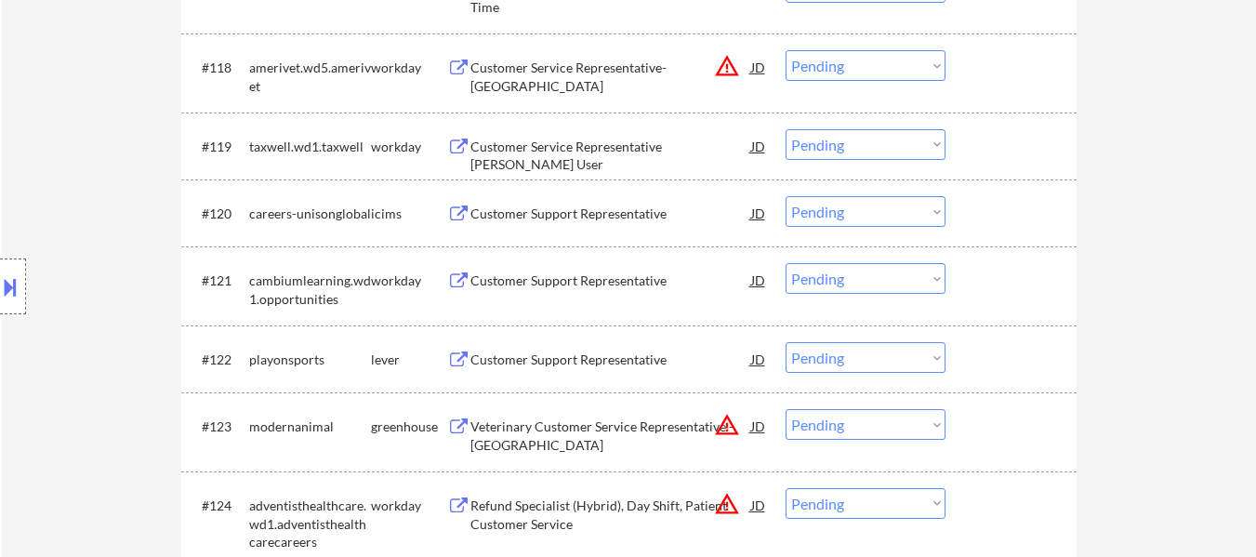
click at [521, 364] on div "Customer Support Representative" at bounding box center [610, 359] width 281 height 19
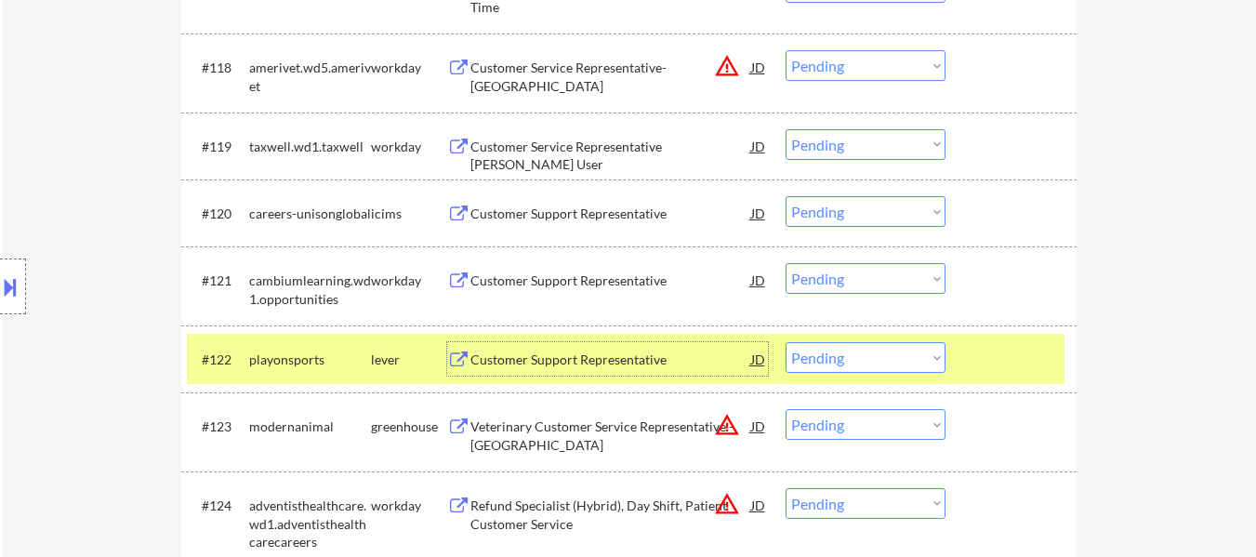
click at [874, 361] on select "Choose an option... Pending Applied Excluded (Questions) Excluded (Expired) Exc…" at bounding box center [865, 357] width 160 height 31
click at [785, 342] on select "Choose an option... Pending Applied Excluded (Questions) Excluded (Expired) Exc…" at bounding box center [865, 357] width 160 height 31
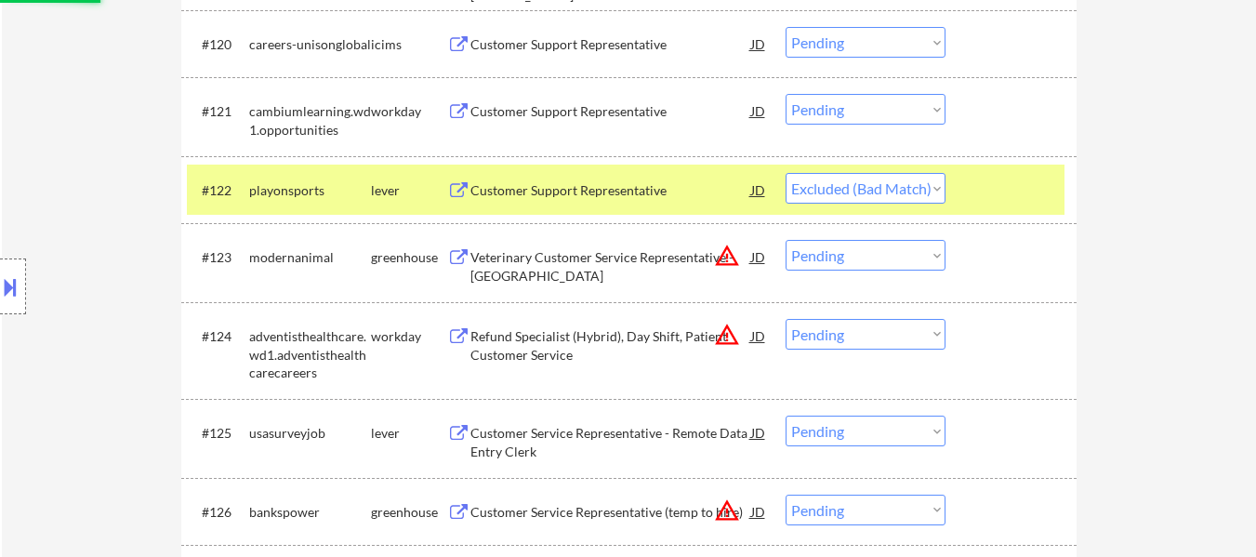
scroll to position [2045, 0]
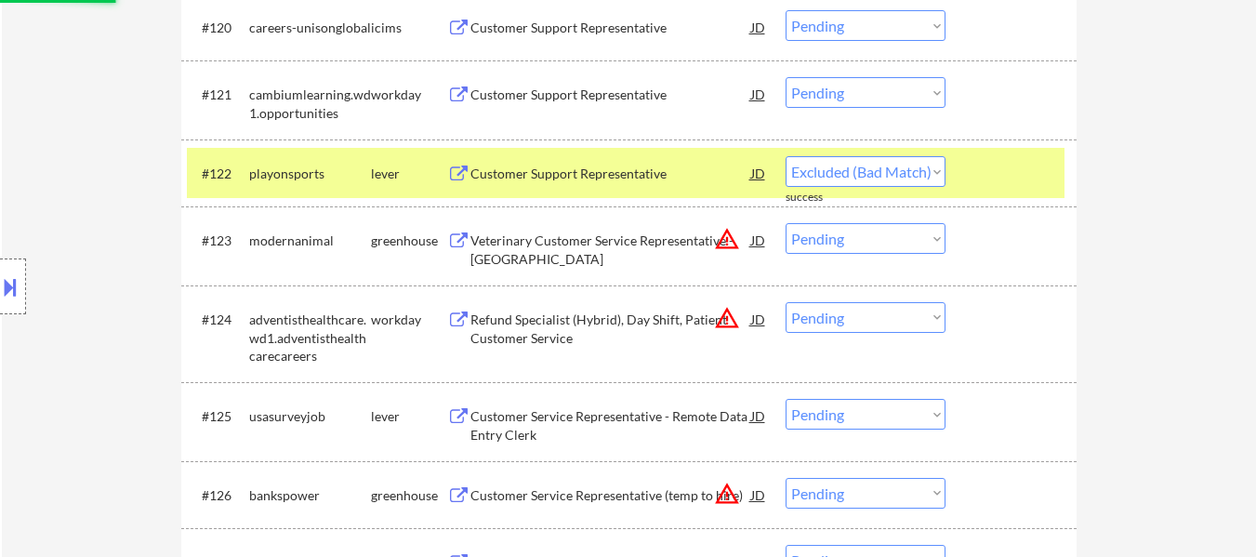
select select ""pending""
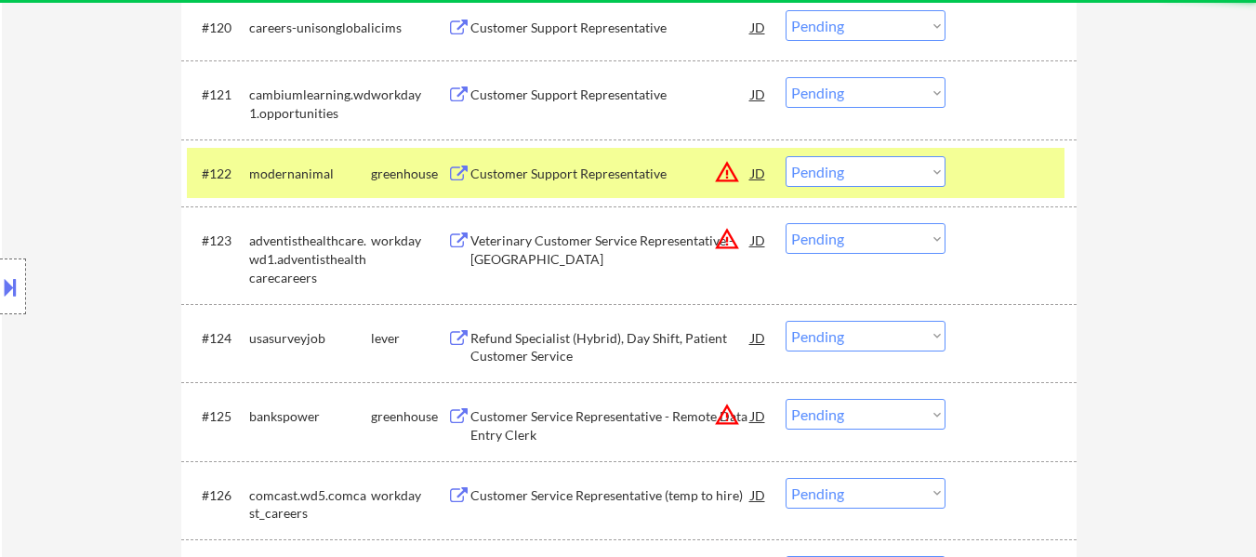
click at [1027, 181] on div at bounding box center [1013, 172] width 82 height 33
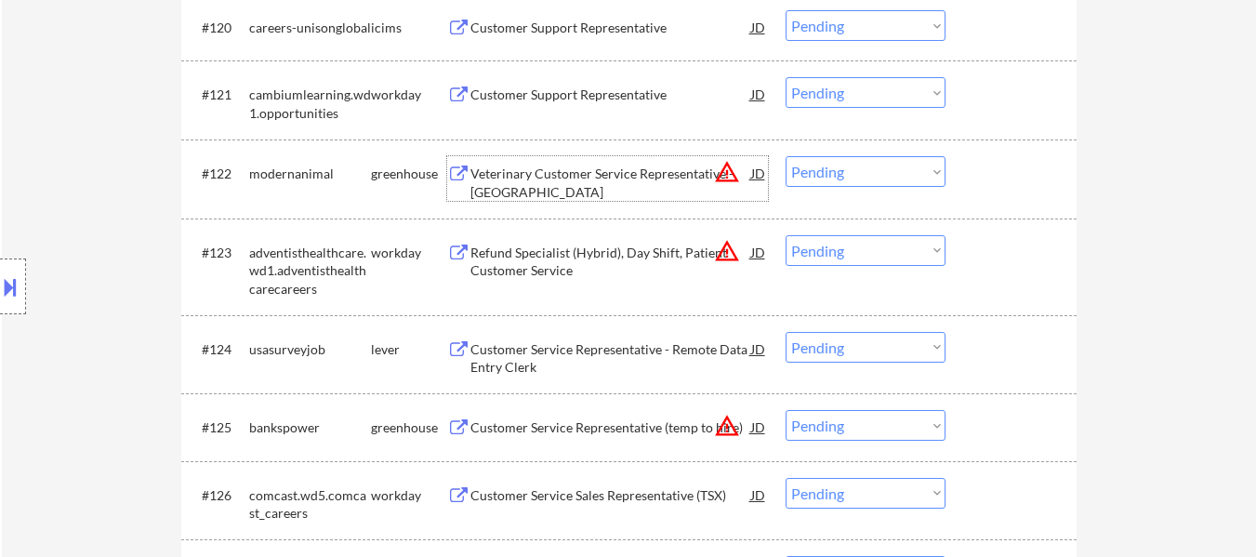
click at [586, 176] on div "Veterinary Customer Service Representative - [GEOGRAPHIC_DATA]" at bounding box center [610, 182] width 281 height 36
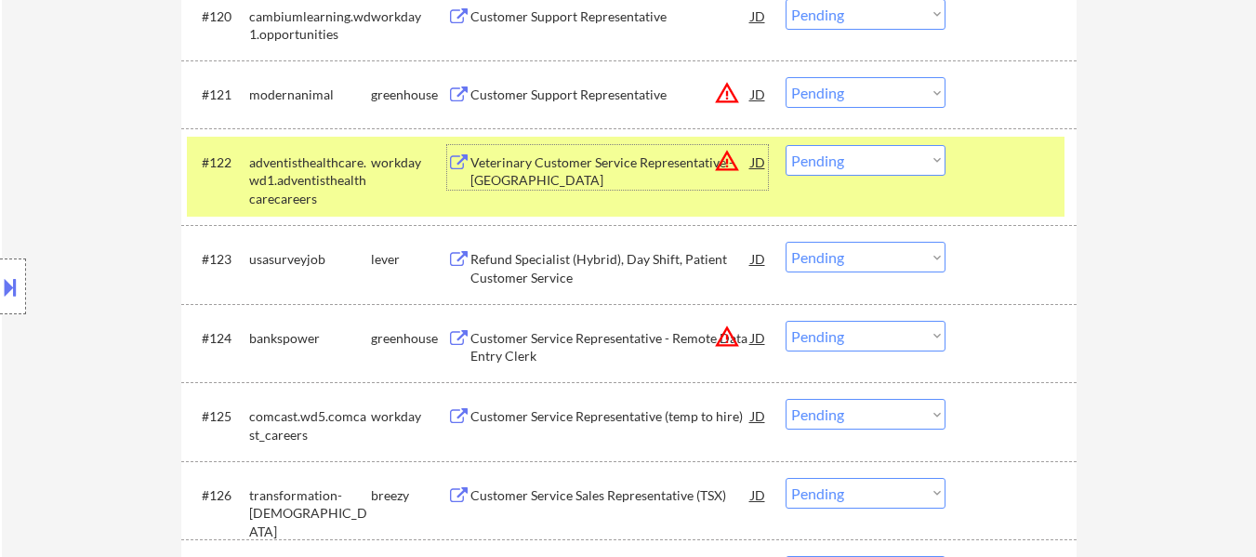
drag, startPoint x: 868, startPoint y: 87, endPoint x: 883, endPoint y: 102, distance: 21.0
click at [868, 87] on select "Choose an option... Pending Applied Excluded (Questions) Excluded (Expired) Exc…" at bounding box center [865, 92] width 160 height 31
click at [785, 77] on select "Choose an option... Pending Applied Excluded (Questions) Excluded (Expired) Exc…" at bounding box center [865, 92] width 160 height 31
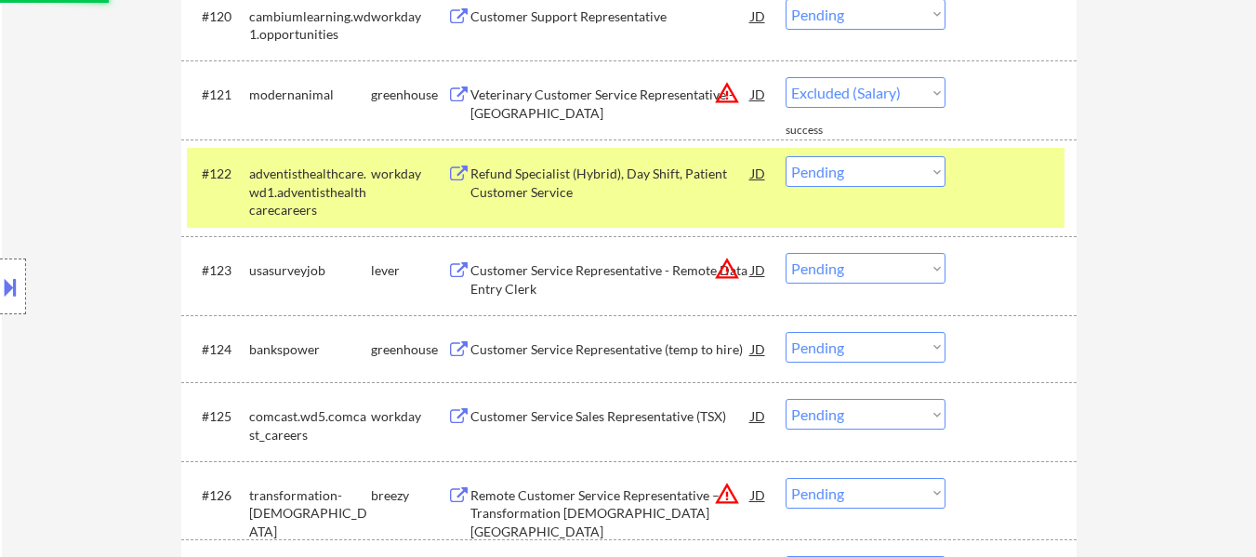
select select ""pending""
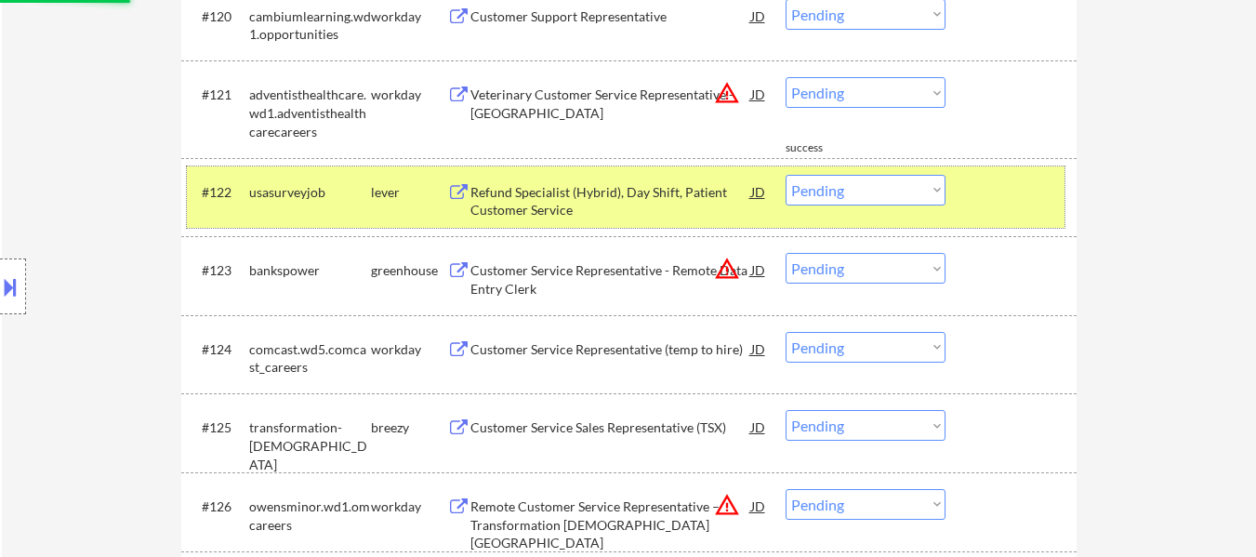
click at [1031, 187] on div at bounding box center [1013, 191] width 82 height 33
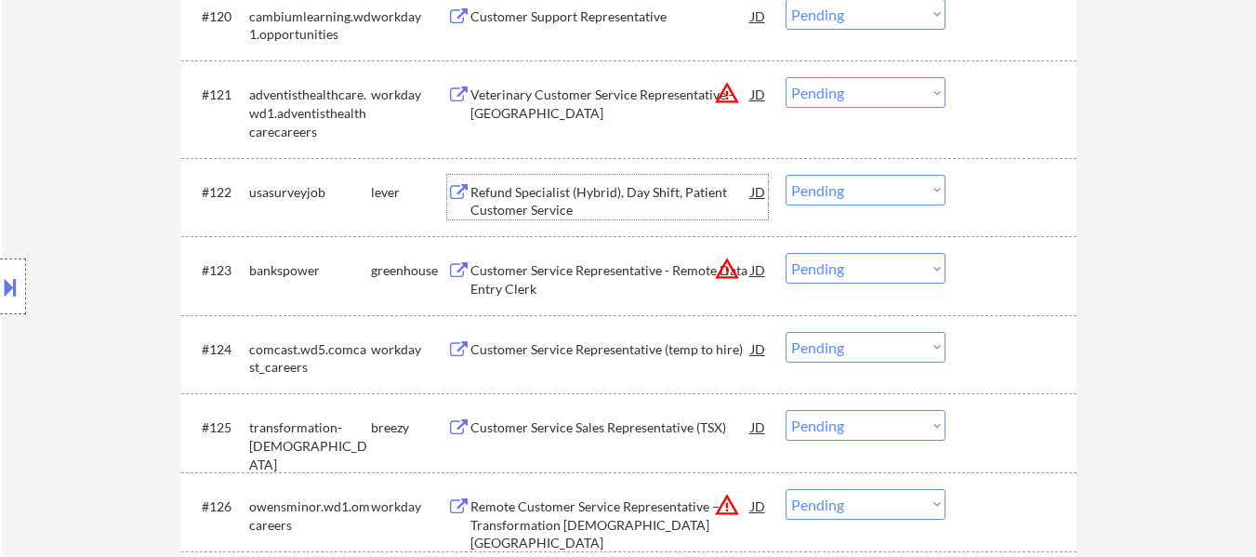
click at [582, 185] on div "Refund Specialist (Hybrid), Day Shift, Patient Customer Service" at bounding box center [610, 201] width 281 height 36
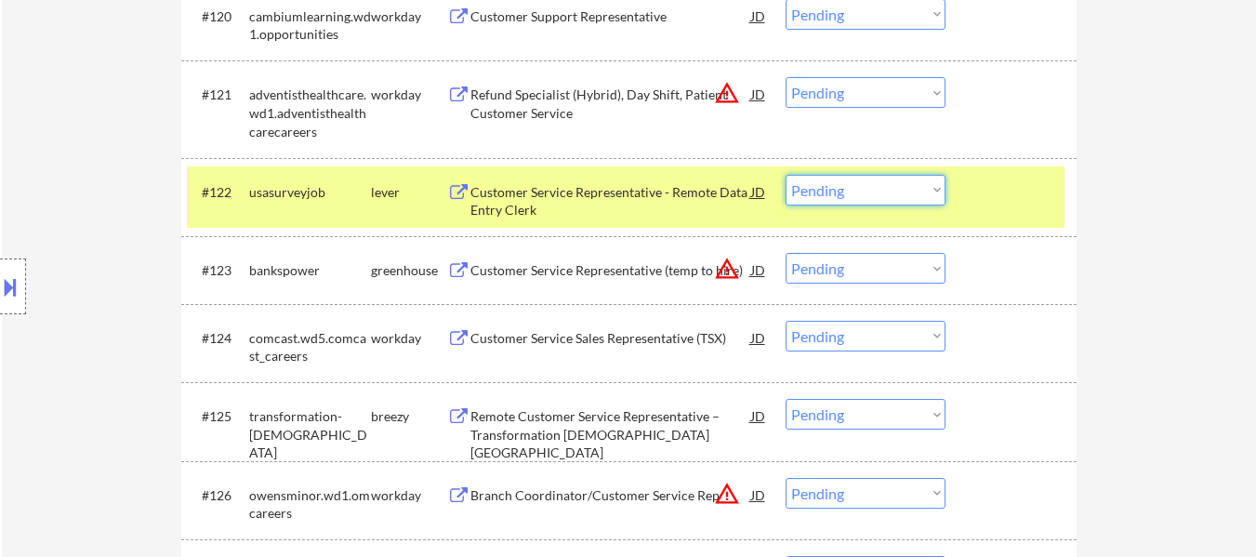
click at [865, 193] on select "Choose an option... Pending Applied Excluded (Questions) Excluded (Expired) Exc…" at bounding box center [865, 190] width 160 height 31
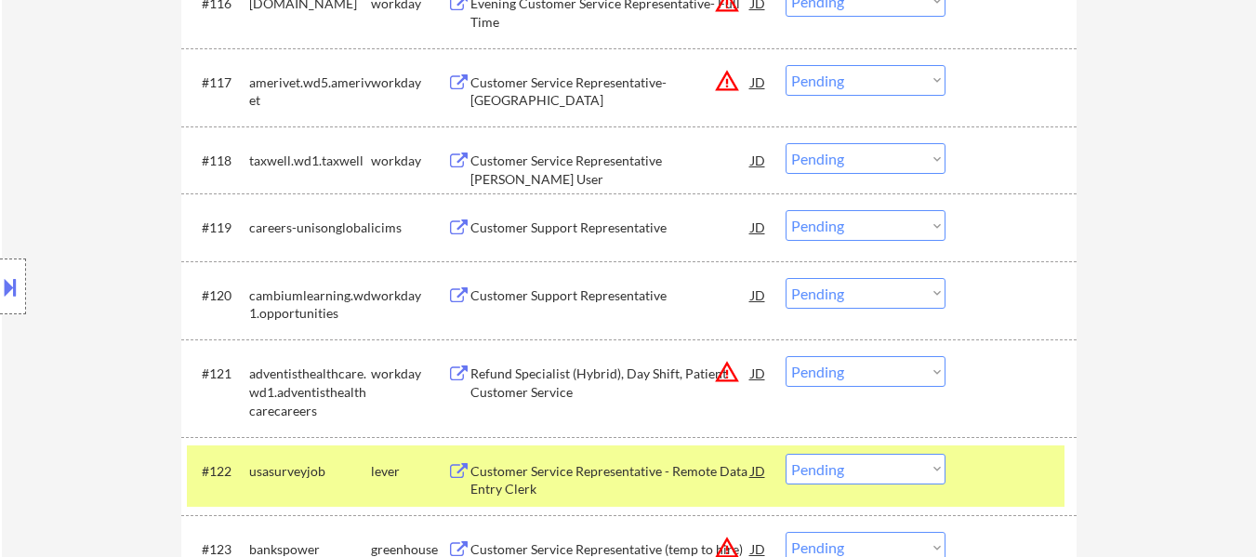
scroll to position [1859, 0]
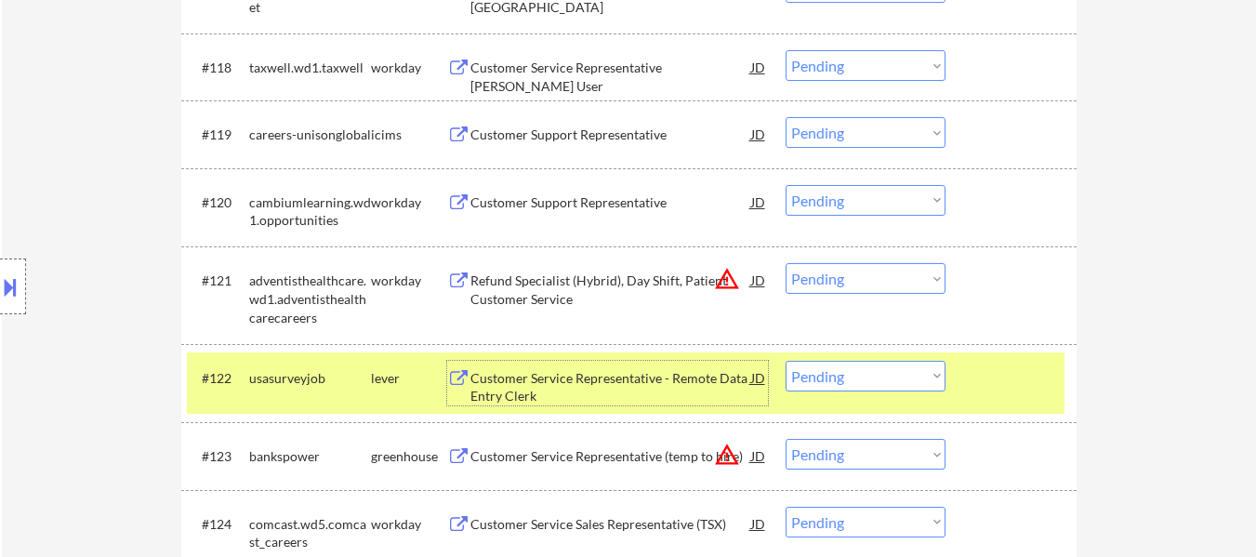
click at [574, 372] on div "Customer Service Representative - Remote Data Entry Clerk" at bounding box center [610, 387] width 281 height 36
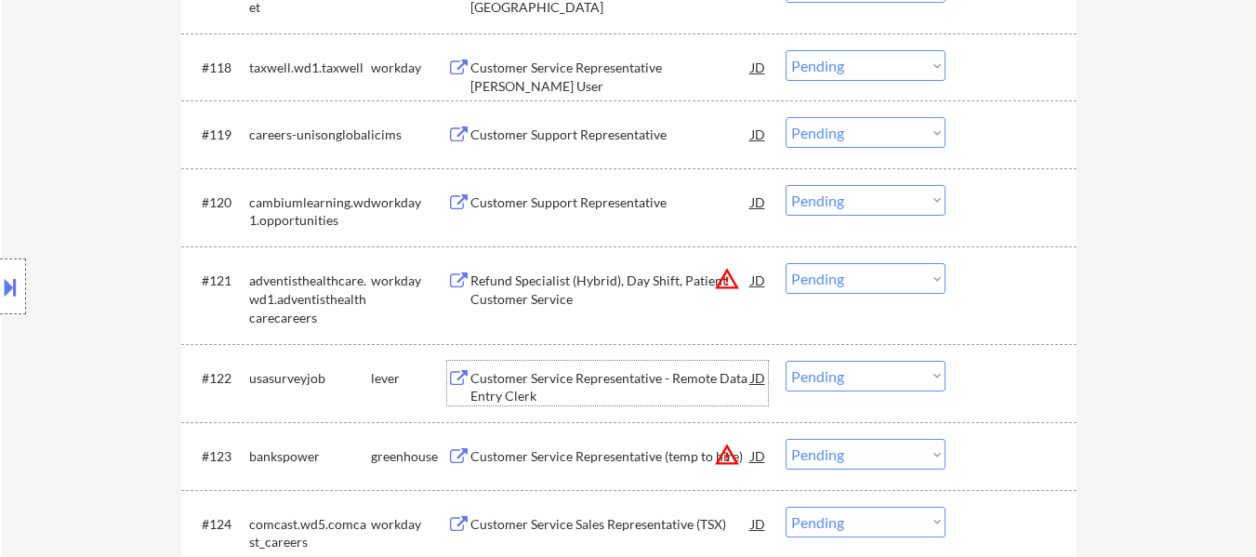
click at [850, 379] on select "Choose an option... Pending Applied Excluded (Questions) Excluded (Expired) Exc…" at bounding box center [865, 376] width 160 height 31
click at [785, 361] on select "Choose an option... Pending Applied Excluded (Questions) Excluded (Expired) Exc…" at bounding box center [865, 376] width 160 height 31
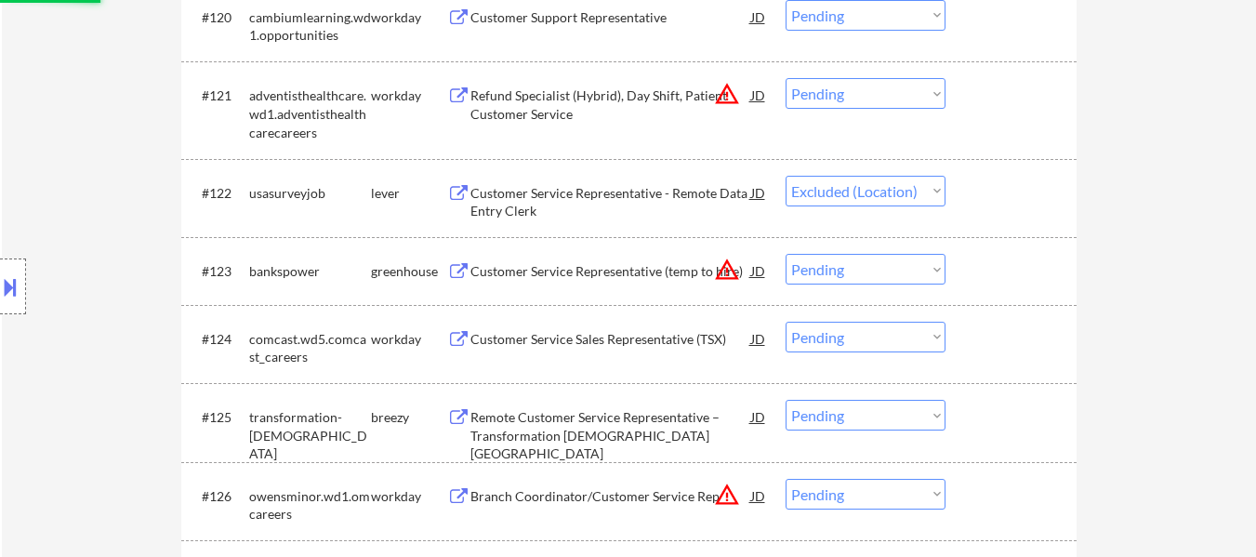
scroll to position [2045, 0]
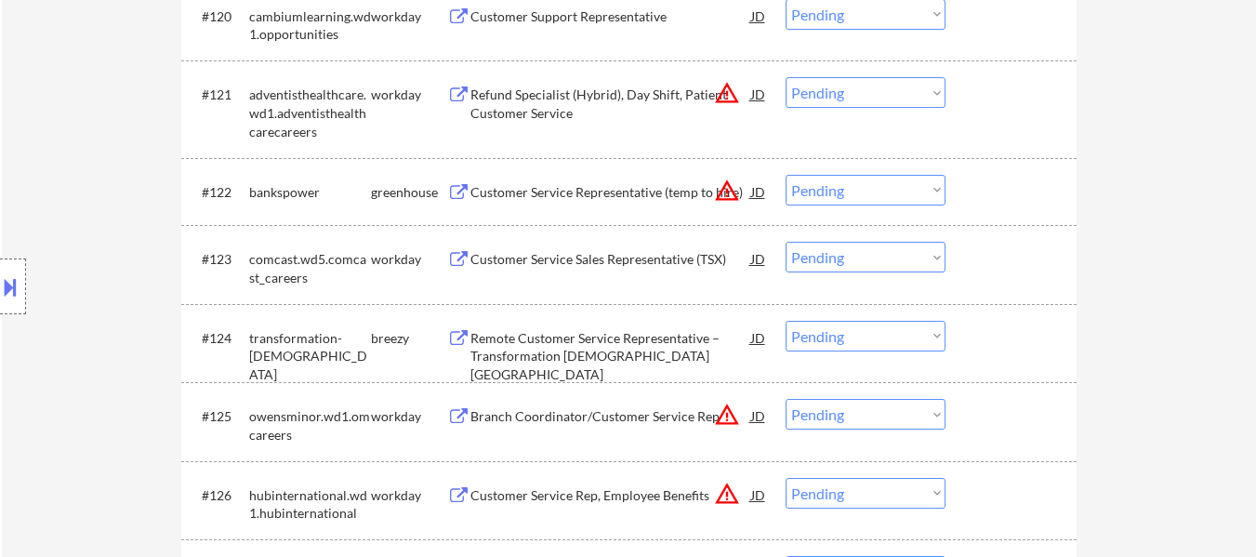
click at [867, 192] on select "Choose an option... Pending Applied Excluded (Questions) Excluded (Expired) Exc…" at bounding box center [865, 190] width 160 height 31
click at [785, 175] on select "Choose an option... Pending Applied Excluded (Questions) Excluded (Expired) Exc…" at bounding box center [865, 190] width 160 height 31
select select ""pending""
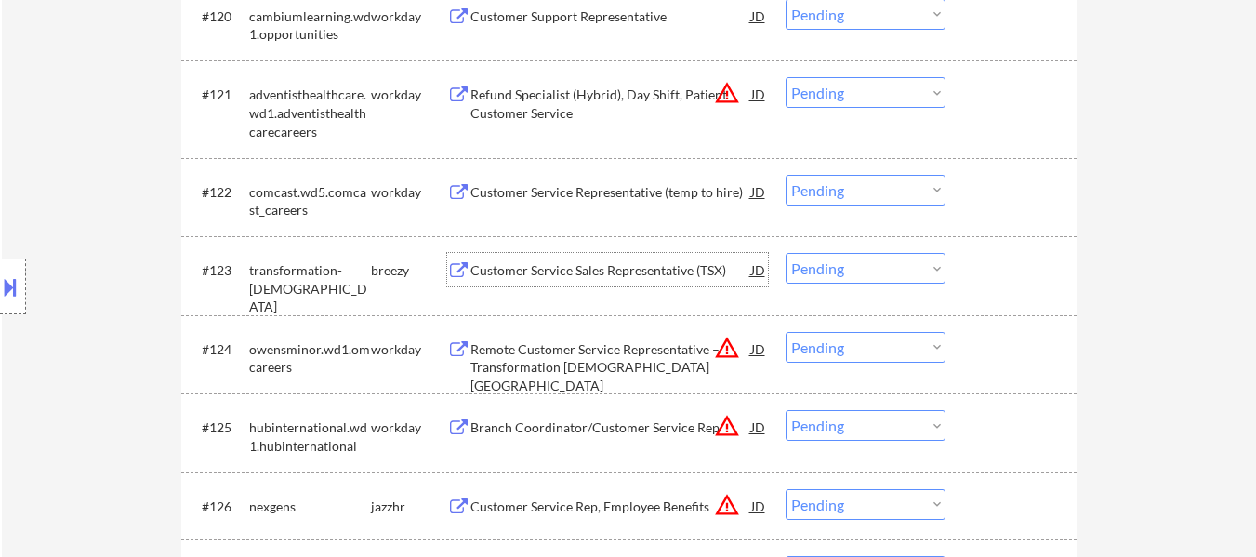
click at [625, 277] on div "Customer Service Sales Representative (TSX)" at bounding box center [610, 270] width 281 height 19
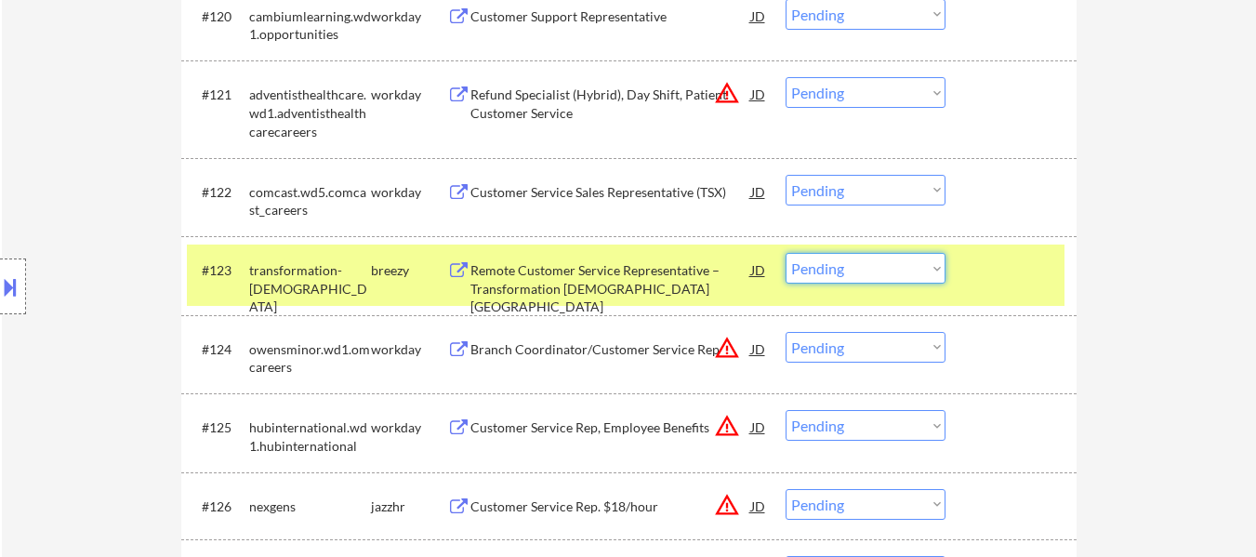
drag, startPoint x: 916, startPoint y: 268, endPoint x: 916, endPoint y: 283, distance: 14.9
click at [916, 268] on select "Choose an option... Pending Applied Excluded (Questions) Excluded (Expired) Exc…" at bounding box center [865, 268] width 160 height 31
click at [785, 253] on select "Choose an option... Pending Applied Excluded (Questions) Excluded (Expired) Exc…" at bounding box center [865, 268] width 160 height 31
select select ""pending""
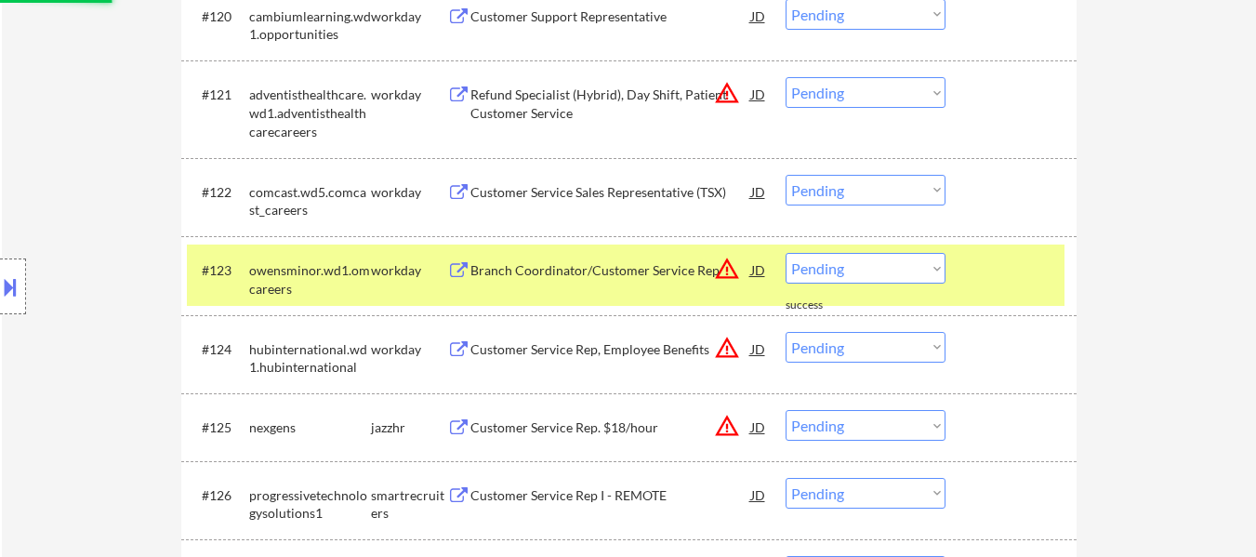
scroll to position [2138, 0]
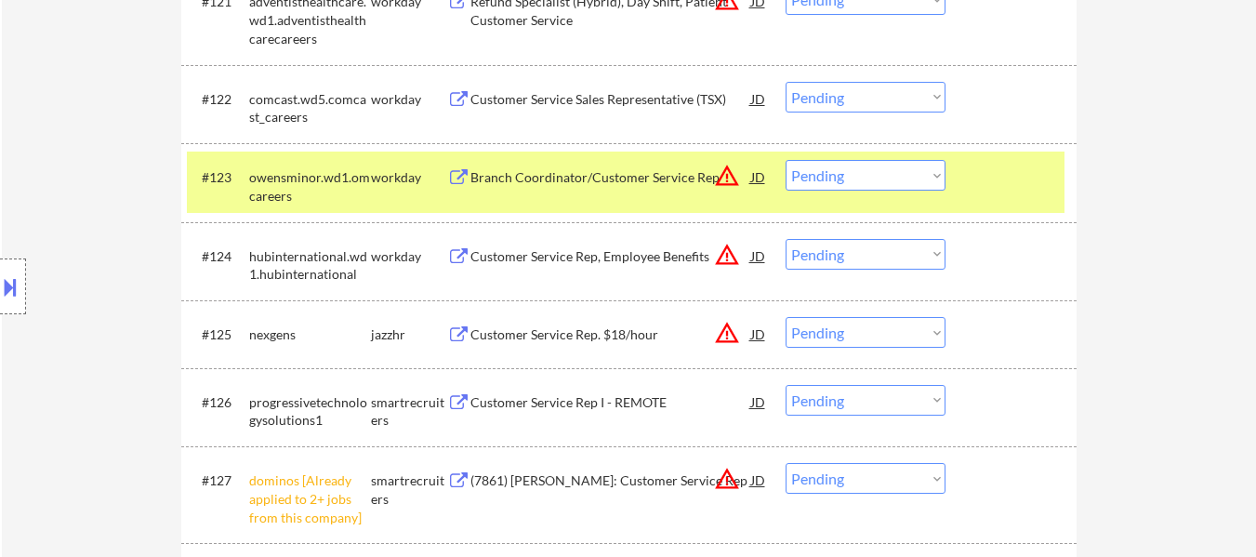
click at [893, 330] on select "Choose an option... Pending Applied Excluded (Questions) Excluded (Expired) Exc…" at bounding box center [865, 332] width 160 height 31
click at [785, 317] on select "Choose an option... Pending Applied Excluded (Questions) Excluded (Expired) Exc…" at bounding box center [865, 332] width 160 height 31
select select ""pending""
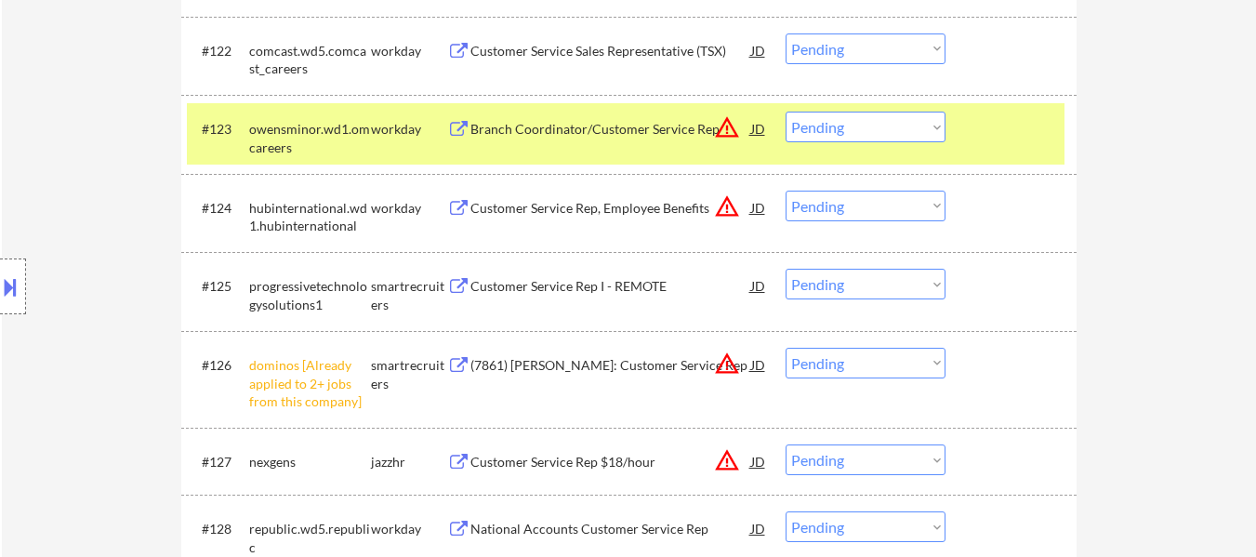
scroll to position [2230, 0]
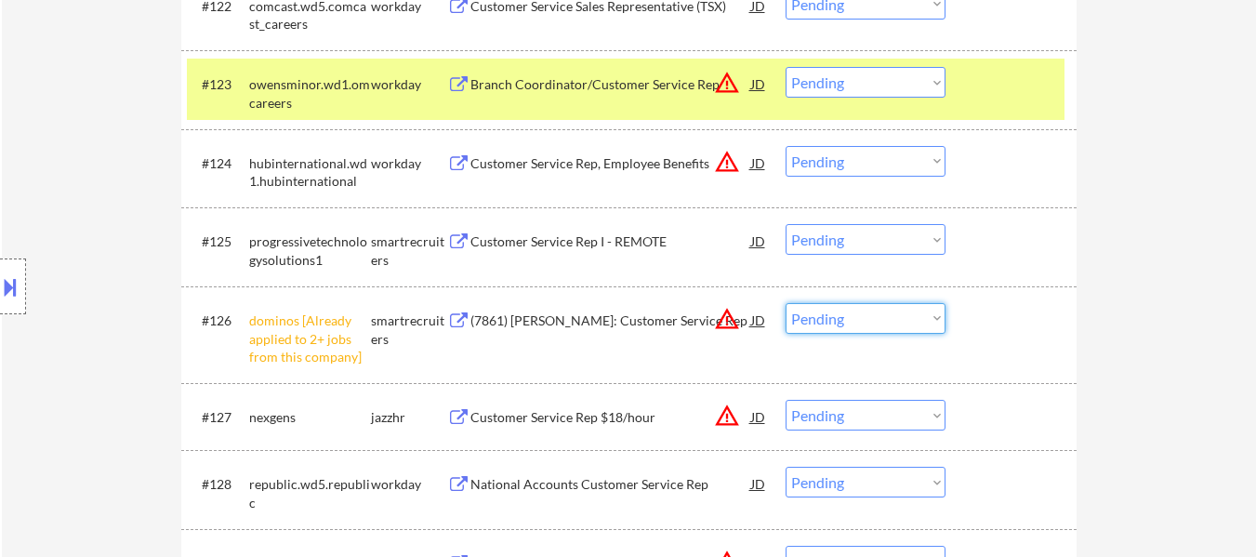
click at [873, 315] on select "Choose an option... Pending Applied Excluded (Questions) Excluded (Expired) Exc…" at bounding box center [865, 318] width 160 height 31
click at [785, 303] on select "Choose an option... Pending Applied Excluded (Questions) Excluded (Expired) Exc…" at bounding box center [865, 318] width 160 height 31
select select ""pending""
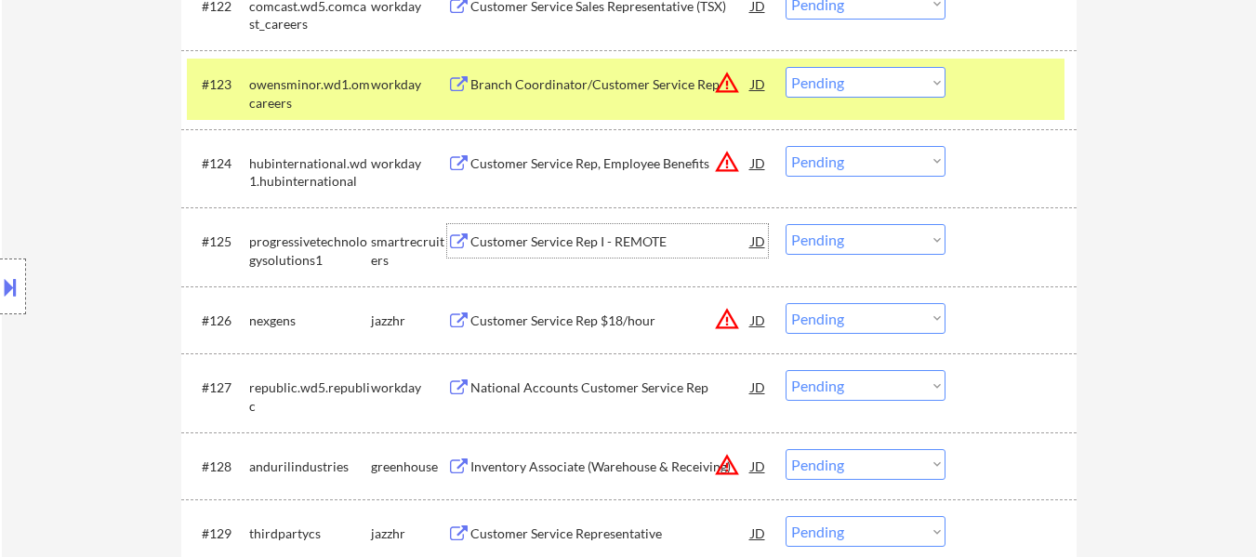
click at [586, 244] on div "Customer Service Rep I - REMOTE" at bounding box center [610, 241] width 281 height 19
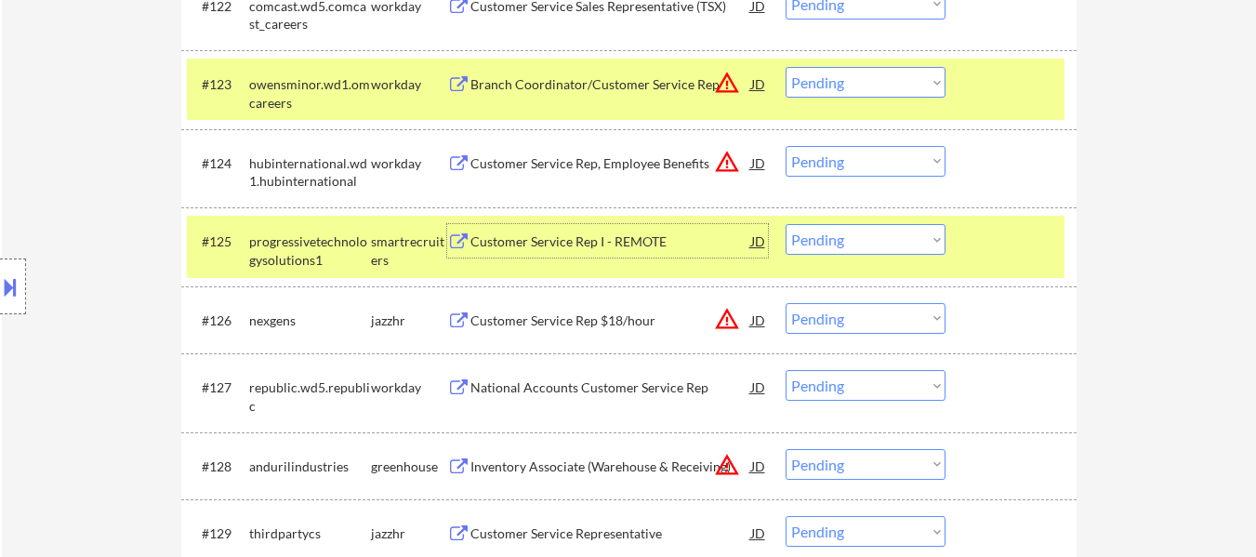
click at [832, 236] on select "Choose an option... Pending Applied Excluded (Questions) Excluded (Expired) Exc…" at bounding box center [865, 239] width 160 height 31
click at [785, 224] on select "Choose an option... Pending Applied Excluded (Questions) Excluded (Expired) Exc…" at bounding box center [865, 239] width 160 height 31
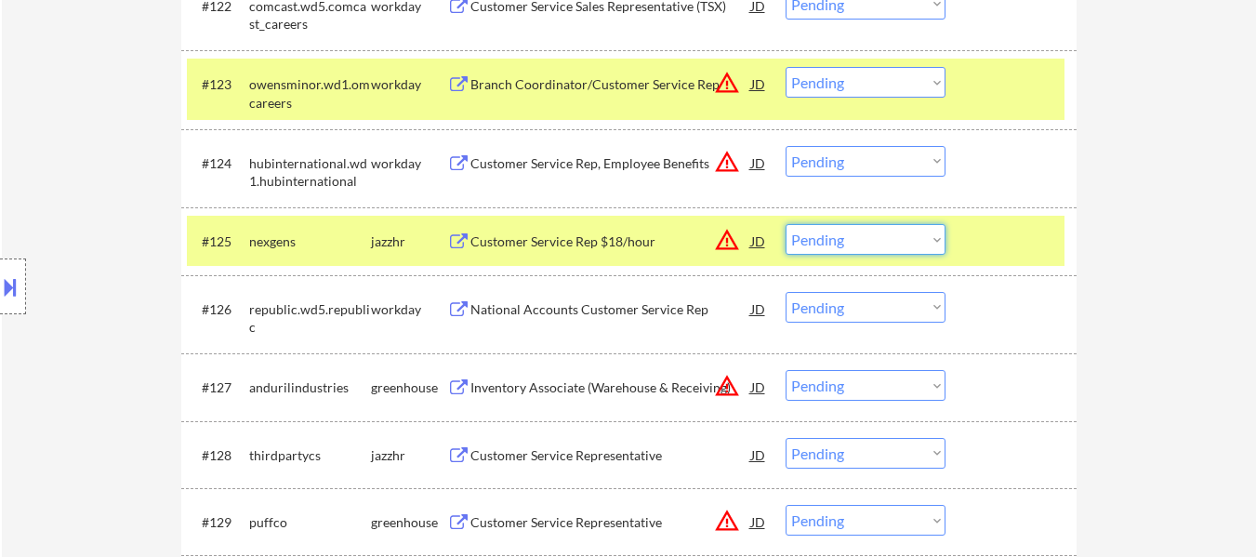
click at [870, 231] on select "Choose an option... Pending Applied Excluded (Questions) Excluded (Expired) Exc…" at bounding box center [865, 239] width 160 height 31
click at [785, 224] on select "Choose an option... Pending Applied Excluded (Questions) Excluded (Expired) Exc…" at bounding box center [865, 239] width 160 height 31
select select ""pending""
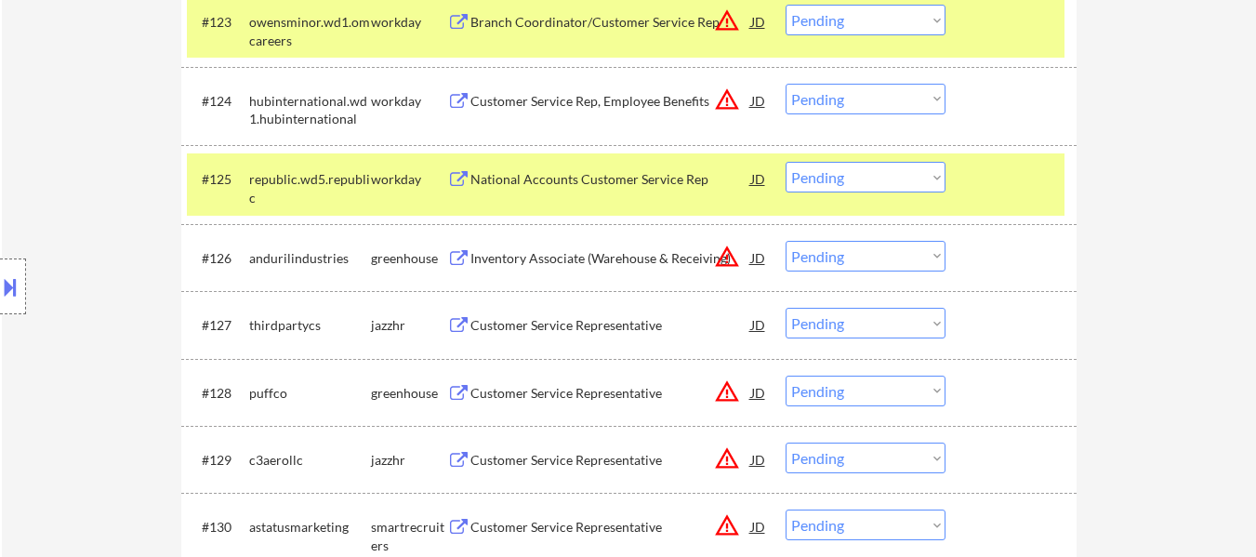
scroll to position [2323, 0]
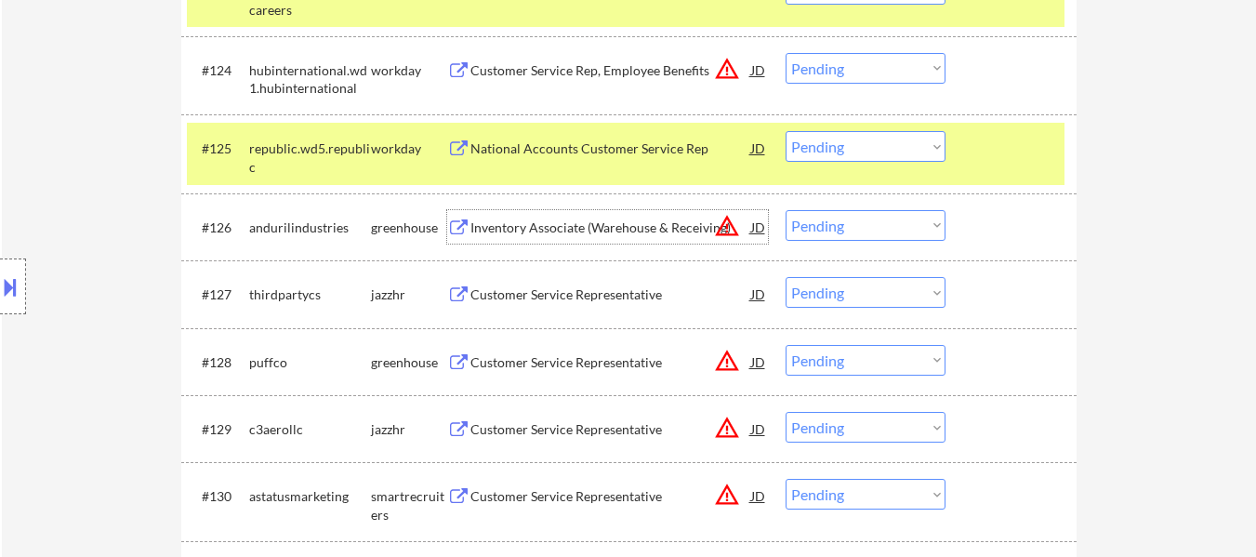
click at [588, 228] on div "Inventory Associate (Warehouse & Receiving)" at bounding box center [610, 227] width 281 height 19
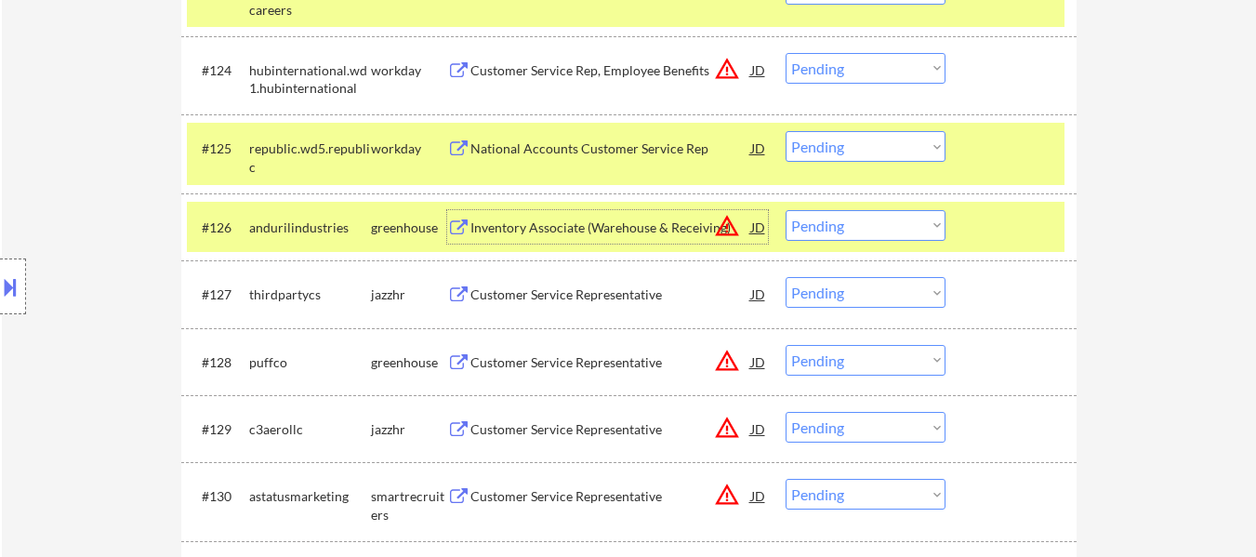
click at [831, 220] on select "Choose an option... Pending Applied Excluded (Questions) Excluded (Expired) Exc…" at bounding box center [865, 225] width 160 height 31
click at [785, 210] on select "Choose an option... Pending Applied Excluded (Questions) Excluded (Expired) Exc…" at bounding box center [865, 225] width 160 height 31
select select ""pending""
click at [598, 296] on div "Customer Service Representative" at bounding box center [610, 294] width 281 height 19
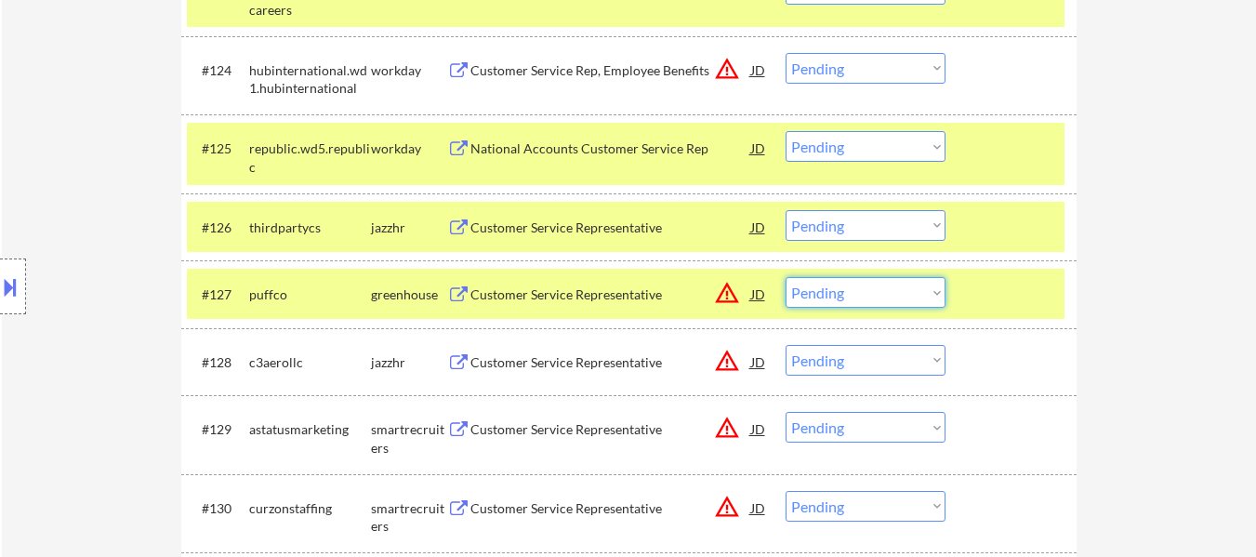
click at [867, 306] on select "Choose an option... Pending Applied Excluded (Questions) Excluded (Expired) Exc…" at bounding box center [865, 292] width 160 height 31
click at [785, 277] on select "Choose an option... Pending Applied Excluded (Questions) Excluded (Expired) Exc…" at bounding box center [865, 292] width 160 height 31
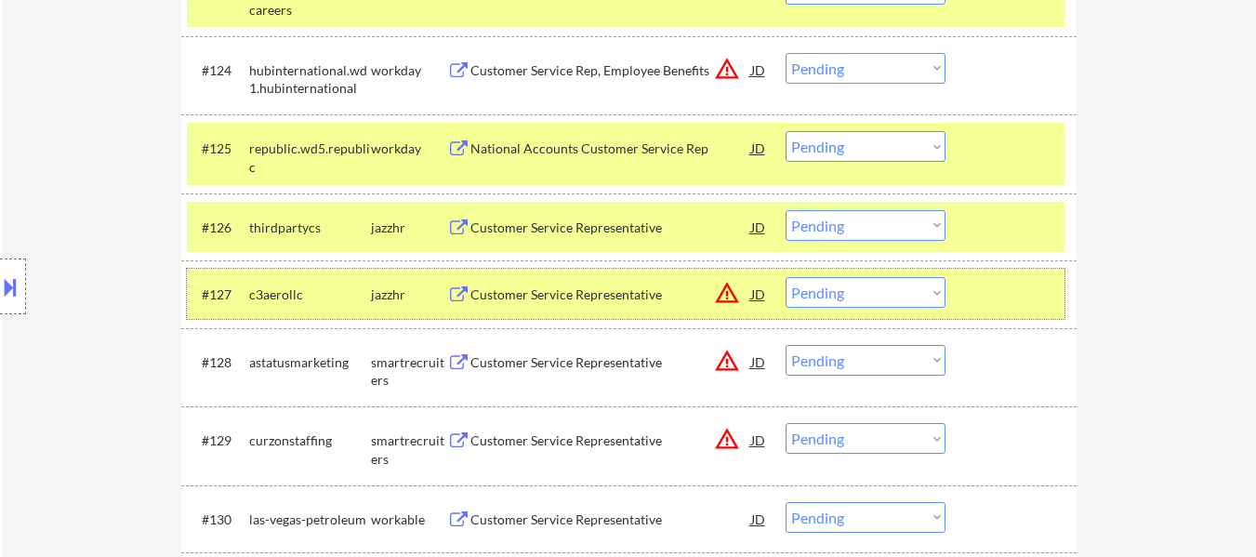
click at [1023, 270] on div "#127 c3aerollc jazzhr Customer Service Representative JD warning_amber Choose a…" at bounding box center [625, 294] width 877 height 50
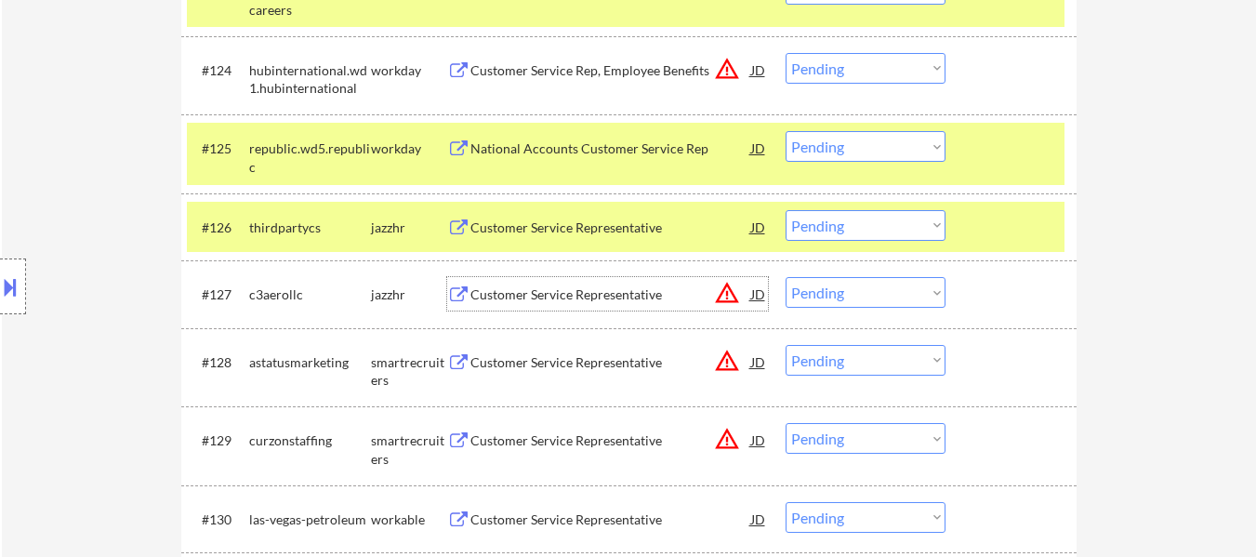
click at [584, 288] on div "Customer Service Representative" at bounding box center [610, 294] width 281 height 19
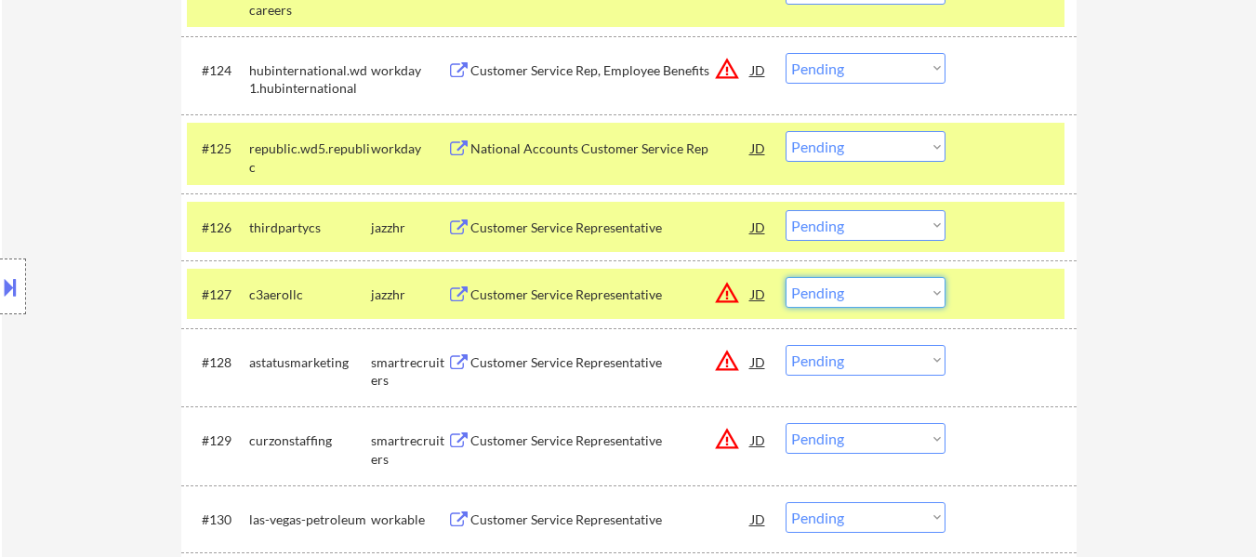
click at [893, 300] on select "Choose an option... Pending Applied Excluded (Questions) Excluded (Expired) Exc…" at bounding box center [865, 292] width 160 height 31
click at [785, 277] on select "Choose an option... Pending Applied Excluded (Questions) Excluded (Expired) Exc…" at bounding box center [865, 292] width 160 height 31
select select ""pending""
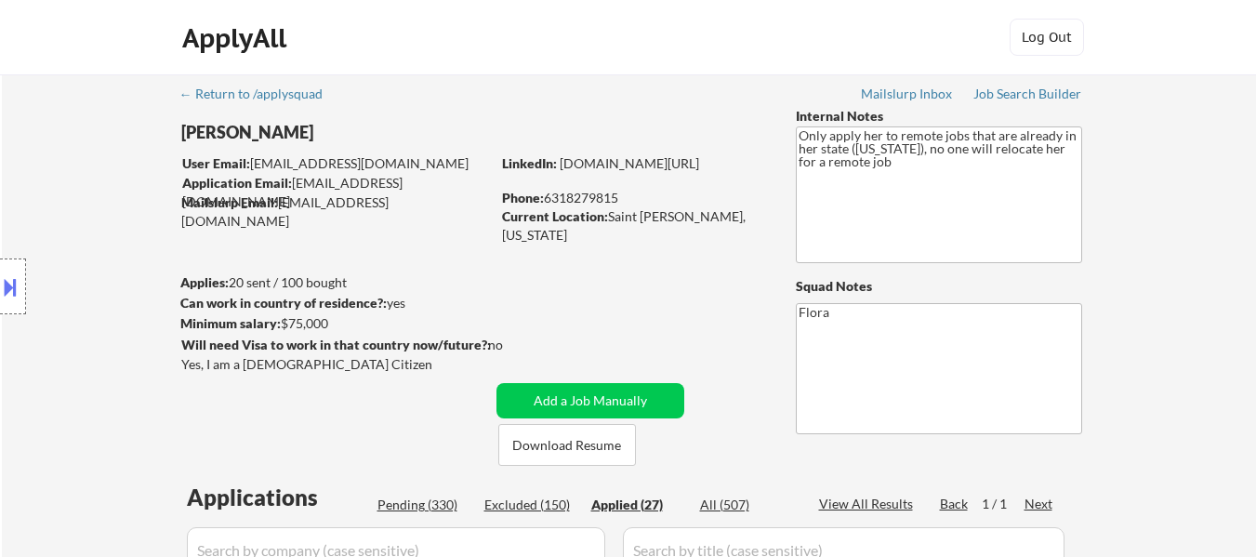
select select ""applied""
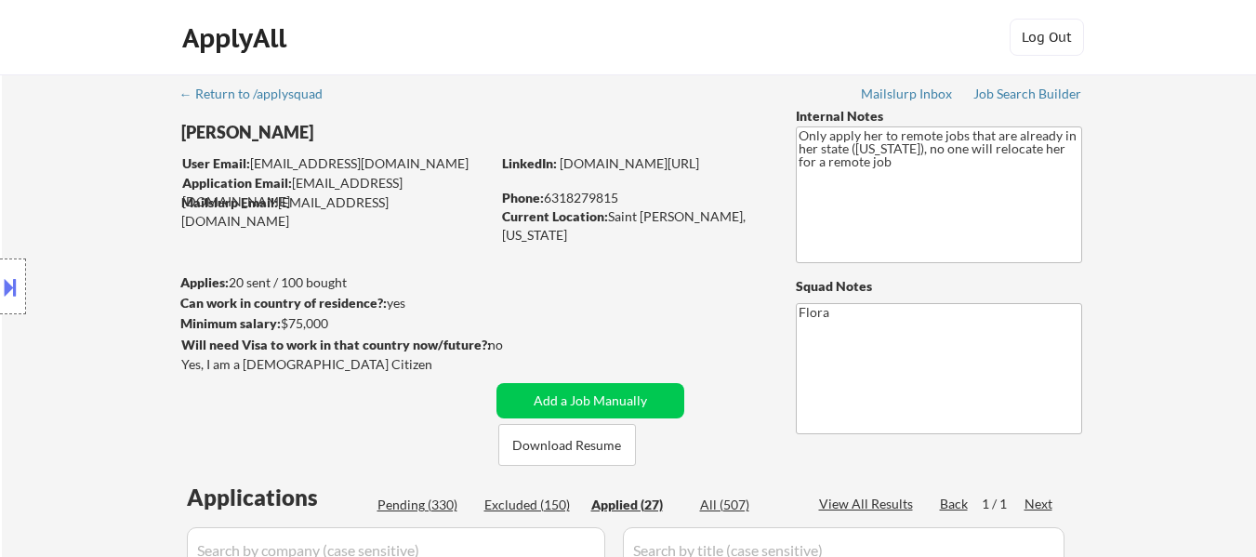
select select ""applied""
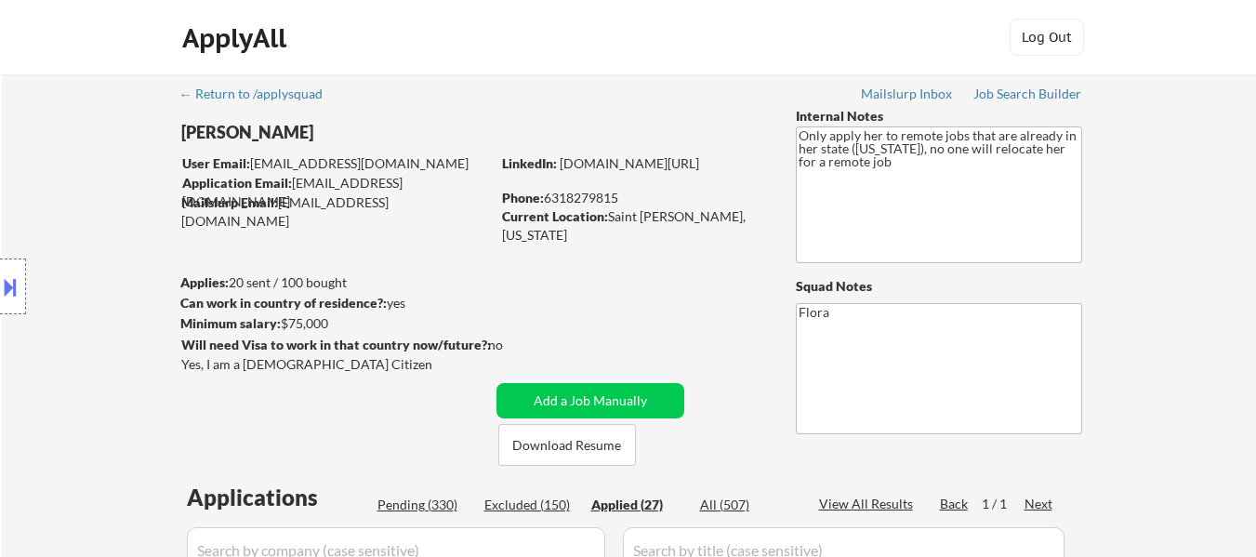
select select ""applied""
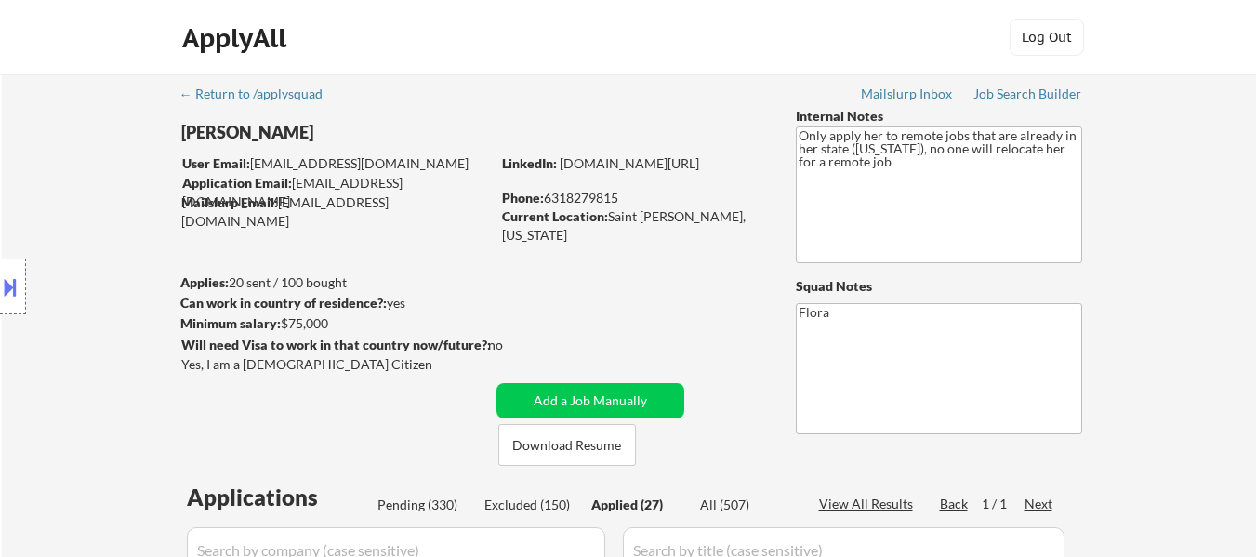
select select ""applied""
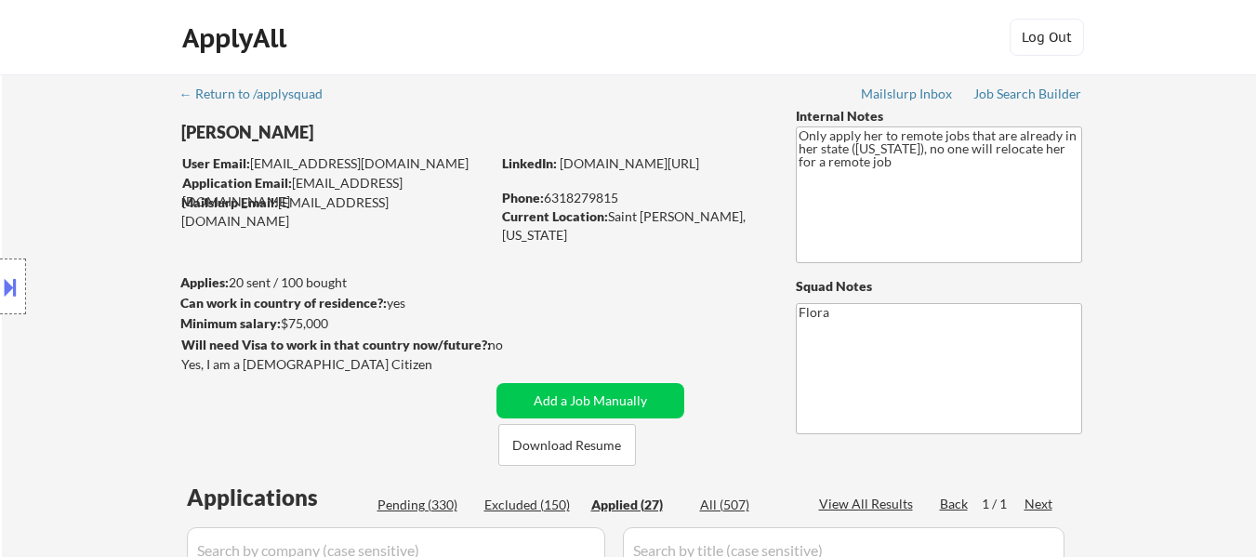
select select ""applied""
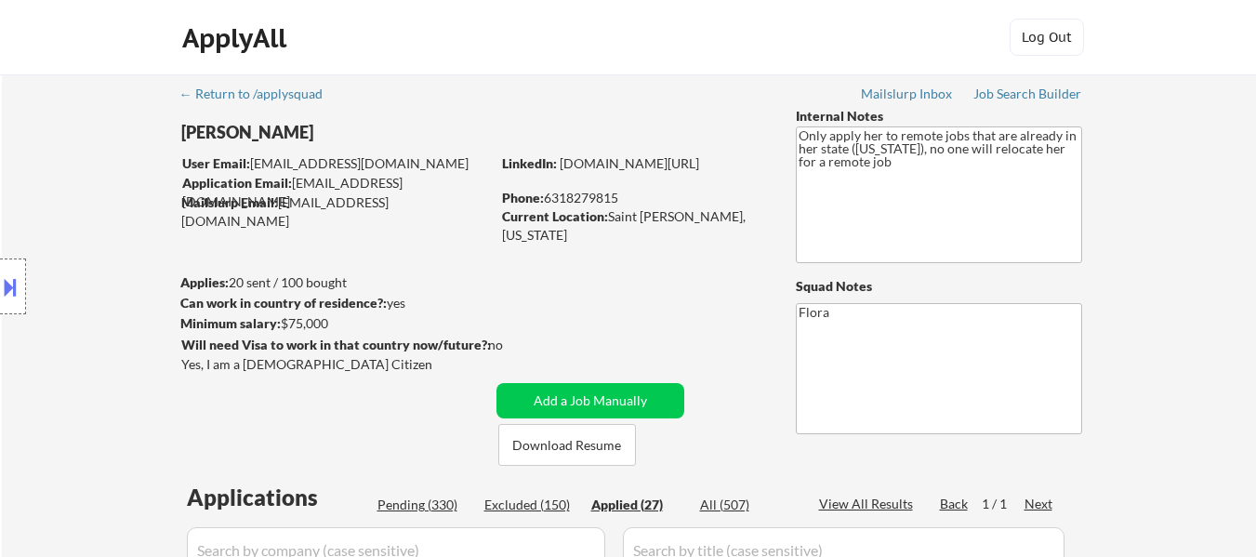
select select ""applied""
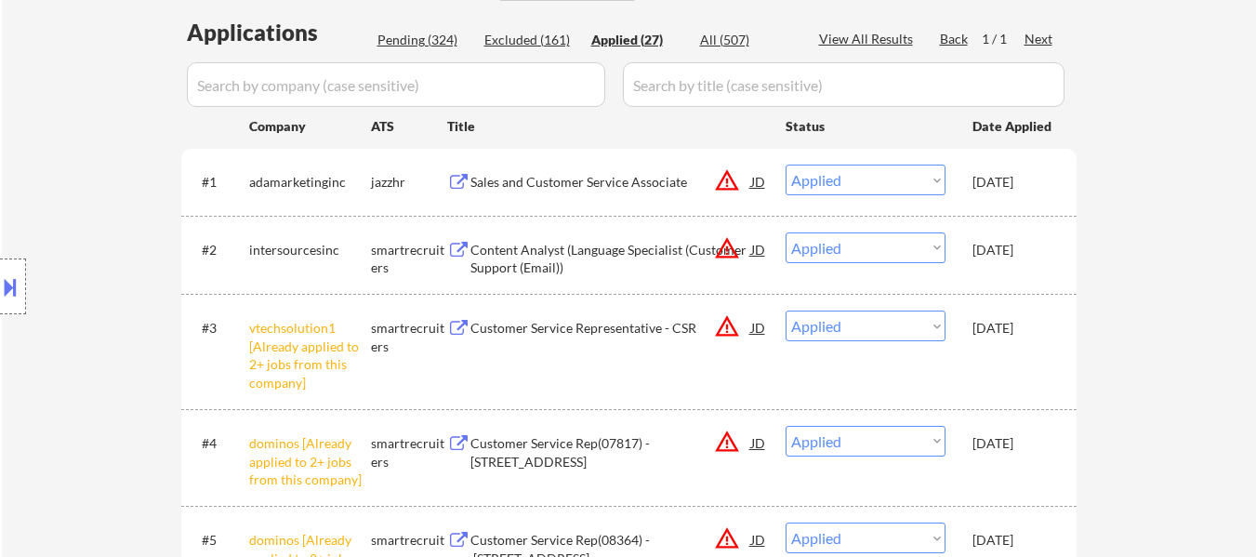
select select ""applied""
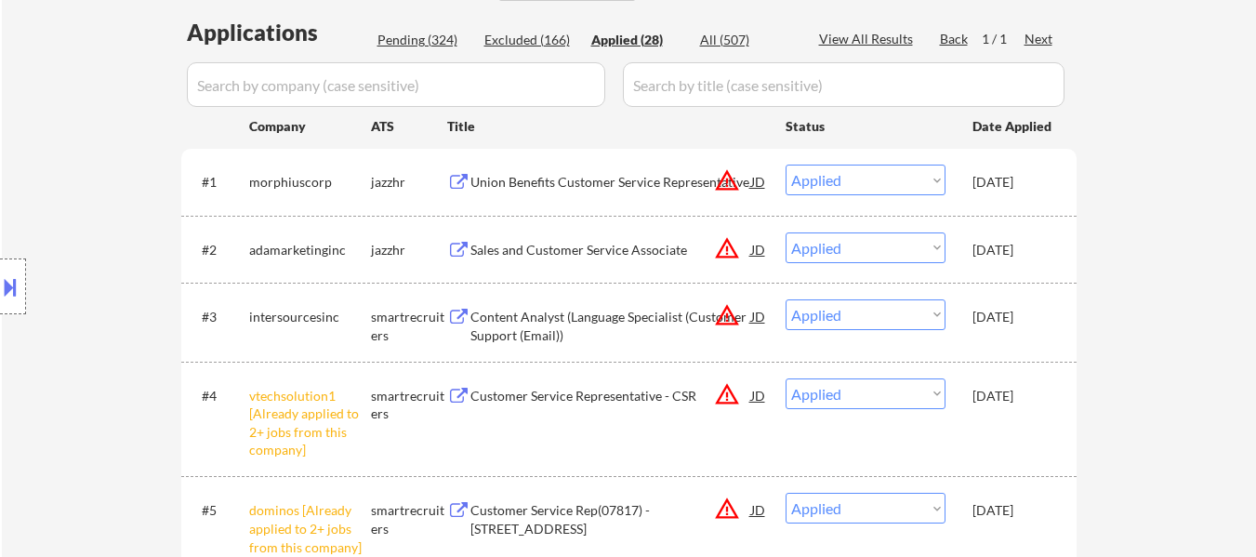
select select ""applied""
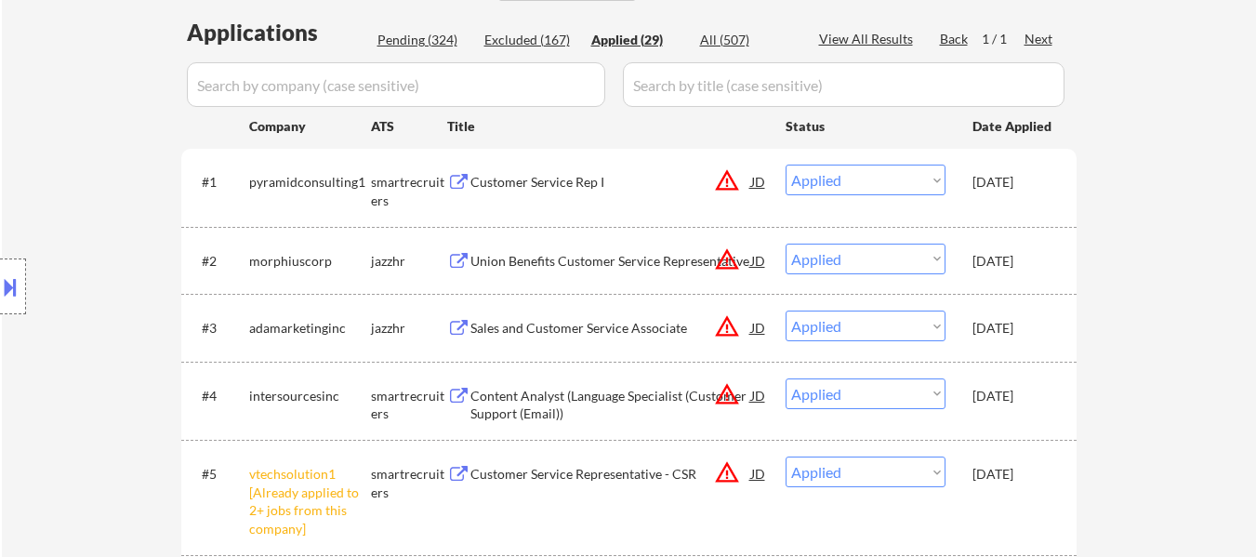
scroll to position [372, 0]
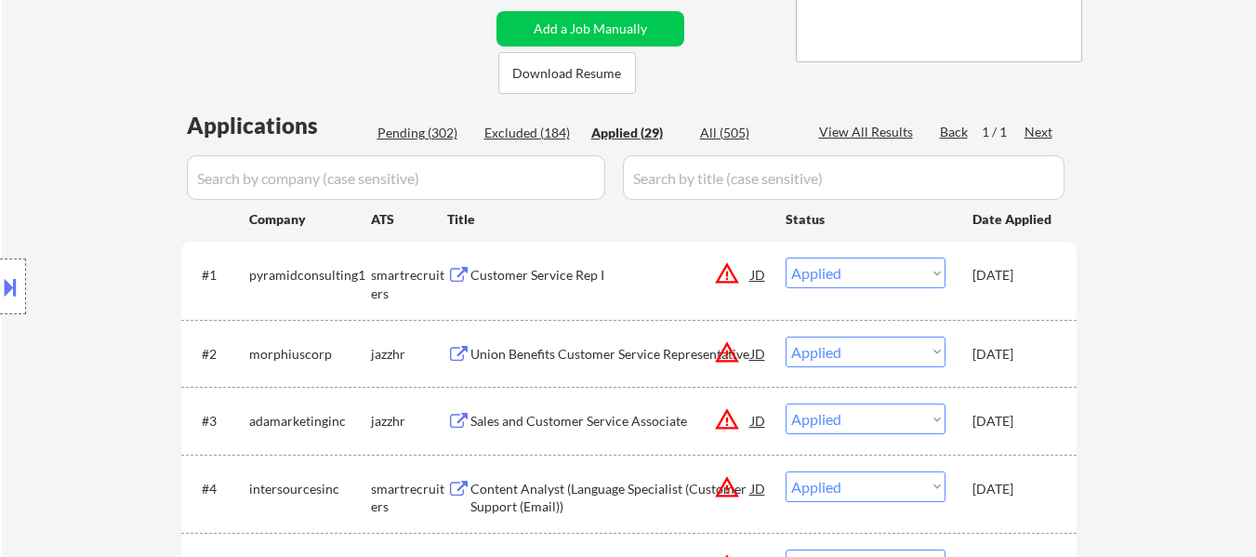
select select ""applied""
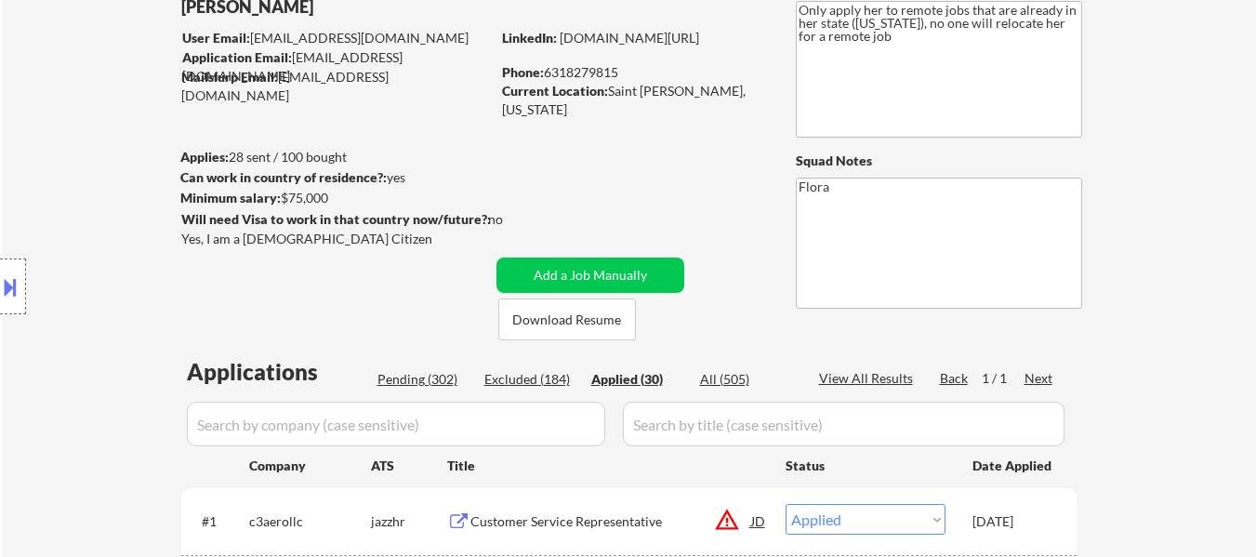
scroll to position [93, 0]
